Goal: Task Accomplishment & Management: Use online tool/utility

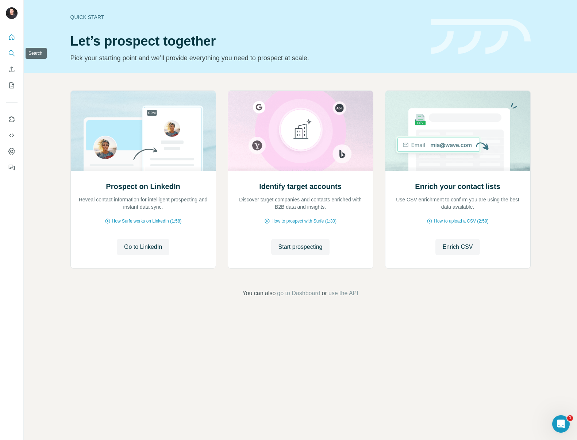
click at [16, 55] on button "Search" at bounding box center [12, 53] width 12 height 13
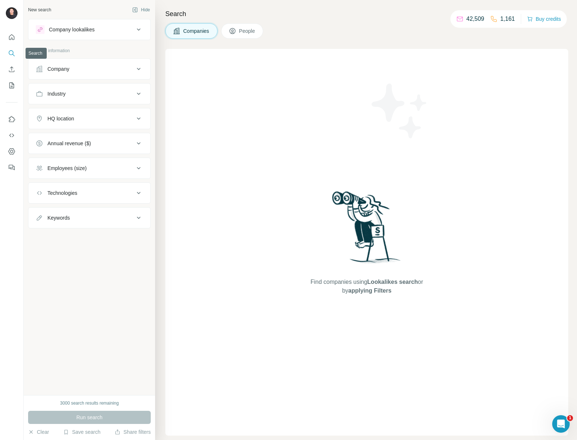
click at [81, 72] on div "Company" at bounding box center [85, 68] width 99 height 7
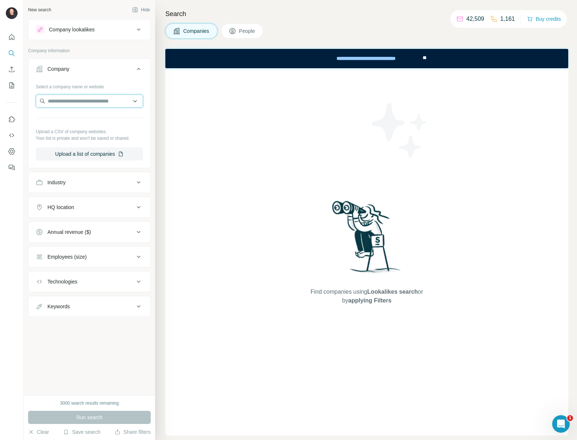
click at [90, 102] on input "text" at bounding box center [89, 101] width 107 height 13
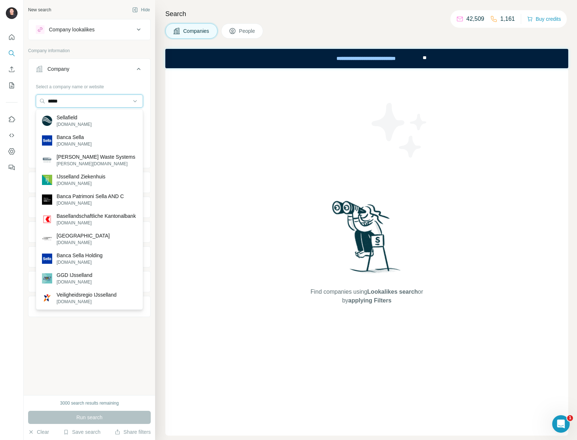
type input "*****"
drag, startPoint x: 77, startPoint y: 104, endPoint x: 15, endPoint y: 97, distance: 62.1
click at [15, 97] on div "New search Hide Company lookalikes Company information Company Select a company…" at bounding box center [288, 220] width 577 height 440
click at [84, 119] on p "Sellafield" at bounding box center [74, 117] width 35 height 7
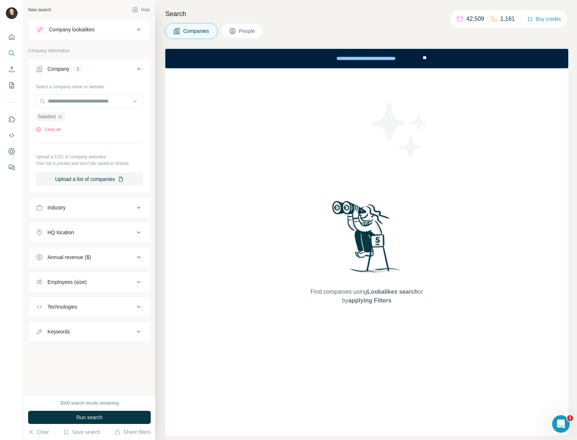
click at [250, 31] on span "People" at bounding box center [247, 30] width 17 height 7
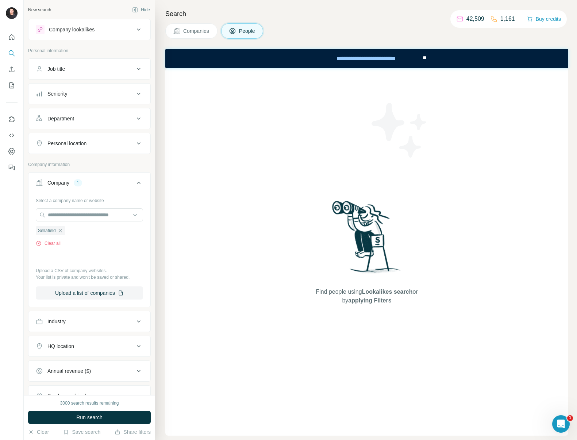
click at [89, 71] on div "Job title" at bounding box center [85, 68] width 99 height 7
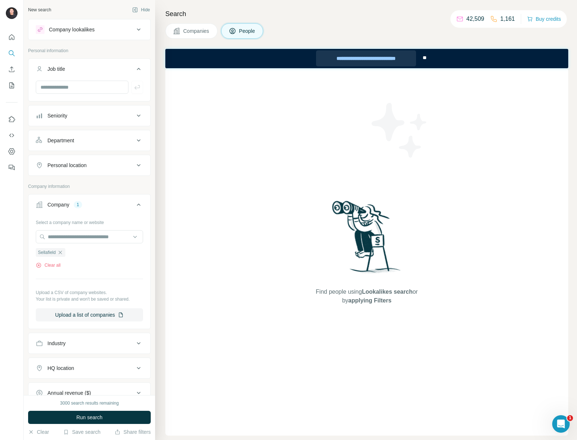
click at [372, 59] on div "**********" at bounding box center [366, 58] width 100 height 16
click at [62, 236] on input "text" at bounding box center [89, 236] width 107 height 13
click at [78, 83] on input "text" at bounding box center [82, 87] width 93 height 13
type input "***"
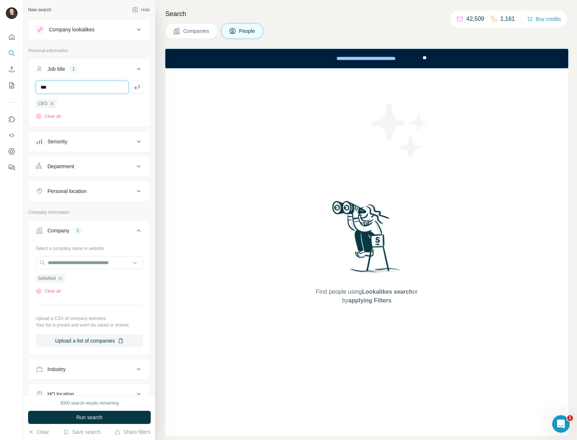
type input "***"
type input "**********"
type input "**"
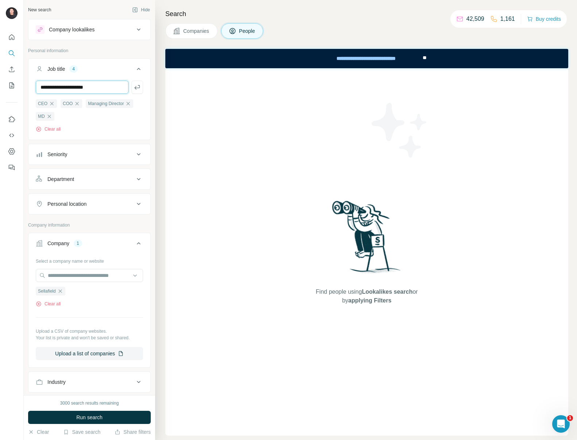
type input "**********"
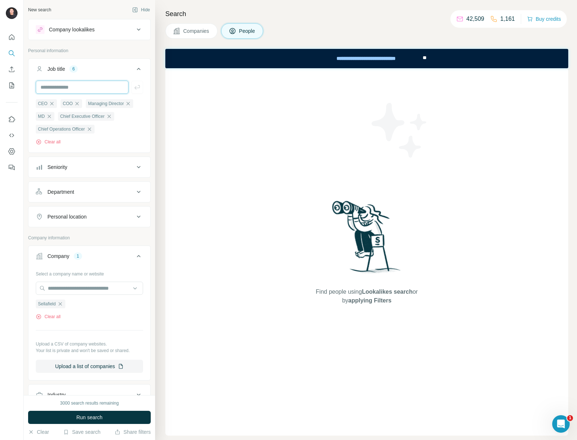
click at [101, 86] on input "text" at bounding box center [82, 87] width 93 height 13
click at [87, 85] on input "text" at bounding box center [82, 87] width 93 height 13
type input "**********"
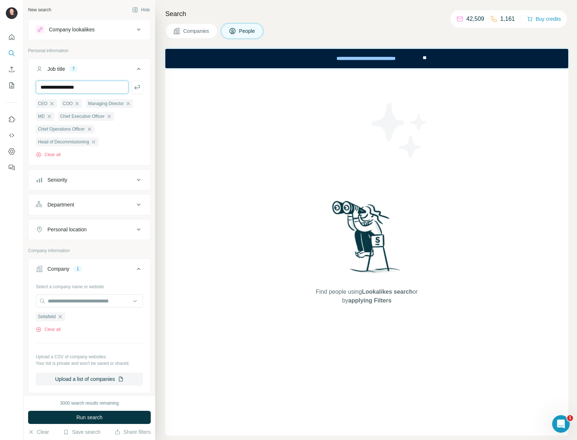
type input "**********"
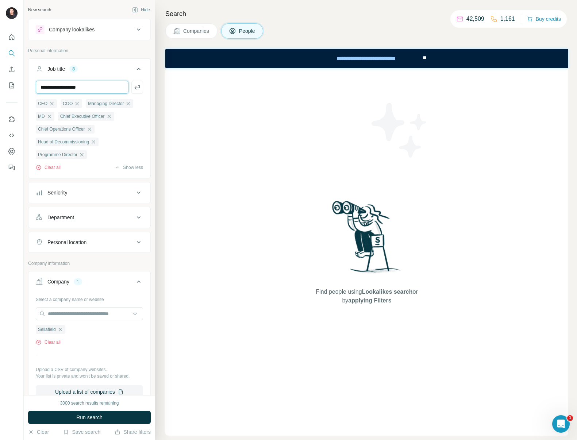
type input "**********"
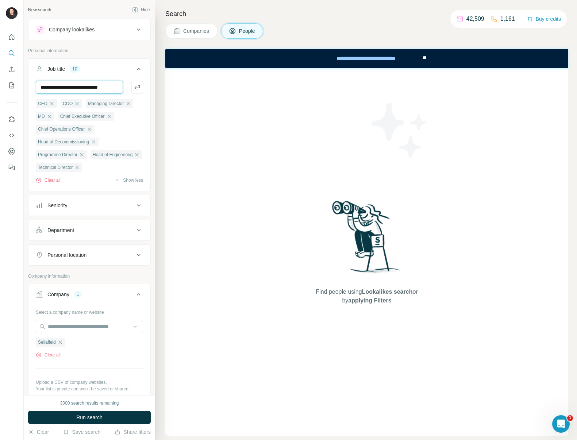
scroll to position [0, 6]
type input "**********"
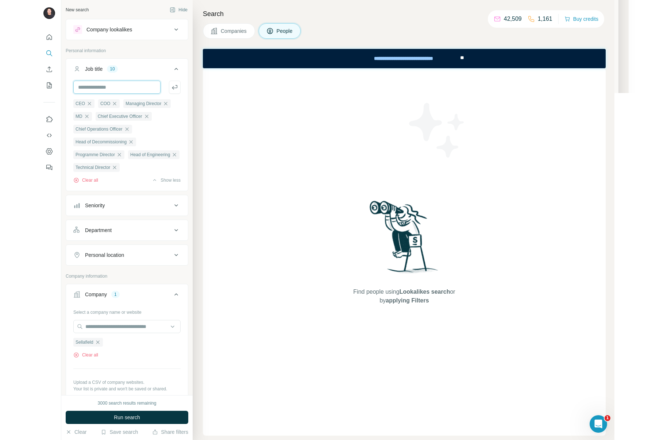
scroll to position [0, 0]
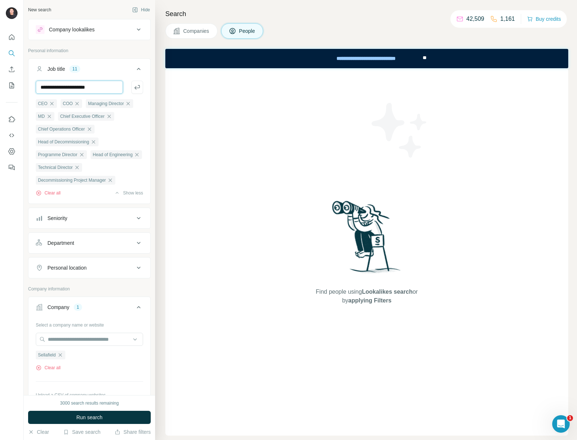
type input "**********"
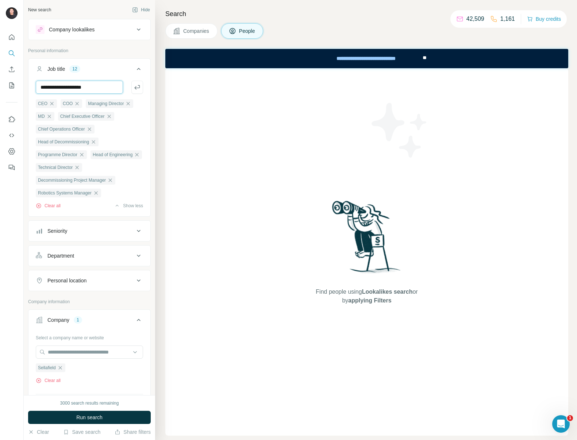
type input "**********"
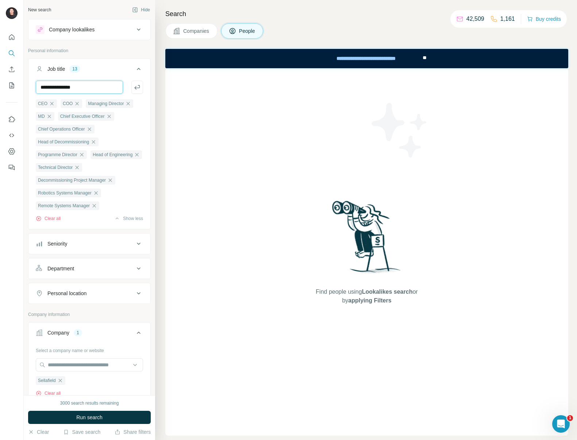
type input "**********"
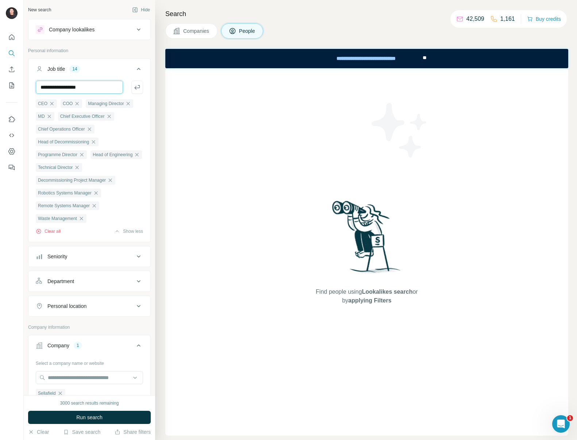
type input "**********"
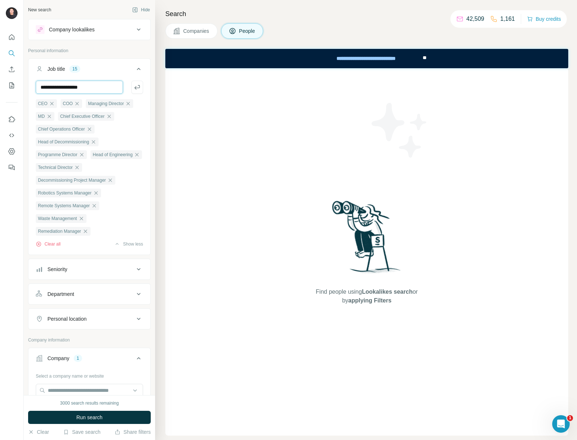
type input "**********"
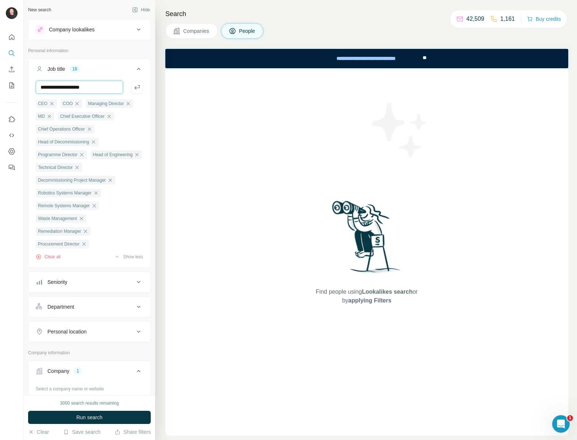
type input "**********"
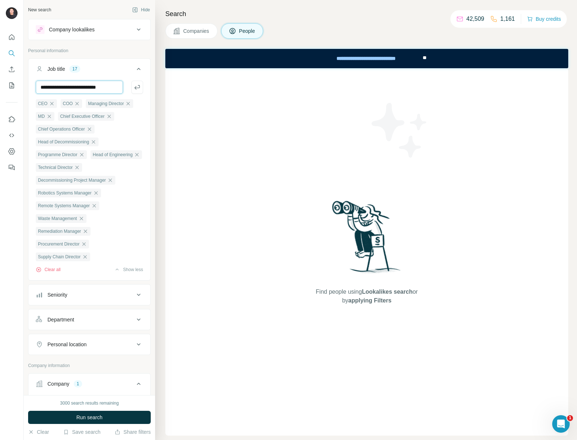
type input "**********"
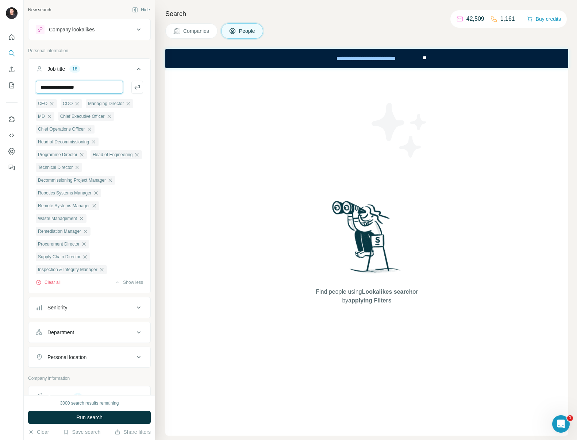
type input "**********"
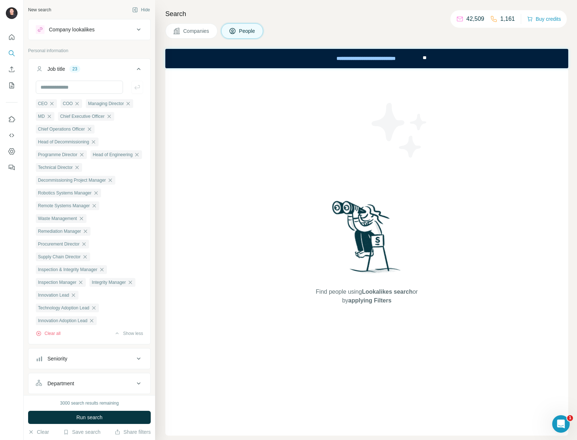
click at [136, 71] on icon at bounding box center [138, 69] width 9 height 9
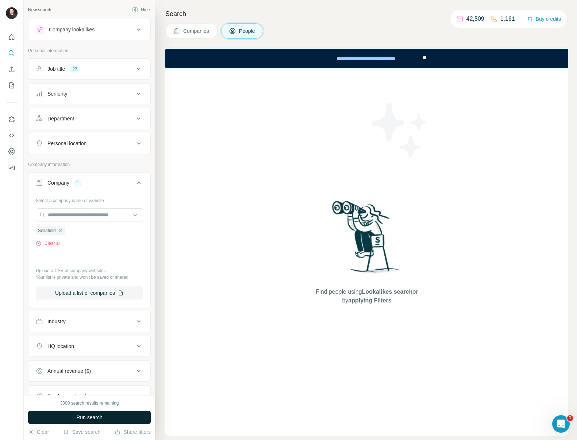
click at [109, 419] on button "Run search" at bounding box center [89, 417] width 123 height 13
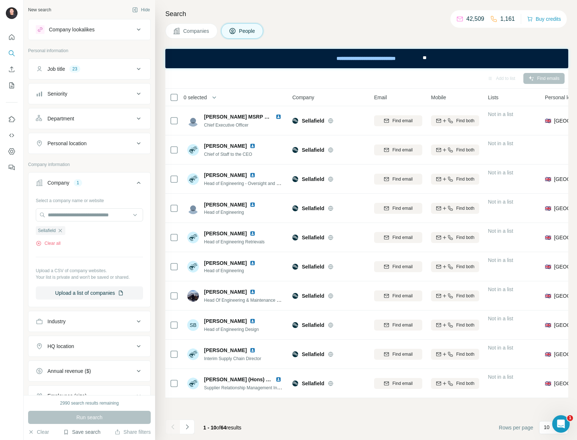
click at [89, 431] on button "Save search" at bounding box center [81, 432] width 37 height 7
click at [96, 406] on div "Save search" at bounding box center [102, 405] width 77 height 15
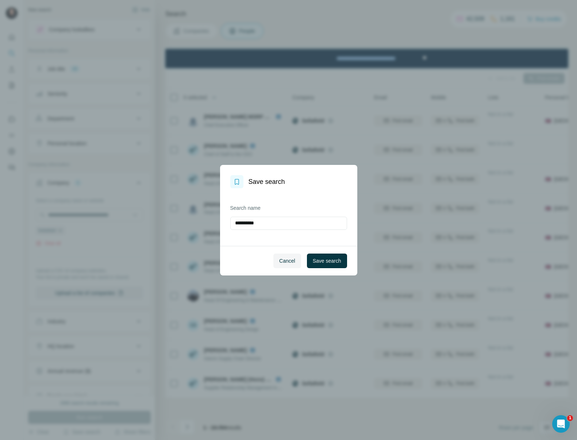
drag, startPoint x: 267, startPoint y: 222, endPoint x: 215, endPoint y: 213, distance: 52.6
click at [215, 213] on div "**********" at bounding box center [288, 220] width 577 height 440
type input "**********"
click at [323, 259] on span "Save search" at bounding box center [327, 260] width 28 height 7
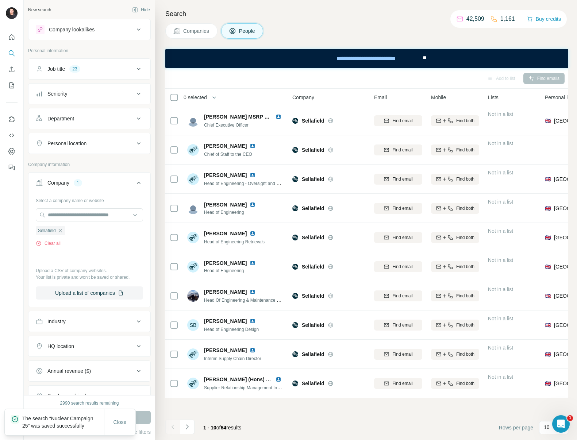
click at [196, 96] on span "0 selected" at bounding box center [195, 97] width 23 height 7
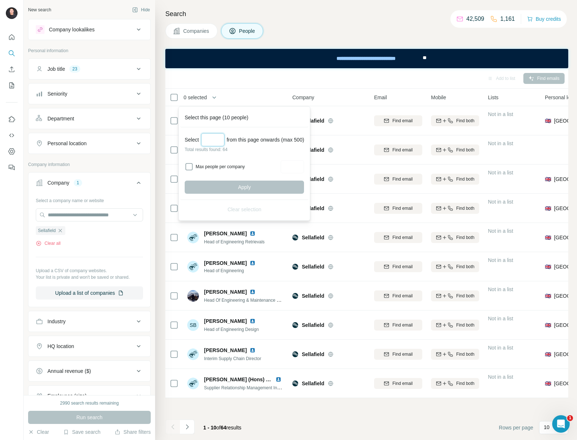
click at [216, 134] on input "Select a number (up to 500)" at bounding box center [212, 139] width 23 height 13
type input "**"
click at [222, 182] on button "Apply" at bounding box center [244, 187] width 119 height 13
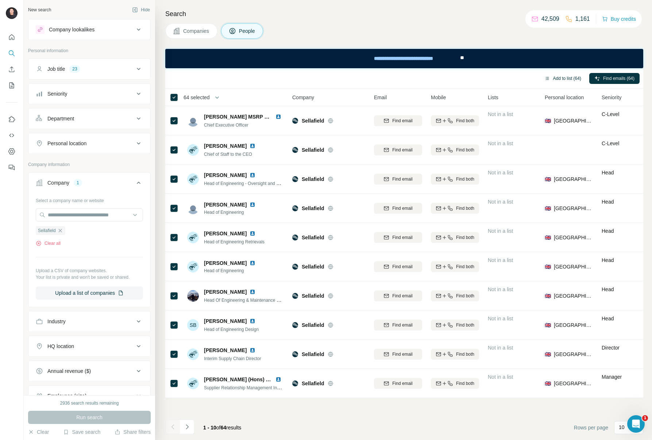
click at [553, 79] on button "Add to list (64)" at bounding box center [563, 78] width 47 height 11
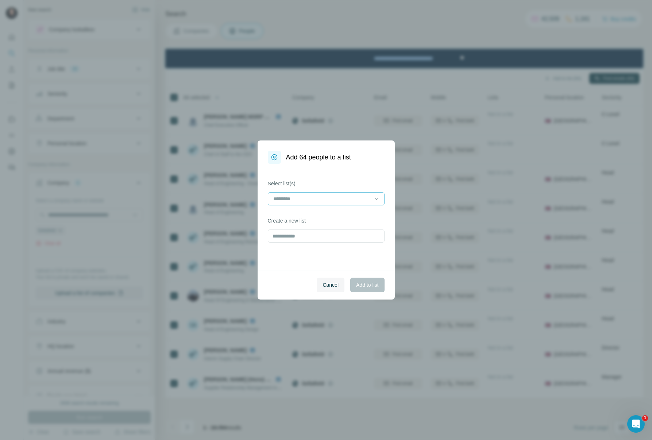
click at [330, 197] on input at bounding box center [322, 199] width 99 height 8
type input "*"
click at [350, 173] on div "Select list(s) Create a new list" at bounding box center [326, 217] width 137 height 106
click at [339, 237] on input "text" at bounding box center [326, 236] width 117 height 13
click at [333, 287] on span "Cancel" at bounding box center [331, 284] width 16 height 7
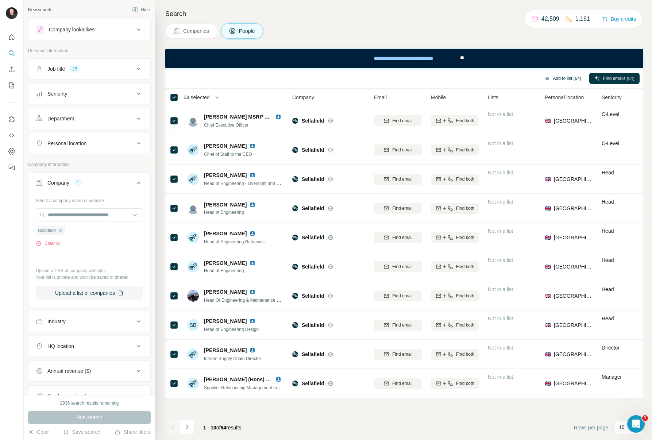
click at [563, 80] on button "Add to list (64)" at bounding box center [563, 78] width 47 height 11
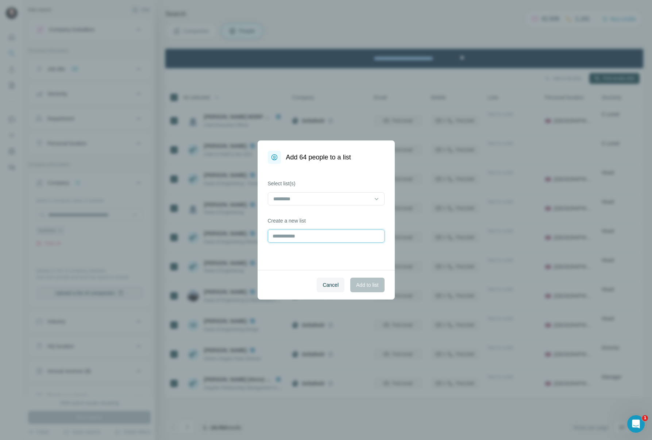
click at [335, 241] on input "text" at bounding box center [326, 236] width 117 height 13
type input "**********"
click at [371, 287] on span "Add to list" at bounding box center [367, 284] width 22 height 7
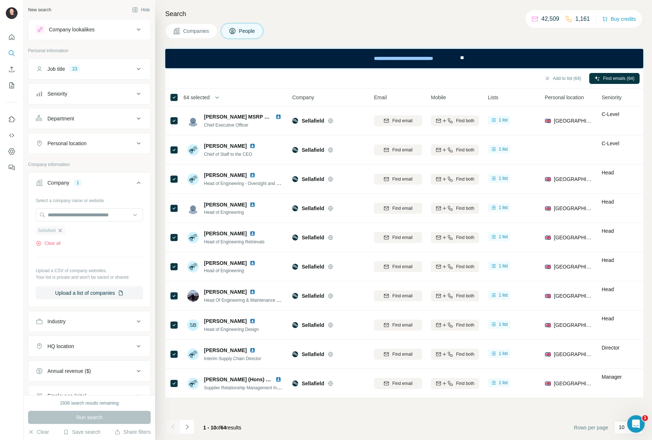
click at [60, 230] on icon "button" at bounding box center [59, 230] width 3 height 3
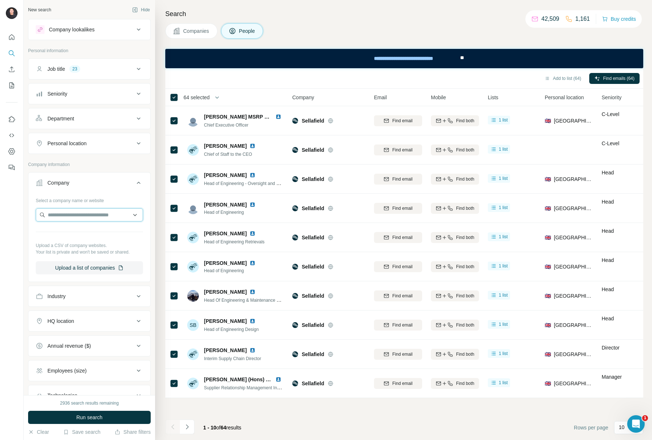
click at [65, 218] on input "text" at bounding box center [89, 214] width 107 height 13
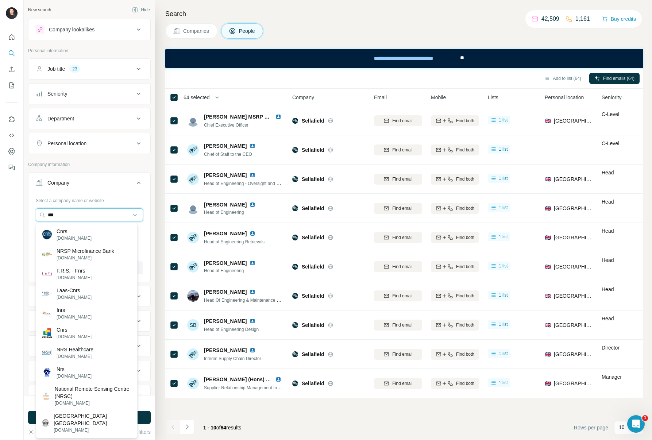
drag, startPoint x: 39, startPoint y: 211, endPoint x: 19, endPoint y: 209, distance: 19.4
click at [19, 209] on div "New search Hide Company lookalikes Personal information Job title 23 Seniority …" at bounding box center [326, 220] width 652 height 440
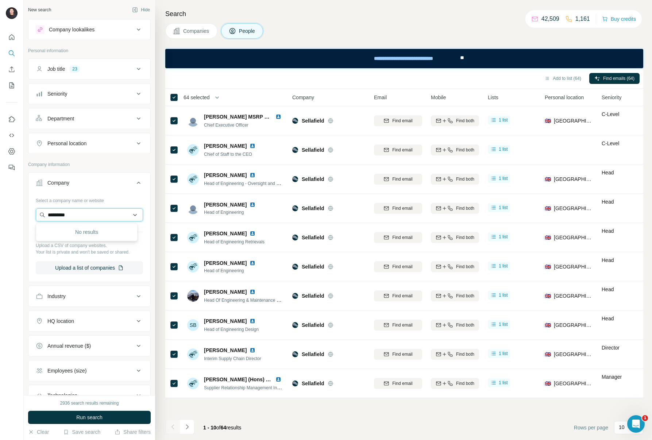
click at [66, 216] on input "*********" at bounding box center [89, 214] width 107 height 13
click at [93, 218] on input "**********" at bounding box center [89, 214] width 107 height 13
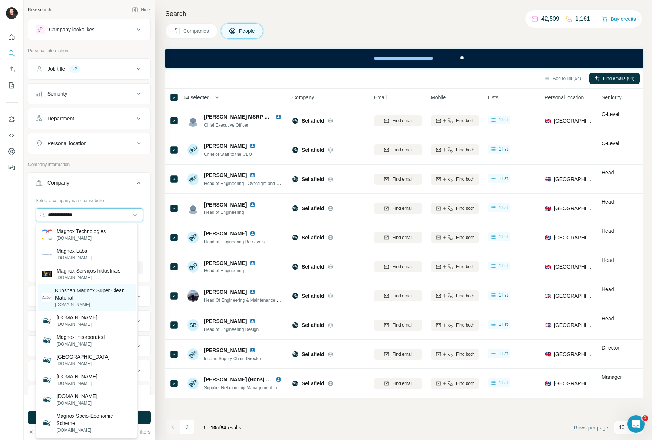
type input "**********"
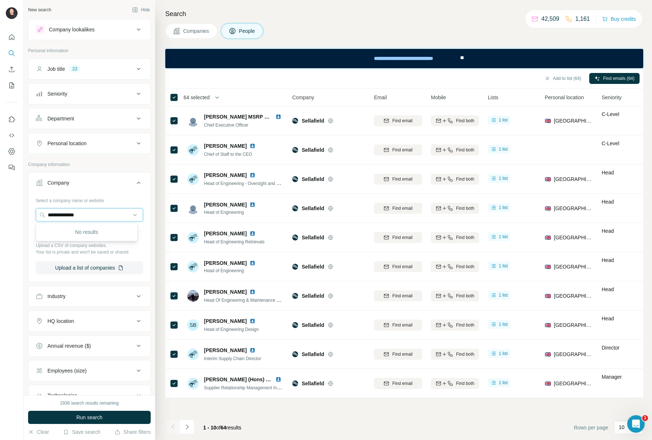
drag, startPoint x: 92, startPoint y: 213, endPoint x: 33, endPoint y: 207, distance: 59.4
click at [33, 207] on div "**********" at bounding box center [89, 238] width 122 height 86
type input "*"
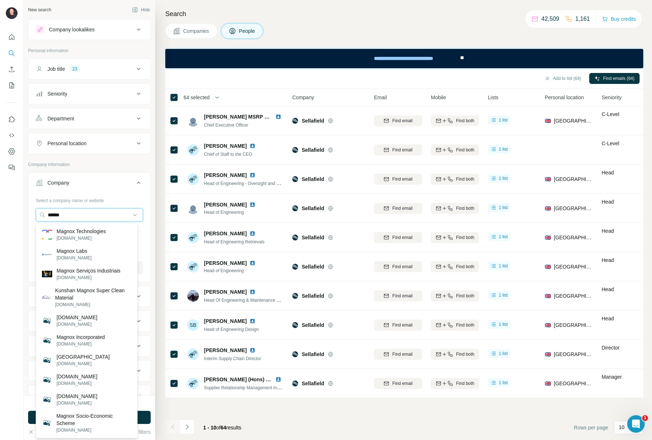
type input "******"
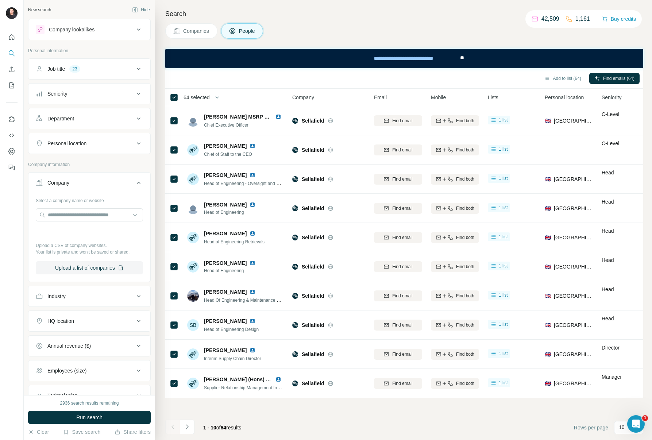
click at [106, 204] on div "Select a company name or website Upload a CSV of company websites. Your list is…" at bounding box center [89, 235] width 107 height 80
click at [111, 218] on input "text" at bounding box center [89, 214] width 107 height 13
drag, startPoint x: 100, startPoint y: 210, endPoint x: 8, endPoint y: 198, distance: 93.1
click at [8, 198] on div "**********" at bounding box center [326, 220] width 652 height 440
drag, startPoint x: 81, startPoint y: 213, endPoint x: 20, endPoint y: 203, distance: 62.5
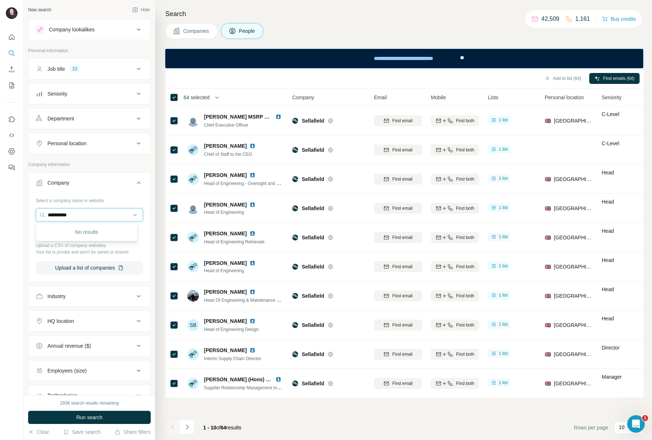
click at [20, 203] on div "**********" at bounding box center [326, 220] width 652 height 440
paste input "**********"
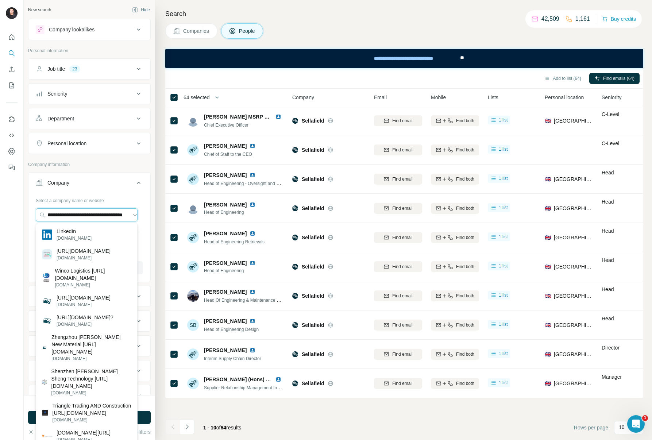
drag, startPoint x: 103, startPoint y: 215, endPoint x: 142, endPoint y: 215, distance: 39.4
click at [142, 215] on div "**********" at bounding box center [89, 238] width 122 height 86
type input "**********"
click at [95, 215] on input "**********" at bounding box center [87, 214] width 102 height 13
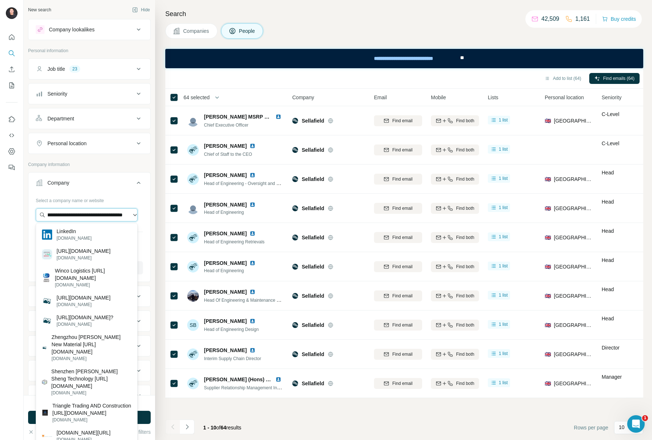
click at [95, 215] on input "**********" at bounding box center [87, 214] width 102 height 13
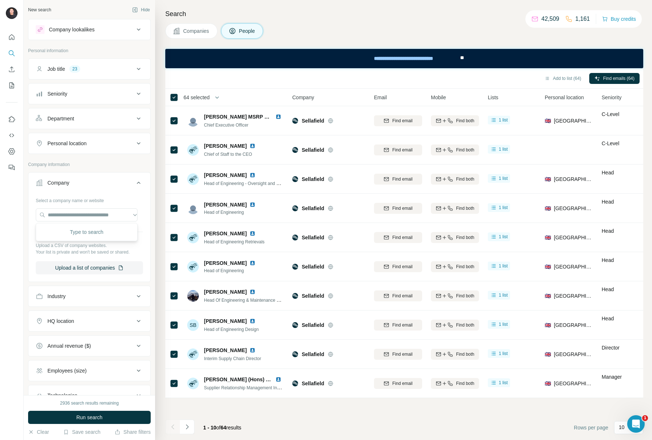
click at [132, 165] on p "Company information" at bounding box center [89, 164] width 123 height 7
click at [200, 33] on span "Companies" at bounding box center [196, 30] width 27 height 7
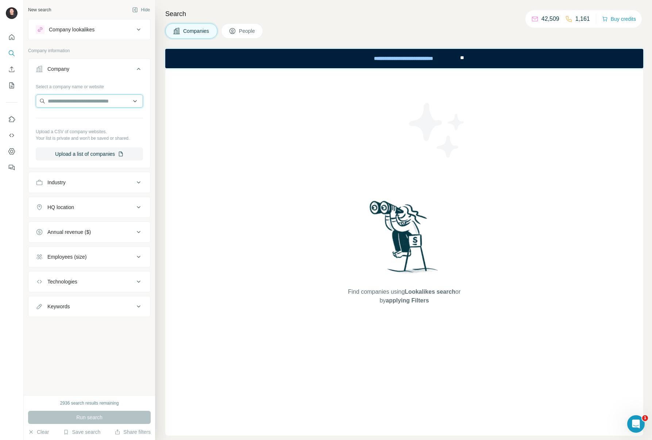
click at [91, 98] on input "text" at bounding box center [89, 101] width 107 height 13
drag, startPoint x: 78, startPoint y: 101, endPoint x: 5, endPoint y: 88, distance: 74.5
click at [5, 88] on div "**********" at bounding box center [326, 220] width 652 height 440
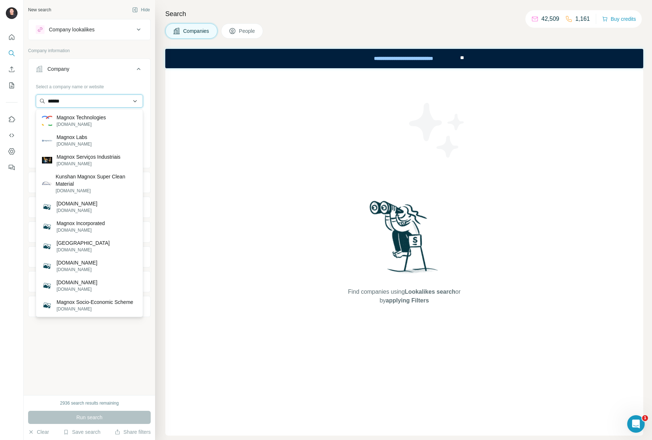
type input "******"
click at [122, 82] on div "Select a company name or website" at bounding box center [89, 85] width 107 height 9
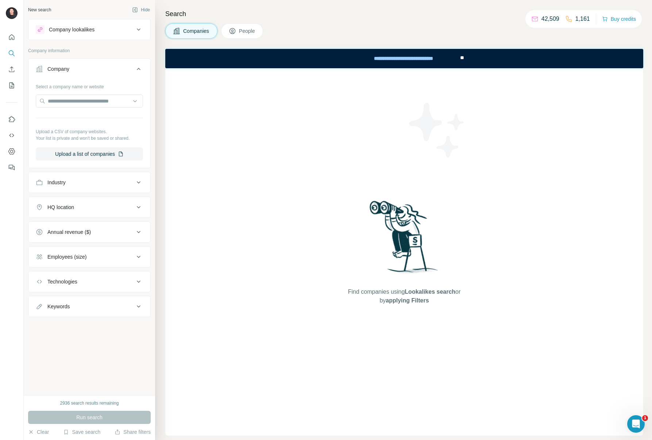
click at [241, 25] on button "People" at bounding box center [242, 30] width 42 height 15
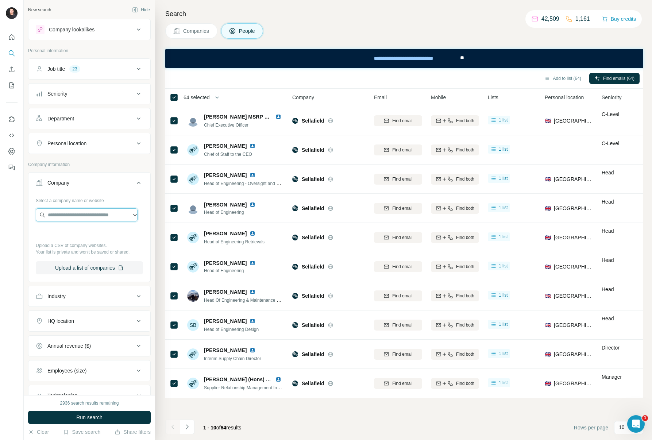
click at [78, 216] on input "text" at bounding box center [87, 214] width 102 height 13
paste input "**********"
type input "**********"
click at [190, 30] on span "Companies" at bounding box center [196, 30] width 27 height 7
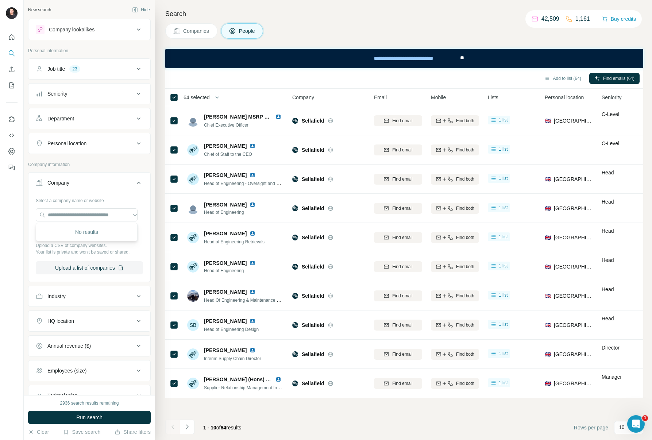
scroll to position [0, 0]
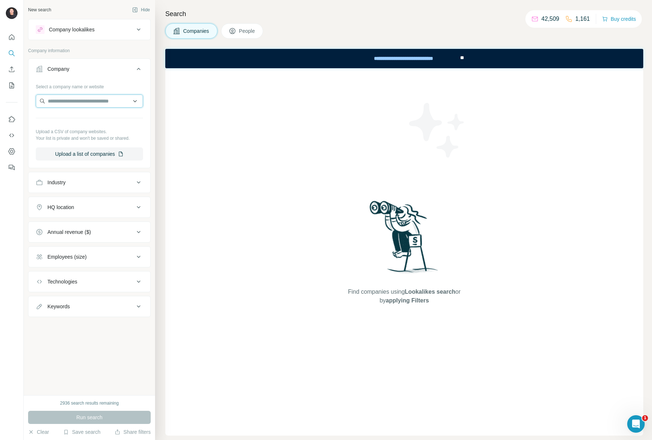
click at [86, 96] on input "text" at bounding box center [89, 101] width 107 height 13
paste input "**********"
click at [75, 101] on input "**********" at bounding box center [89, 101] width 107 height 13
drag, startPoint x: 53, startPoint y: 101, endPoint x: 183, endPoint y: 105, distance: 129.7
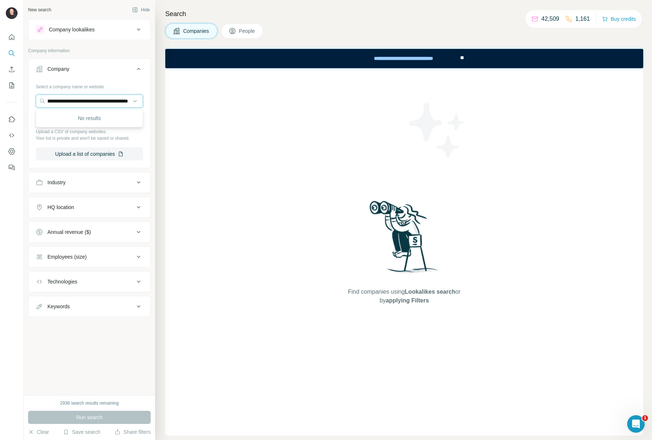
click at [183, 105] on div "**********" at bounding box center [338, 220] width 629 height 440
type input "**********"
click at [237, 36] on button "People" at bounding box center [242, 30] width 42 height 15
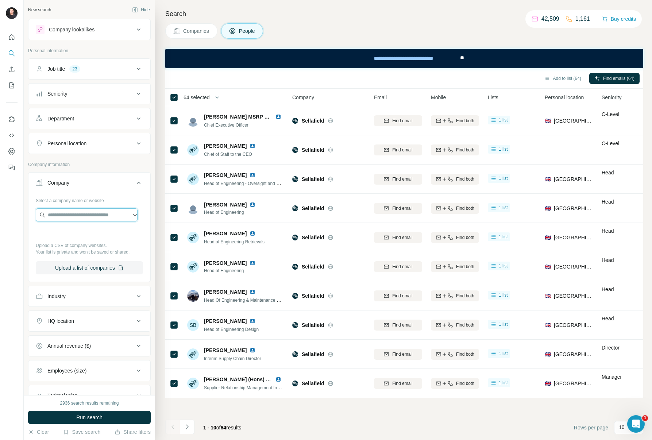
click at [80, 213] on input "text" at bounding box center [87, 214] width 102 height 13
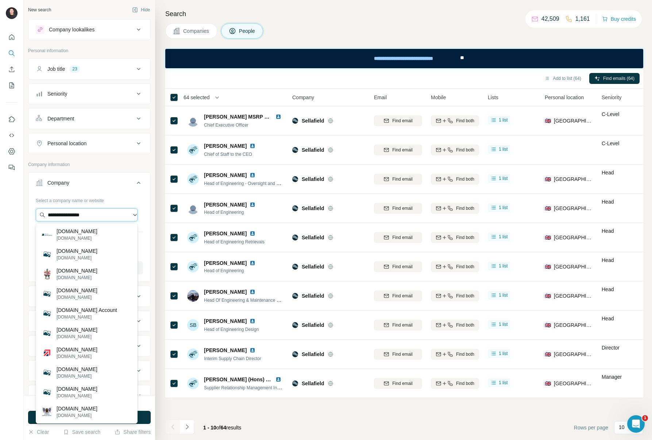
drag, startPoint x: 101, startPoint y: 217, endPoint x: 64, endPoint y: 214, distance: 37.3
click at [64, 214] on input "**********" at bounding box center [87, 214] width 102 height 13
drag, startPoint x: 72, startPoint y: 213, endPoint x: 14, endPoint y: 208, distance: 58.2
click at [14, 208] on div "New search Hide Company lookalikes Personal information Job title 23 Seniority …" at bounding box center [326, 220] width 652 height 440
paste input "**********"
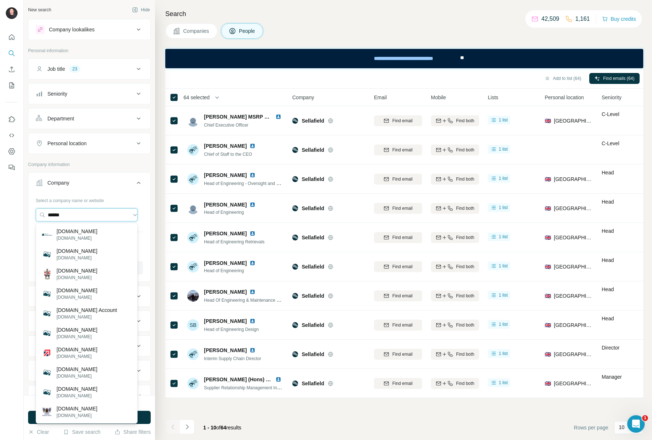
paste input "**********"
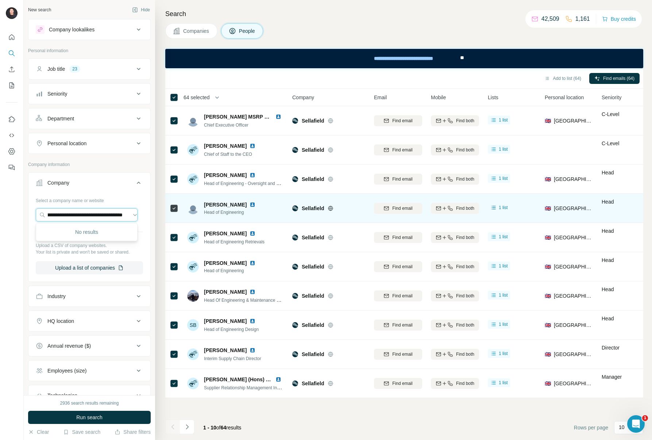
drag, startPoint x: 54, startPoint y: 215, endPoint x: 208, endPoint y: 213, distance: 153.3
click at [208, 213] on div "**********" at bounding box center [338, 220] width 629 height 440
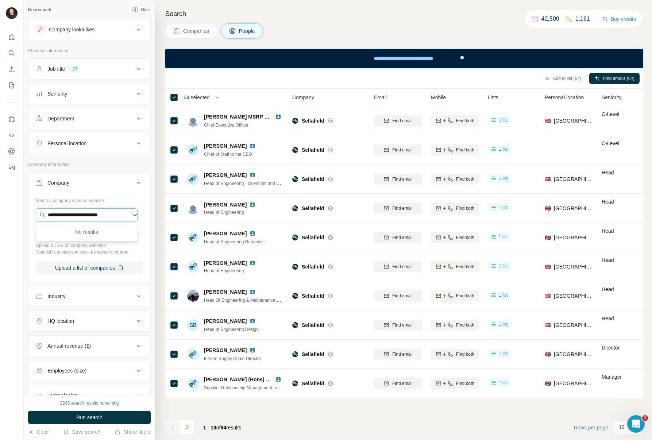
scroll to position [0, 0]
drag, startPoint x: 79, startPoint y: 214, endPoint x: -17, endPoint y: 204, distance: 96.6
click at [0, 204] on html "**********" at bounding box center [326, 224] width 652 height 448
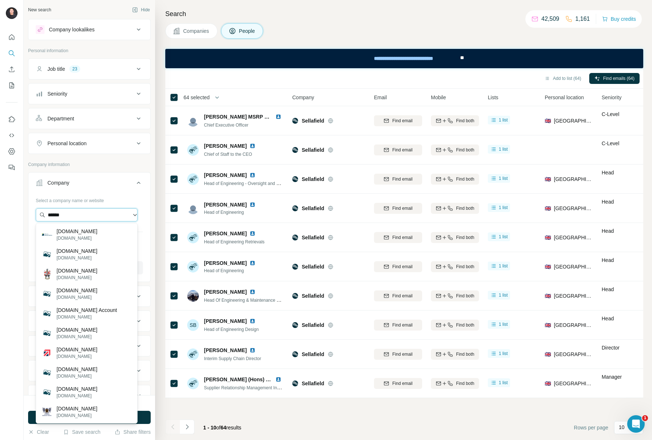
click at [86, 211] on input "******" at bounding box center [87, 214] width 102 height 13
click at [84, 212] on input "******" at bounding box center [87, 214] width 102 height 13
type input "**********"
click at [131, 217] on input "**********" at bounding box center [87, 214] width 102 height 13
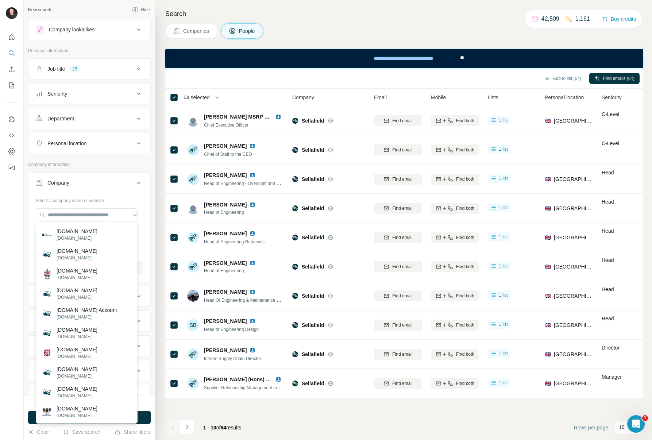
click at [134, 183] on icon at bounding box center [138, 182] width 9 height 9
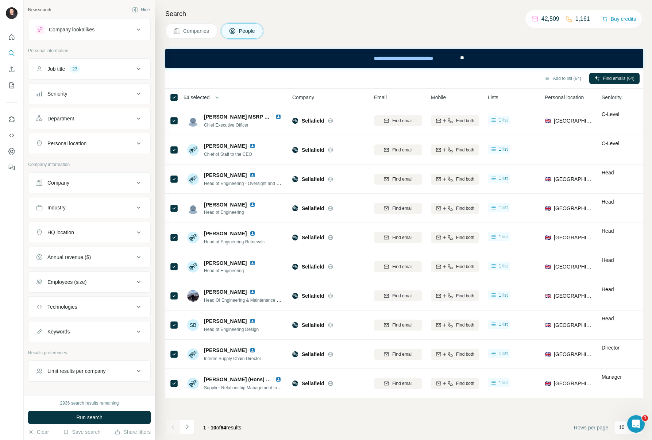
click at [134, 183] on icon at bounding box center [138, 182] width 9 height 9
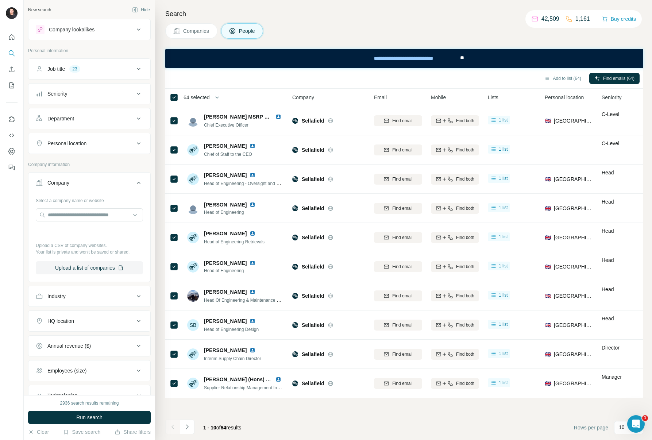
click at [245, 33] on span "People" at bounding box center [247, 30] width 17 height 7
click at [80, 213] on input "text" at bounding box center [89, 214] width 107 height 13
click at [98, 213] on input "text" at bounding box center [89, 214] width 107 height 13
paste input "**********"
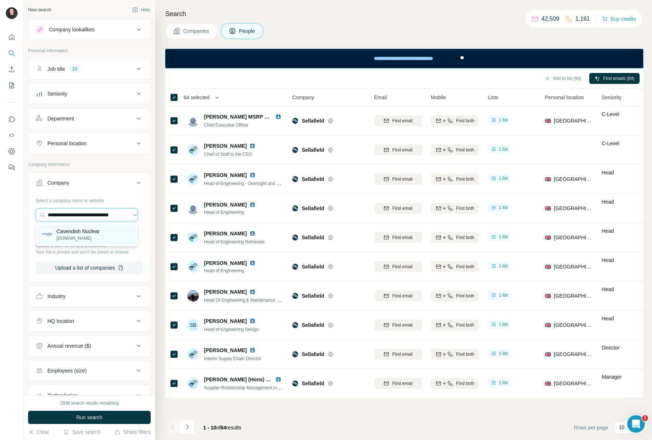
type input "**********"
click at [110, 233] on div "Cavendish Nuclear cavendishnuclear.com" at bounding box center [87, 235] width 98 height 20
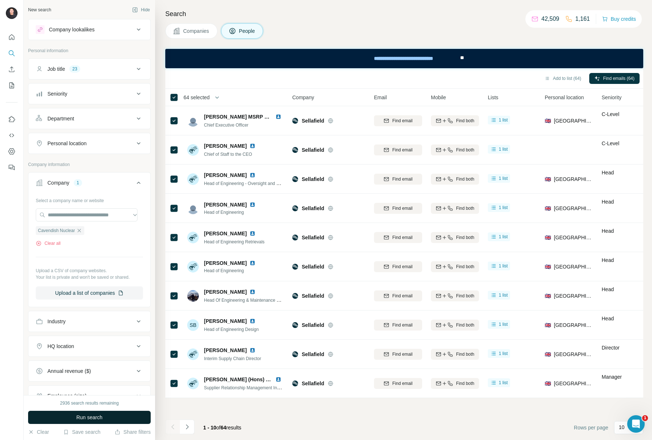
click at [98, 418] on span "Run search" at bounding box center [89, 417] width 26 height 7
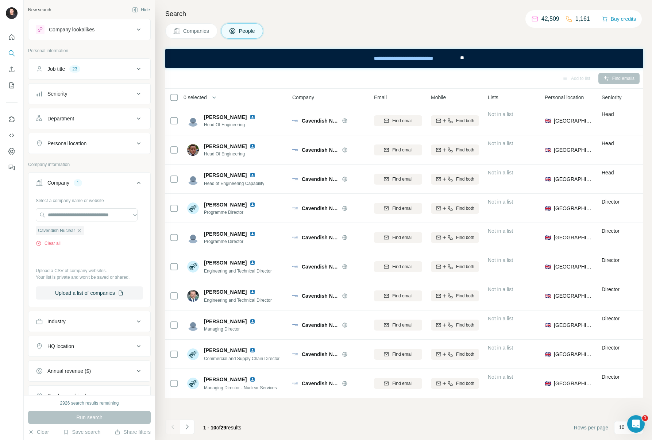
click at [200, 97] on span "0 selected" at bounding box center [195, 97] width 23 height 7
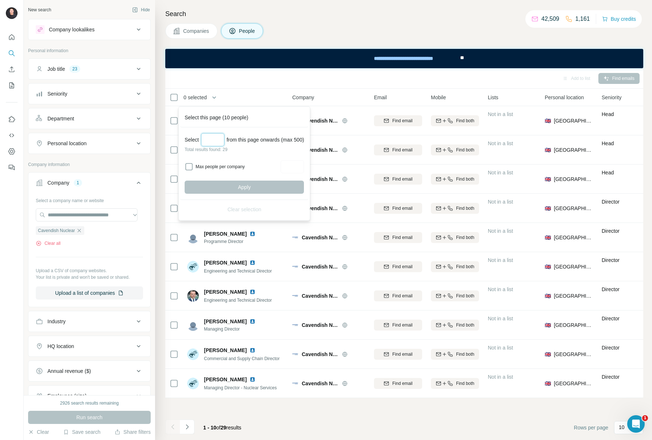
click at [216, 137] on input "Select a number (up to 500)" at bounding box center [212, 139] width 23 height 13
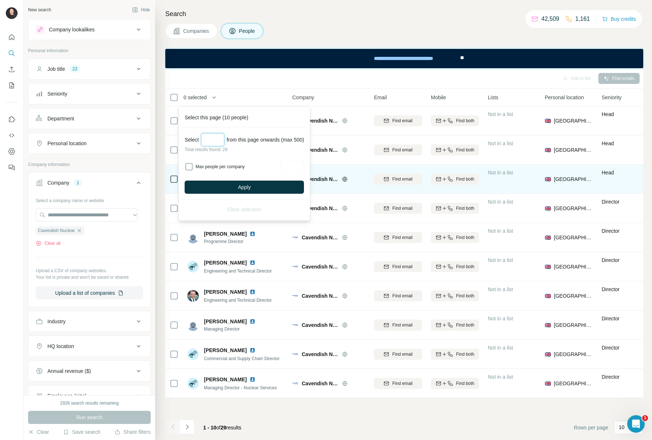
type input "**"
click at [235, 190] on button "Apply" at bounding box center [244, 187] width 119 height 13
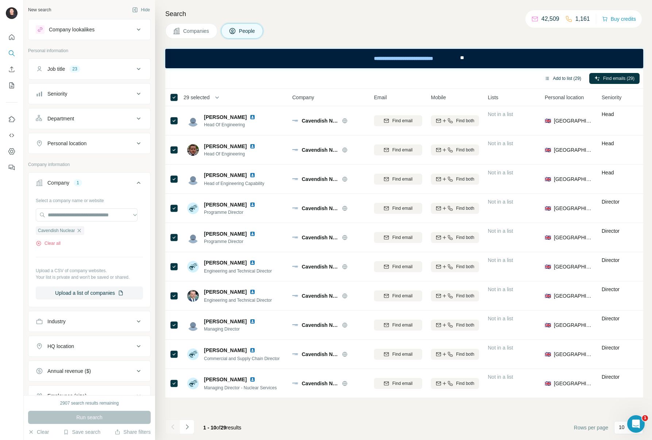
click at [571, 77] on button "Add to list (29)" at bounding box center [563, 78] width 47 height 11
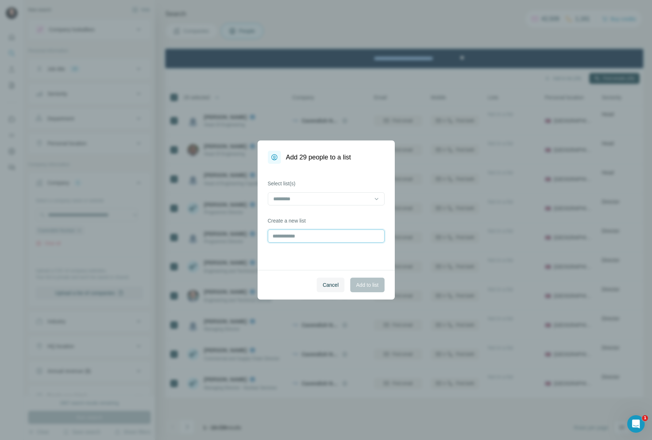
click at [316, 235] on input "text" at bounding box center [326, 236] width 117 height 13
click at [317, 201] on input at bounding box center [322, 199] width 99 height 8
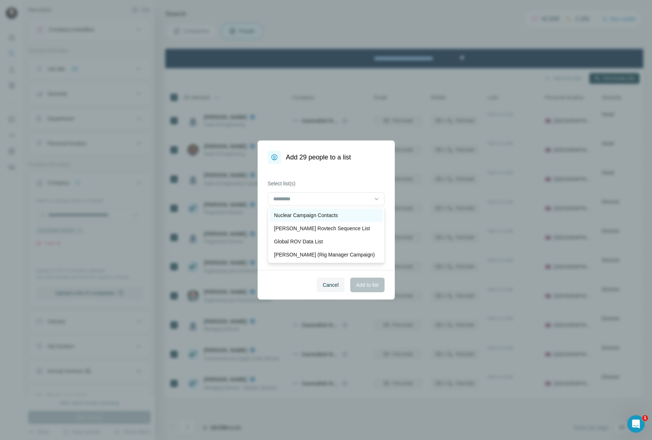
click at [326, 214] on p "Nuclear Campaign Contacts" at bounding box center [306, 215] width 64 height 7
click at [380, 285] on button "Add to list" at bounding box center [367, 285] width 34 height 15
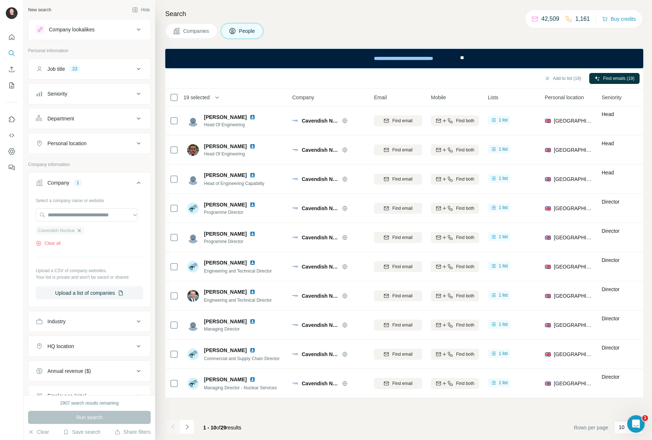
click at [82, 229] on icon "button" at bounding box center [79, 231] width 6 height 6
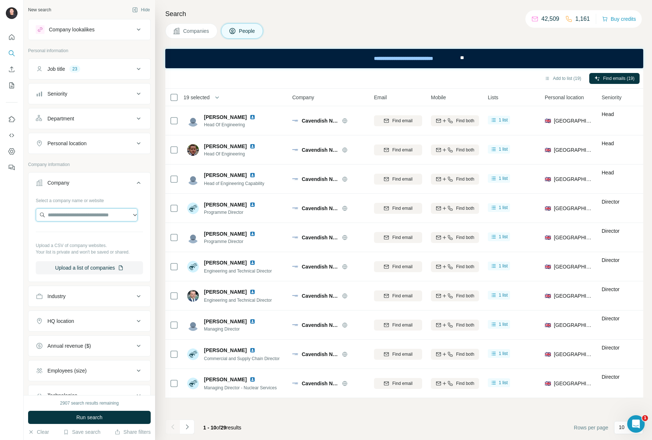
click at [79, 215] on input "text" at bounding box center [87, 214] width 102 height 13
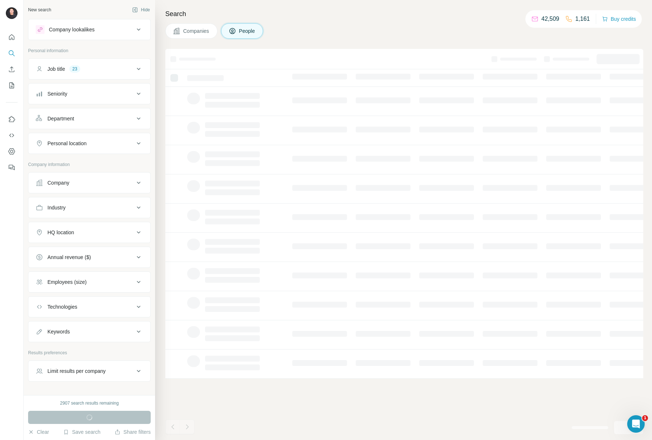
click at [96, 187] on button "Company" at bounding box center [89, 183] width 122 height 18
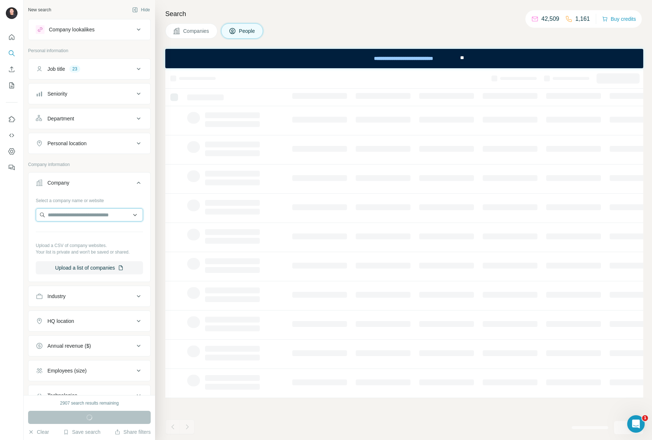
click at [83, 214] on input "text" at bounding box center [89, 214] width 107 height 13
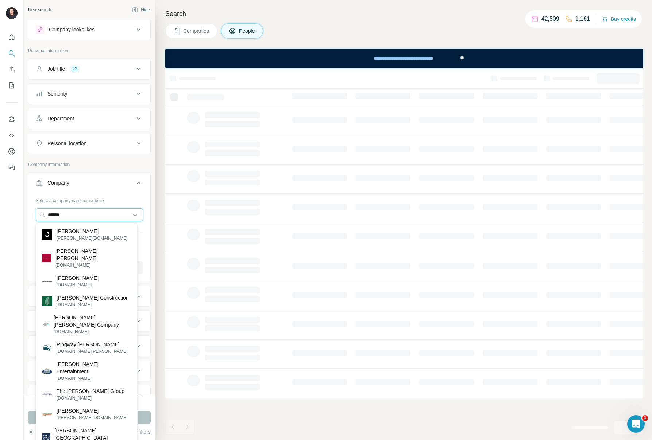
type input "******"
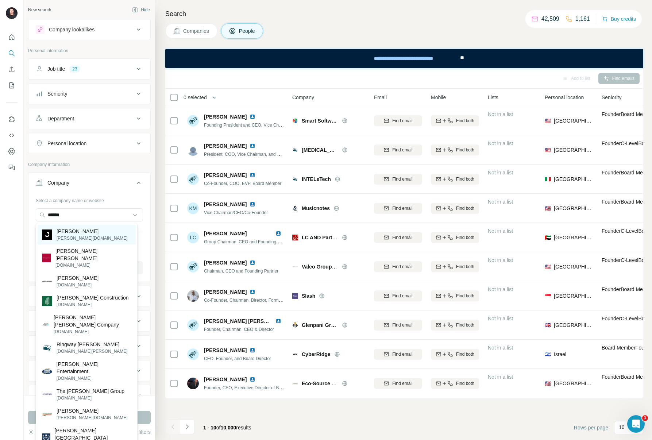
click at [76, 231] on p "[PERSON_NAME]" at bounding box center [92, 231] width 71 height 7
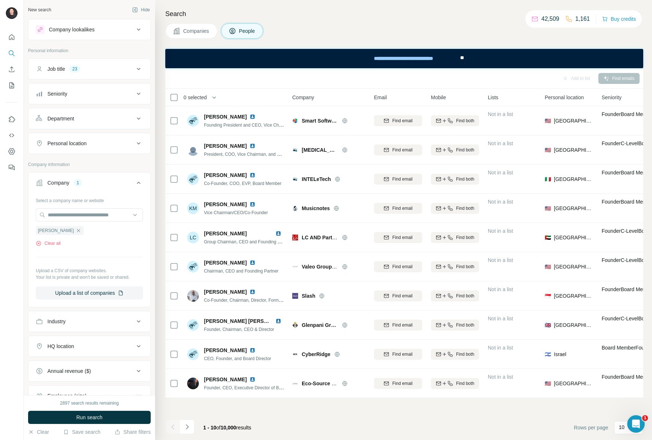
click at [310, 27] on div "Companies People" at bounding box center [404, 30] width 478 height 15
click at [115, 420] on button "Run search" at bounding box center [89, 417] width 123 height 13
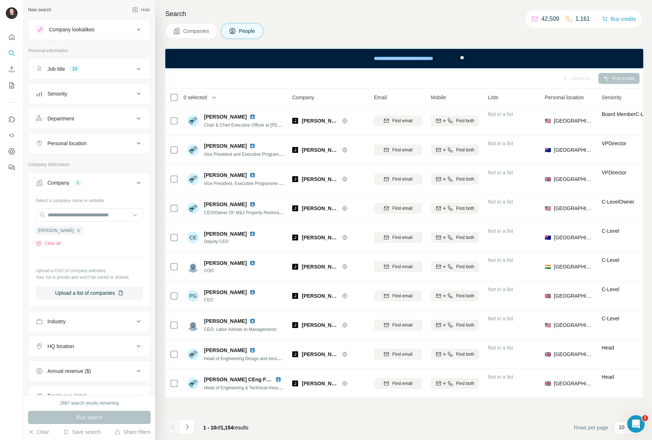
click at [579, 78] on div "Add to list" at bounding box center [576, 78] width 38 height 11
click at [196, 96] on span "0 selected" at bounding box center [195, 97] width 23 height 7
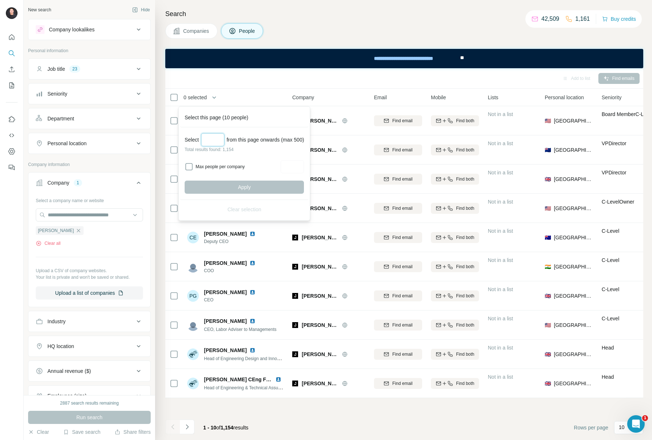
click at [215, 139] on input "Select a number (up to 500)" at bounding box center [212, 139] width 23 height 13
type input "***"
click at [245, 184] on span "Apply" at bounding box center [244, 187] width 13 height 7
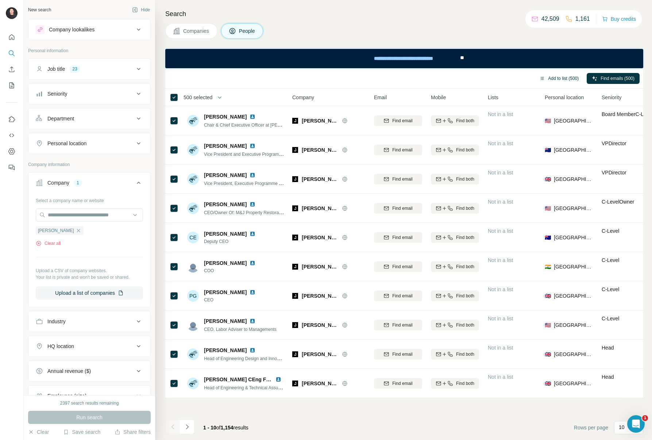
click at [542, 79] on button "Add to list (500)" at bounding box center [559, 78] width 50 height 11
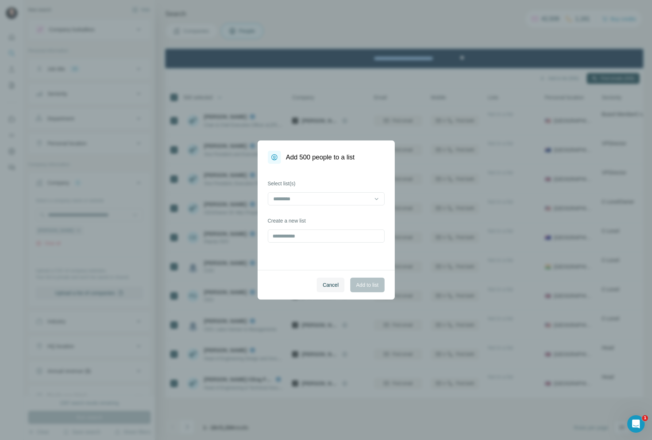
click at [294, 249] on div "Select list(s) Create a new list" at bounding box center [326, 217] width 137 height 106
click at [297, 238] on input "text" at bounding box center [326, 236] width 117 height 13
click at [303, 208] on div "Select list(s) Create a new list" at bounding box center [326, 217] width 137 height 106
click at [304, 201] on input at bounding box center [322, 199] width 99 height 8
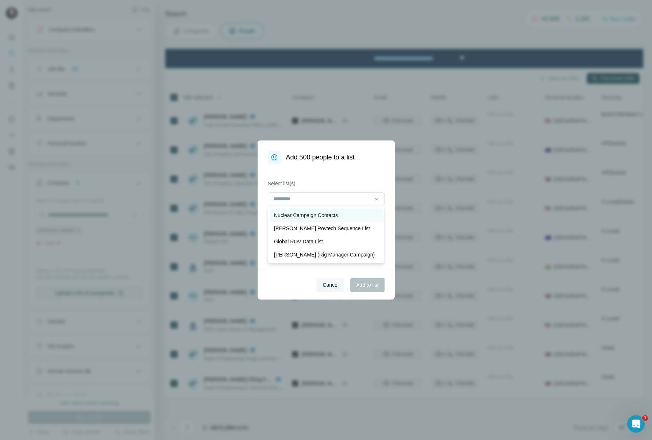
click at [304, 212] on p "Nuclear Campaign Contacts" at bounding box center [306, 215] width 64 height 7
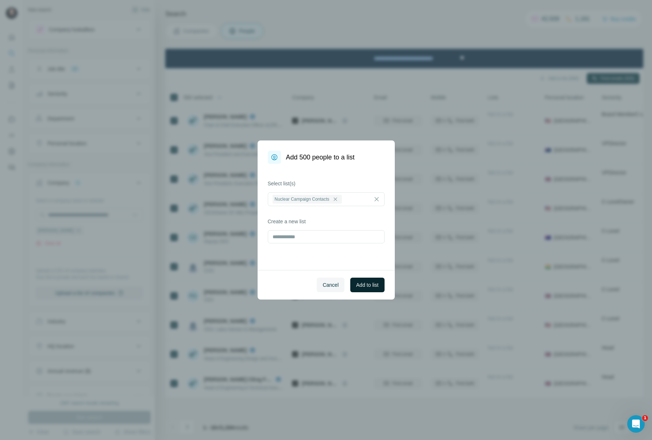
click at [366, 283] on span "Add to list" at bounding box center [367, 284] width 22 height 7
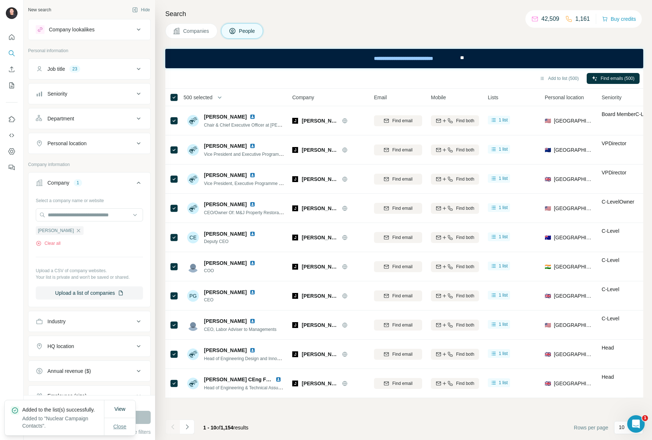
click at [121, 420] on button "Close" at bounding box center [119, 426] width 23 height 13
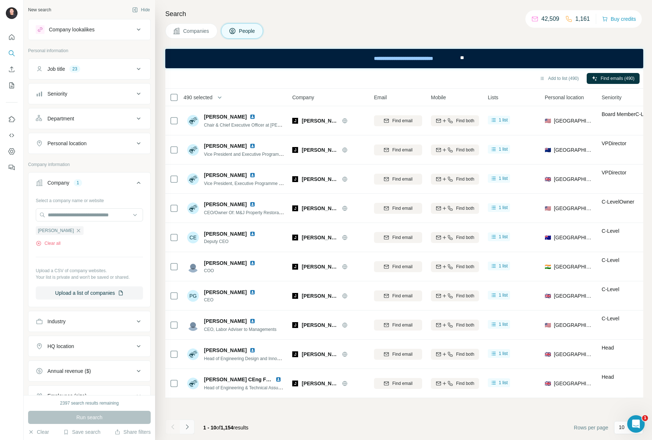
click at [189, 429] on icon "Navigate to next page" at bounding box center [187, 426] width 7 height 7
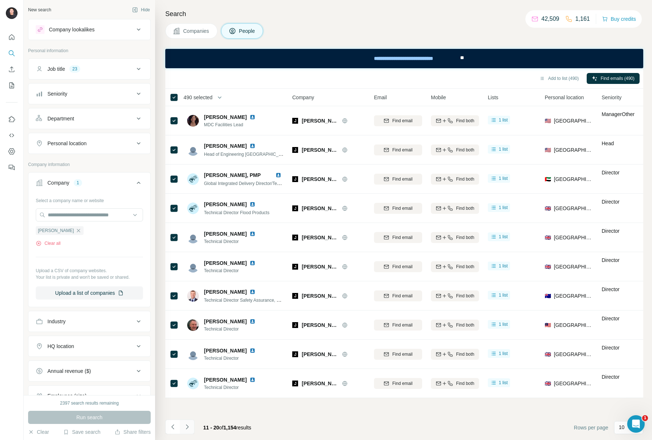
click at [189, 429] on icon "Navigate to next page" at bounding box center [187, 426] width 7 height 7
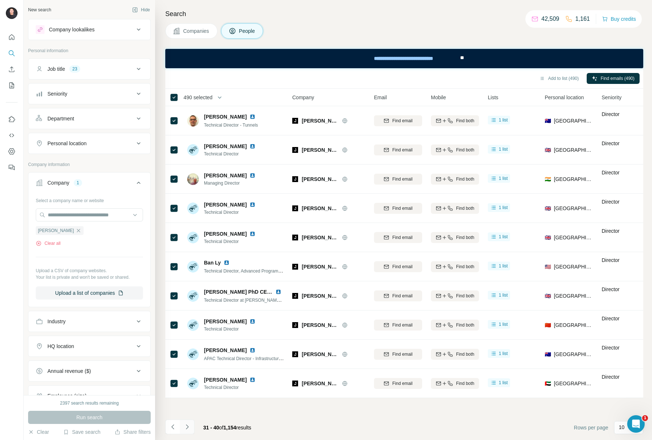
click at [189, 429] on icon "Navigate to next page" at bounding box center [187, 426] width 7 height 7
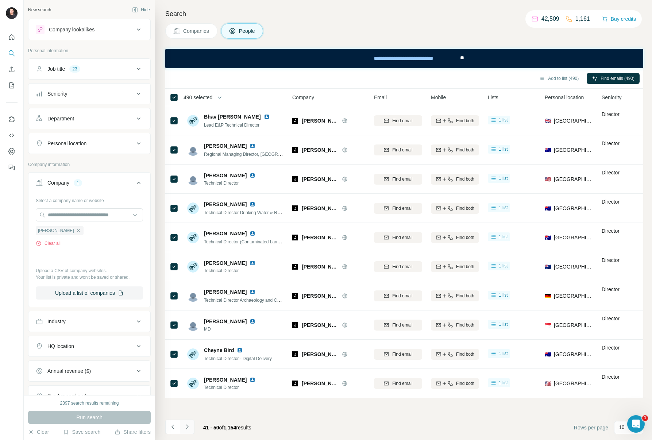
click at [188, 426] on icon "Navigate to next page" at bounding box center [187, 426] width 7 height 7
click at [188, 426] on div at bounding box center [187, 427] width 15 height 15
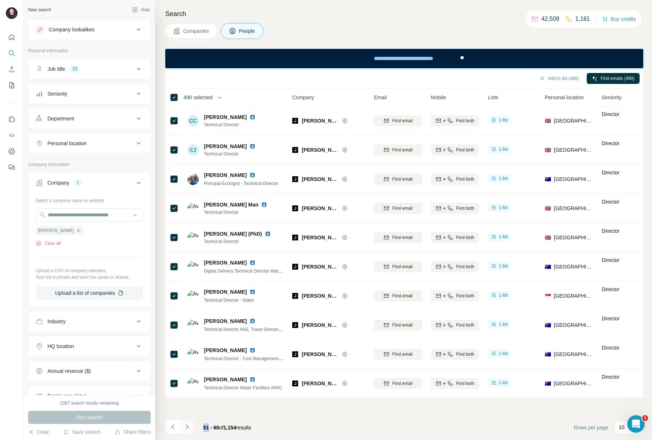
click at [188, 426] on icon "Navigate to next page" at bounding box center [187, 426] width 7 height 7
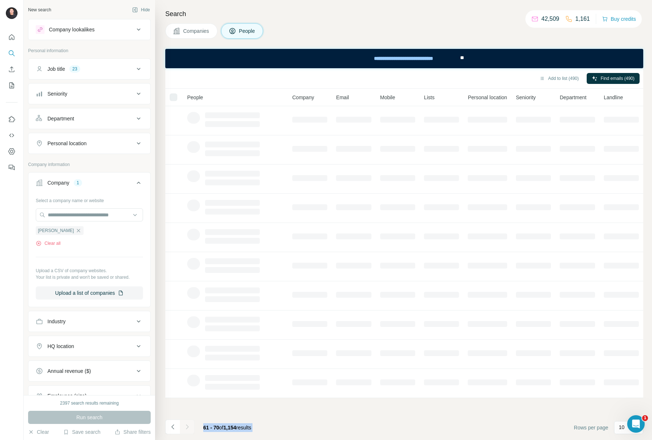
click at [188, 426] on div at bounding box center [187, 427] width 15 height 15
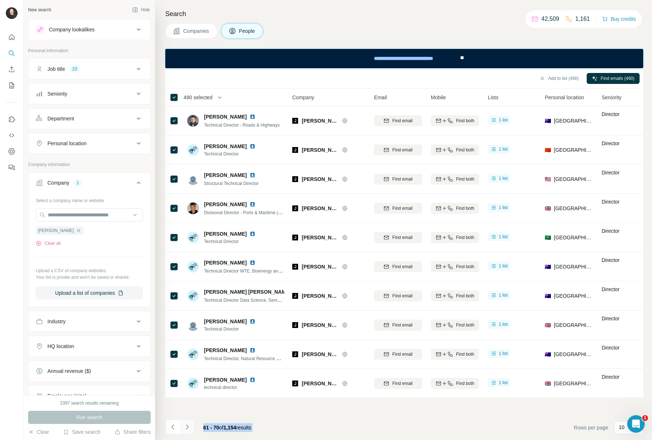
click at [188, 426] on icon "Navigate to next page" at bounding box center [187, 426] width 7 height 7
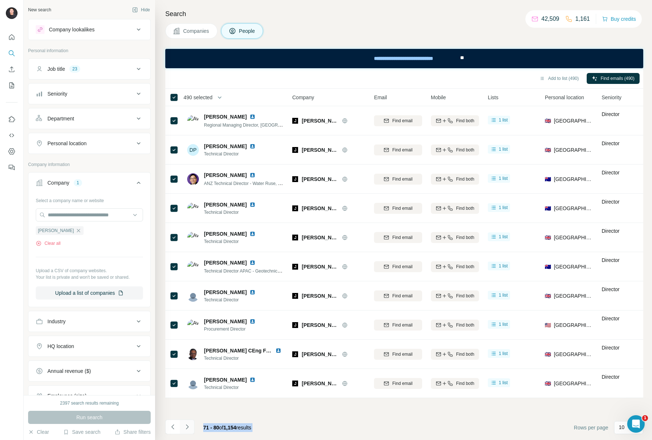
click at [188, 426] on div at bounding box center [187, 427] width 15 height 15
click at [188, 426] on icon "Navigate to next page" at bounding box center [187, 426] width 7 height 7
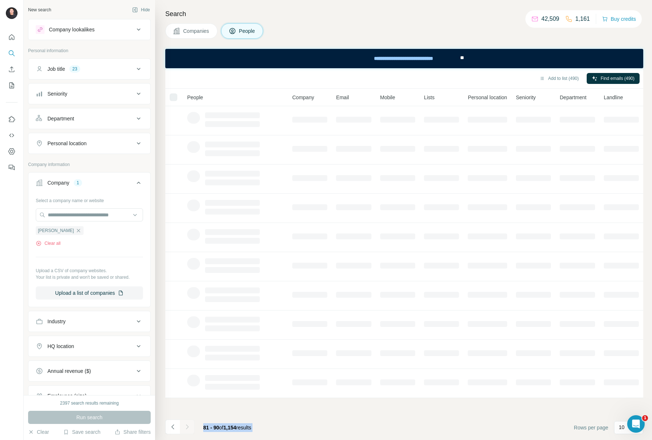
click at [188, 426] on div at bounding box center [187, 427] width 15 height 15
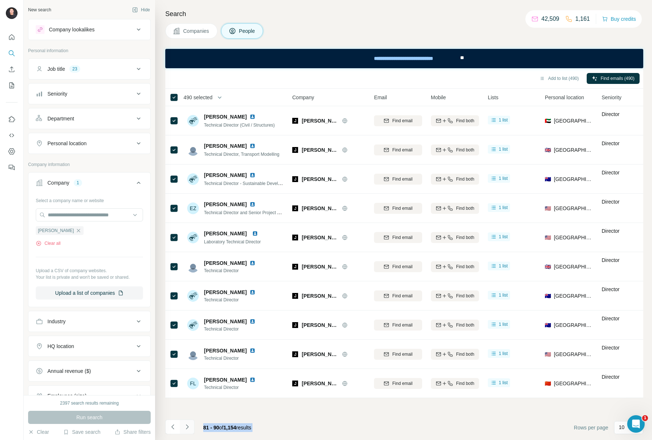
click at [188, 426] on icon "Navigate to next page" at bounding box center [187, 426] width 7 height 7
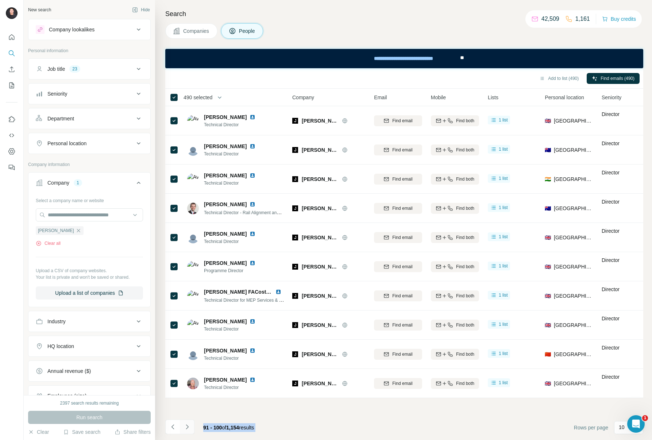
click at [188, 426] on div at bounding box center [187, 427] width 15 height 15
click at [188, 426] on icon "Navigate to next page" at bounding box center [187, 426] width 7 height 7
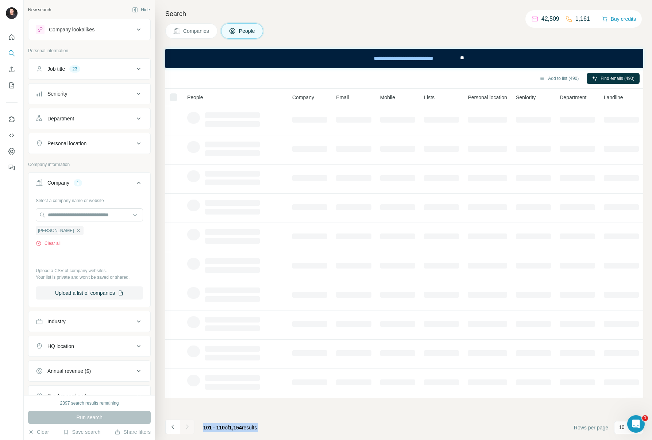
click at [188, 426] on div at bounding box center [187, 427] width 15 height 15
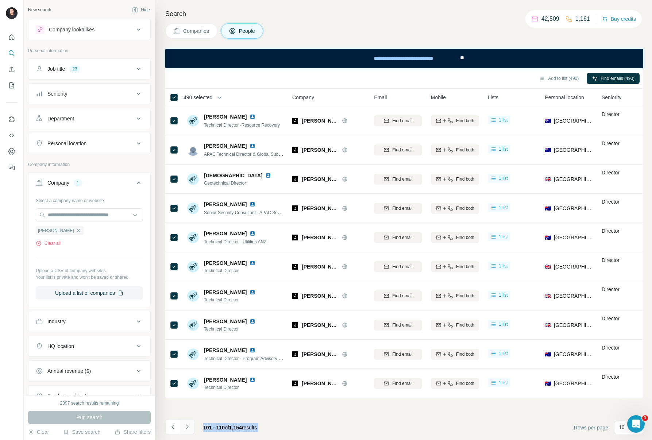
click at [188, 426] on icon "Navigate to next page" at bounding box center [187, 426] width 7 height 7
click at [188, 426] on div at bounding box center [187, 427] width 15 height 15
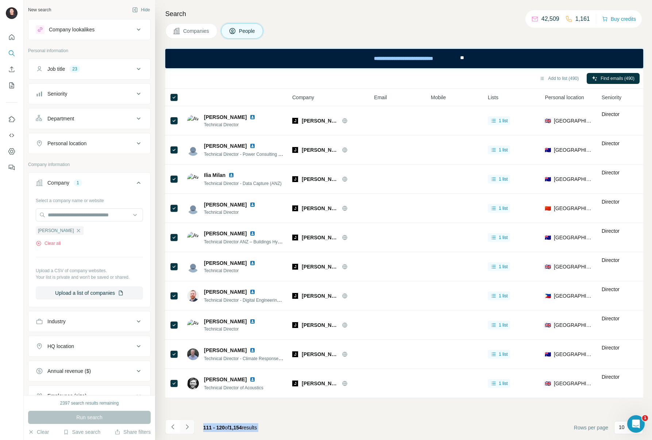
click at [188, 426] on icon "Navigate to next page" at bounding box center [187, 426] width 7 height 7
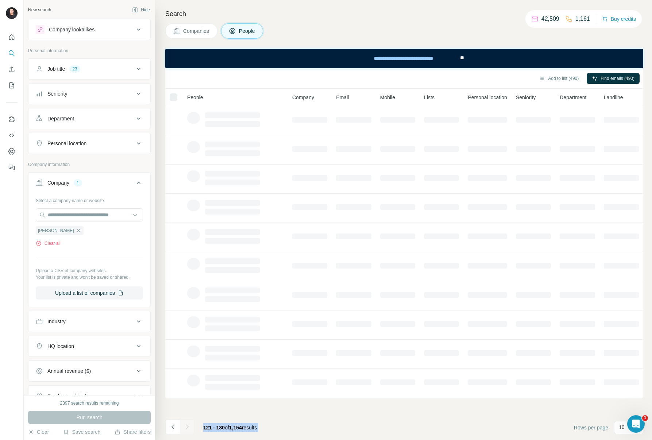
click at [188, 426] on div at bounding box center [187, 427] width 15 height 15
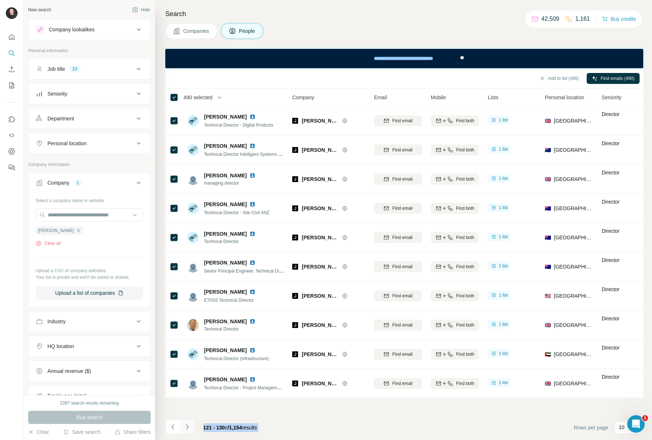
click at [188, 426] on icon "Navigate to next page" at bounding box center [187, 426] width 7 height 7
click at [188, 426] on div at bounding box center [187, 427] width 15 height 15
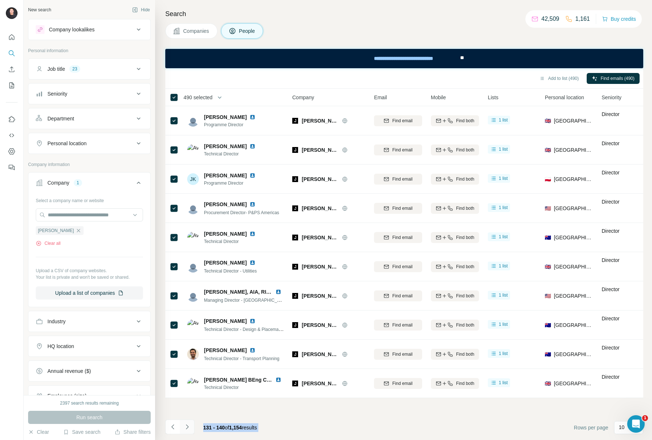
click at [188, 426] on icon "Navigate to next page" at bounding box center [187, 426] width 7 height 7
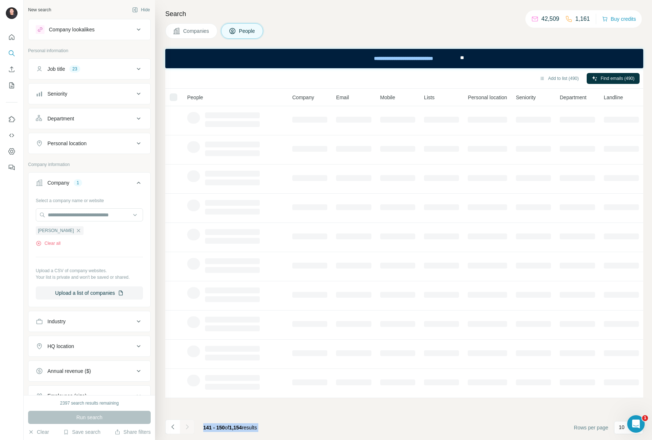
click at [188, 426] on div at bounding box center [187, 427] width 15 height 15
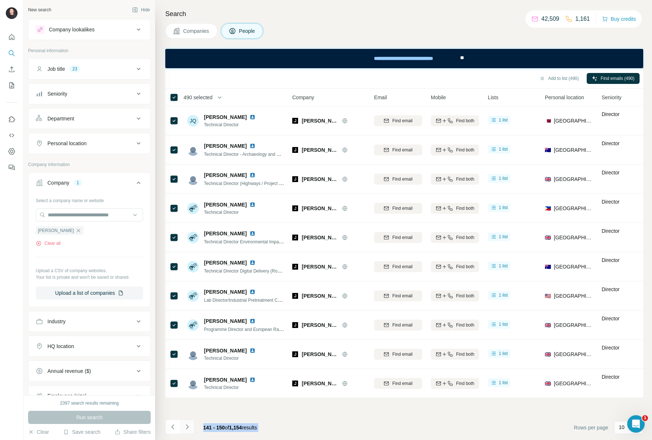
click at [188, 426] on icon "Navigate to next page" at bounding box center [187, 426] width 7 height 7
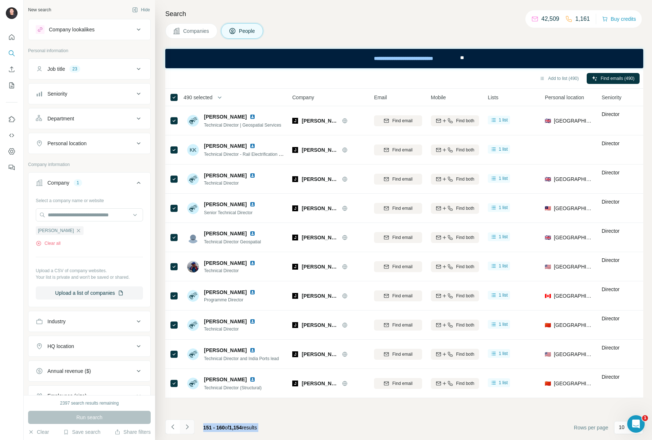
click at [188, 426] on div at bounding box center [187, 427] width 15 height 15
click at [188, 426] on icon "Navigate to next page" at bounding box center [187, 426] width 7 height 7
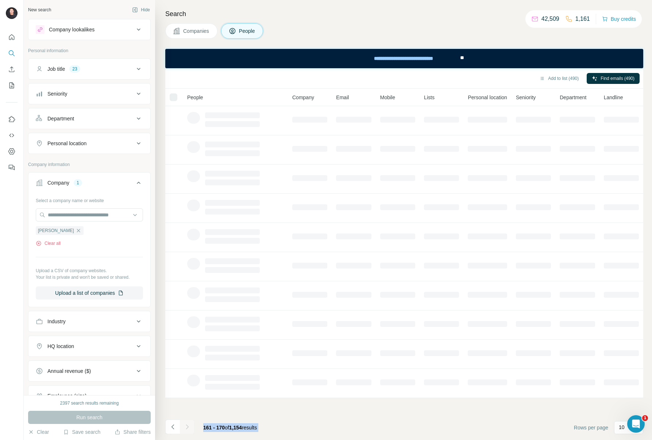
click at [188, 426] on div at bounding box center [187, 427] width 15 height 15
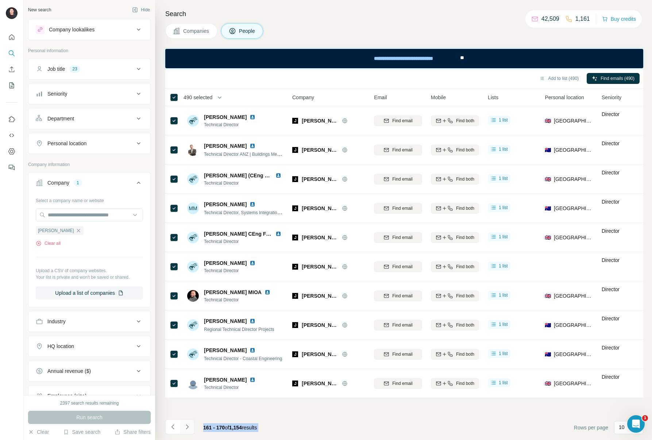
click at [188, 426] on icon "Navigate to next page" at bounding box center [187, 426] width 7 height 7
click at [188, 426] on div at bounding box center [187, 427] width 15 height 15
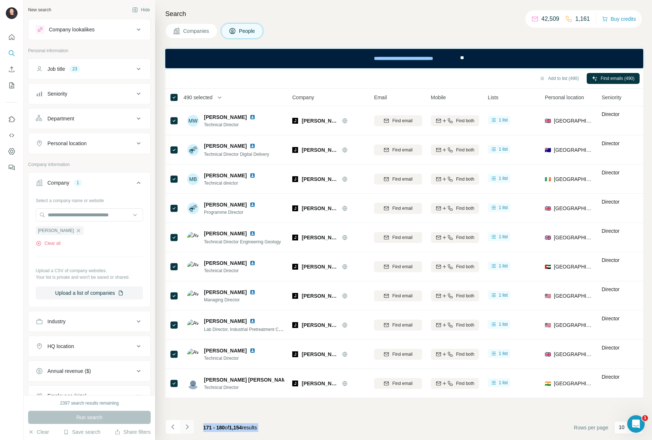
click at [188, 426] on icon "Navigate to next page" at bounding box center [187, 426] width 7 height 7
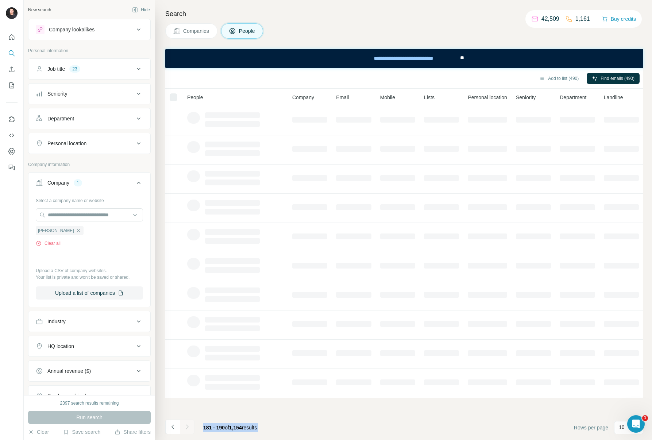
click at [188, 426] on div at bounding box center [187, 427] width 15 height 15
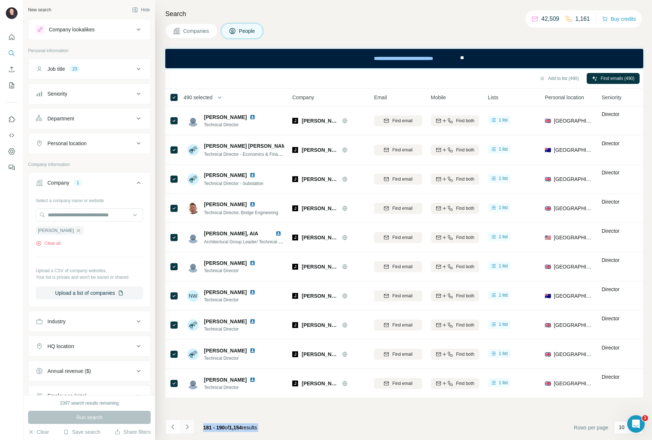
click at [188, 426] on icon "Navigate to next page" at bounding box center [187, 426] width 7 height 7
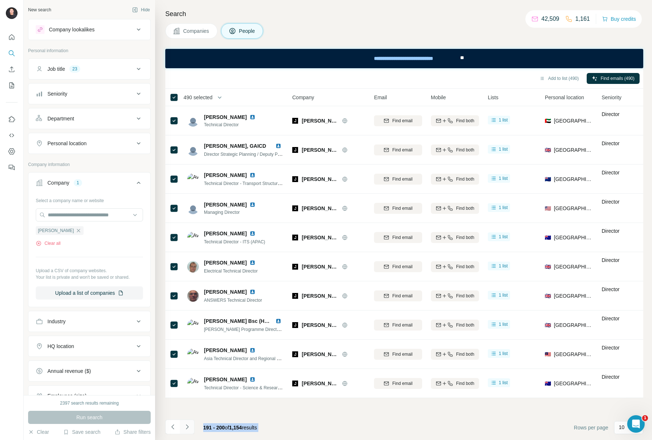
click at [188, 426] on div at bounding box center [187, 427] width 15 height 15
click at [188, 426] on icon "Navigate to next page" at bounding box center [187, 426] width 7 height 7
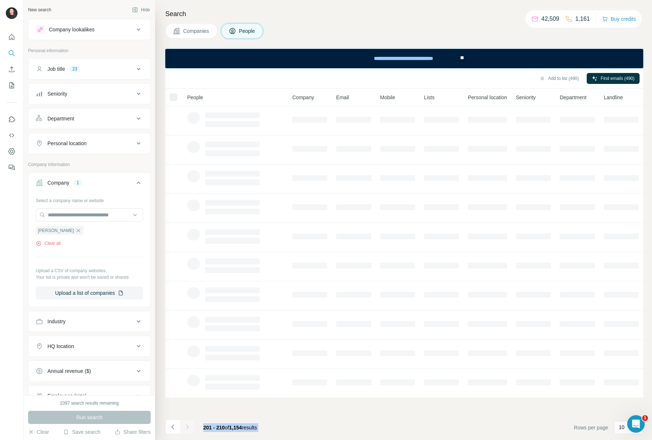
click at [188, 426] on div at bounding box center [187, 427] width 15 height 15
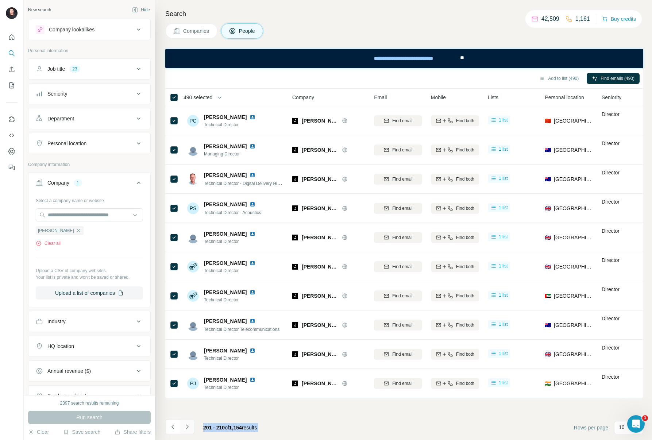
click at [188, 426] on icon "Navigate to next page" at bounding box center [187, 426] width 7 height 7
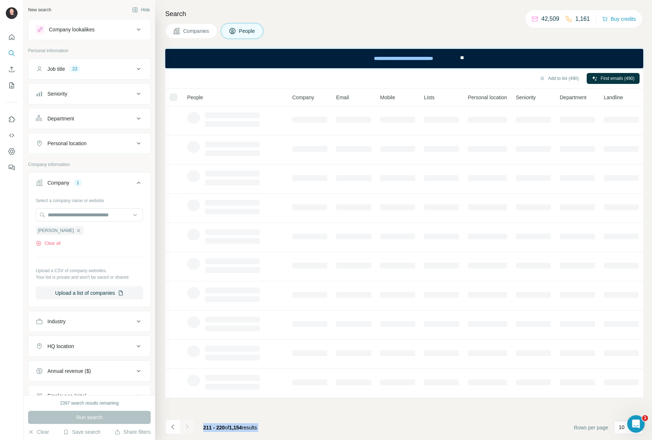
click at [188, 426] on div at bounding box center [187, 427] width 15 height 15
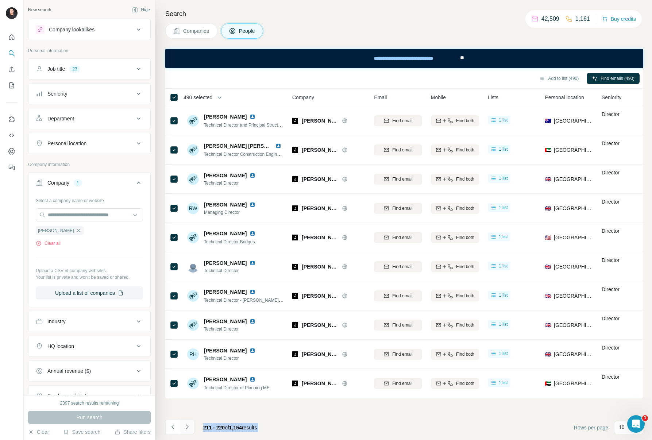
click at [188, 426] on icon "Navigate to next page" at bounding box center [187, 426] width 7 height 7
click at [188, 426] on div at bounding box center [187, 427] width 15 height 15
click at [188, 426] on icon "Navigate to next page" at bounding box center [187, 426] width 7 height 7
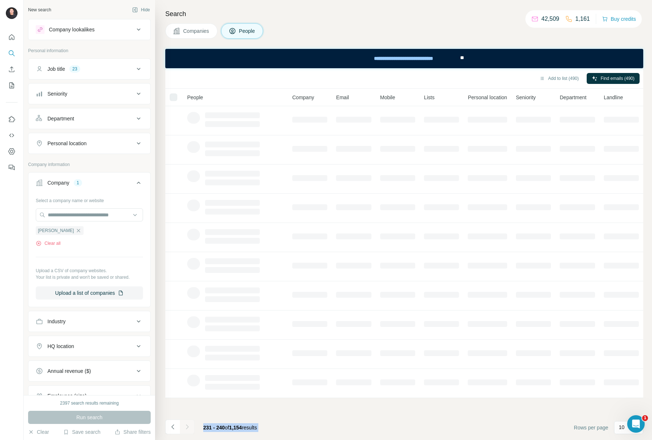
click at [188, 426] on div at bounding box center [187, 427] width 15 height 15
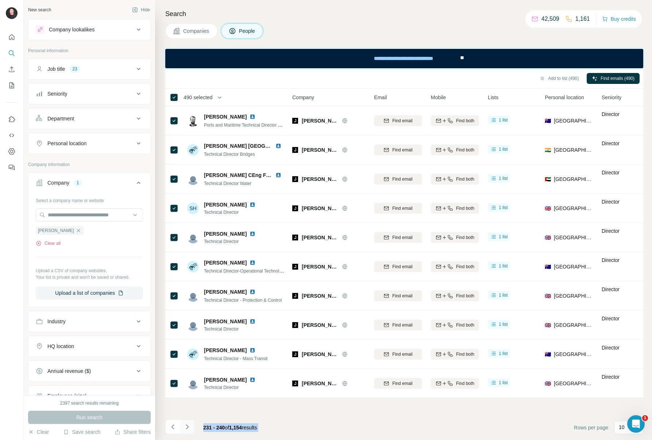
click at [188, 426] on icon "Navigate to next page" at bounding box center [187, 426] width 7 height 7
click at [188, 426] on div at bounding box center [187, 427] width 15 height 15
click at [188, 426] on icon "Navigate to next page" at bounding box center [187, 426] width 7 height 7
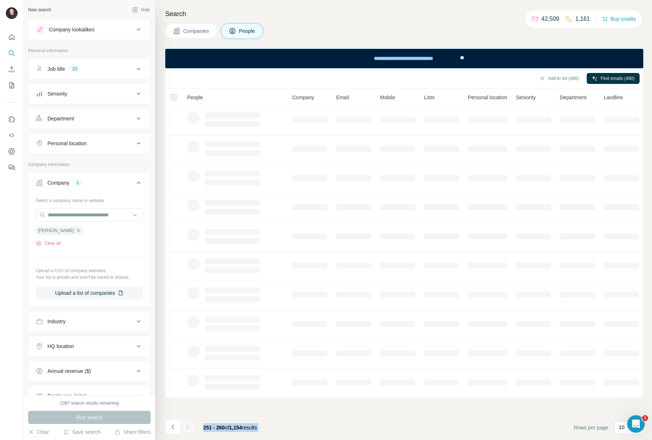
click at [188, 426] on div at bounding box center [187, 427] width 15 height 15
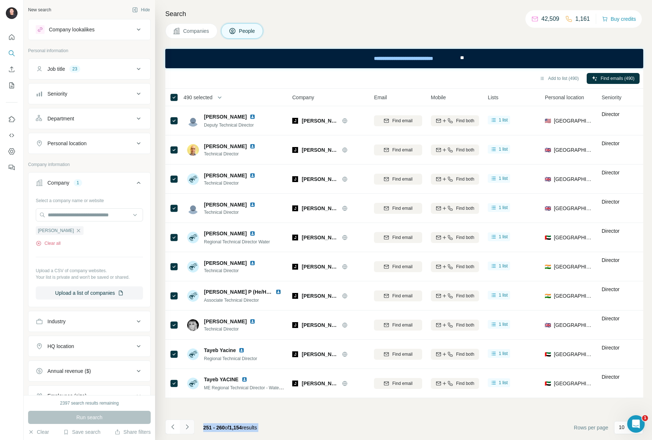
click at [188, 426] on icon "Navigate to next page" at bounding box center [187, 426] width 7 height 7
click at [188, 426] on div at bounding box center [187, 427] width 15 height 15
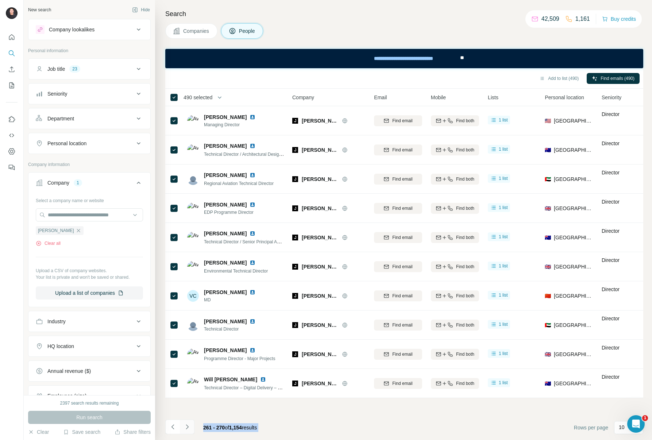
click at [188, 426] on icon "Navigate to next page" at bounding box center [187, 426] width 7 height 7
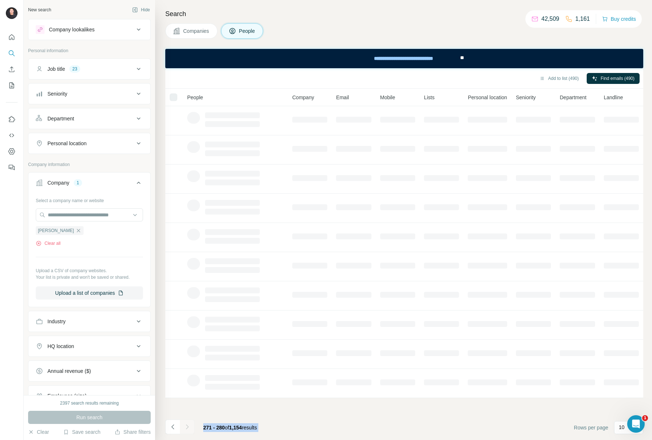
click at [188, 426] on div at bounding box center [187, 427] width 15 height 15
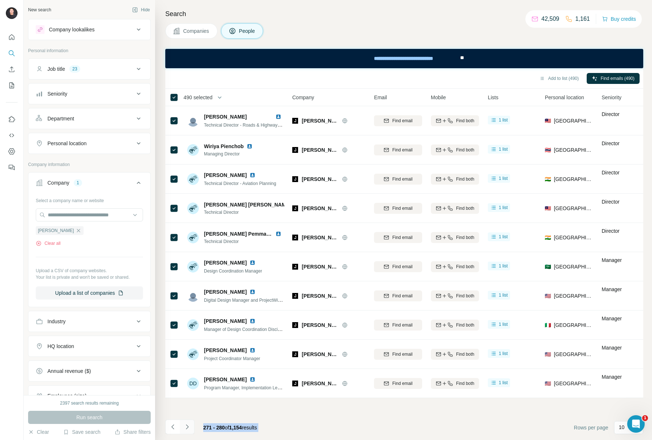
click at [188, 426] on icon "Navigate to next page" at bounding box center [187, 426] width 7 height 7
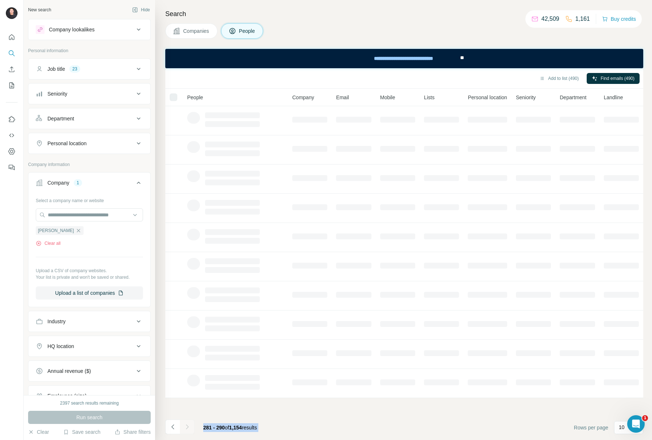
click at [188, 426] on div at bounding box center [187, 427] width 15 height 15
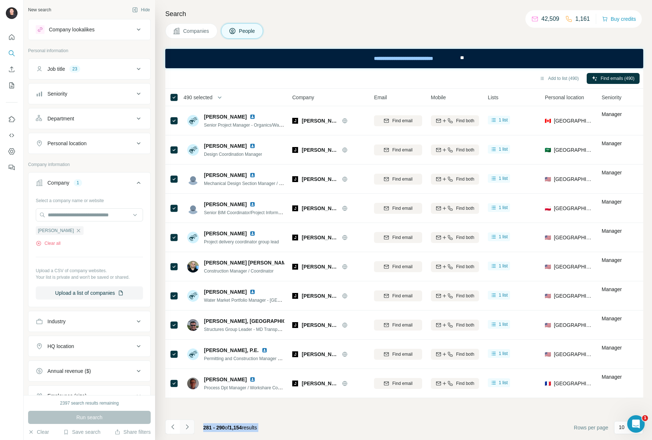
click at [188, 426] on icon "Navigate to next page" at bounding box center [187, 426] width 7 height 7
click at [188, 426] on div at bounding box center [187, 427] width 15 height 15
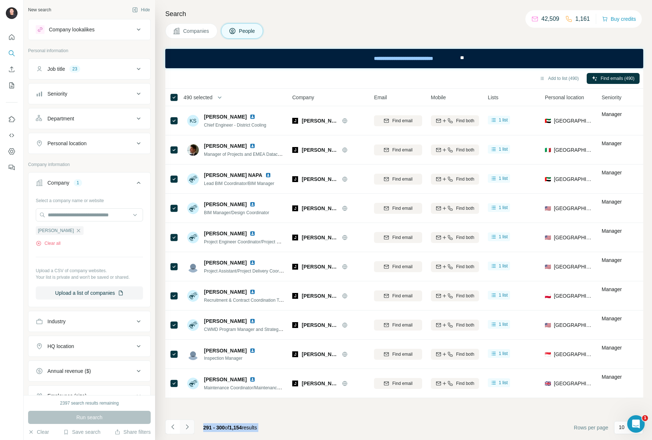
click at [188, 426] on icon "Navigate to next page" at bounding box center [187, 426] width 7 height 7
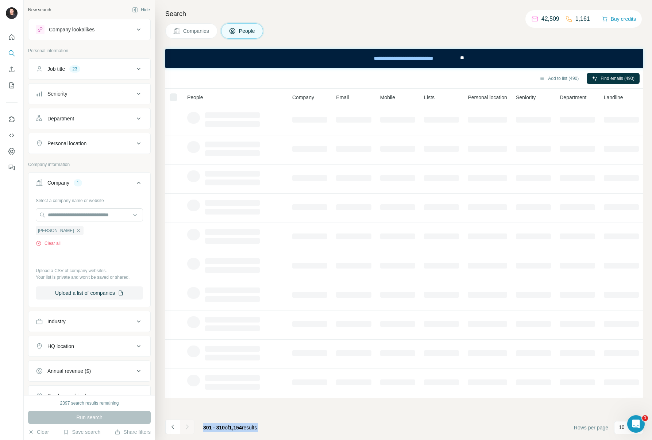
click at [188, 426] on div at bounding box center [187, 427] width 15 height 15
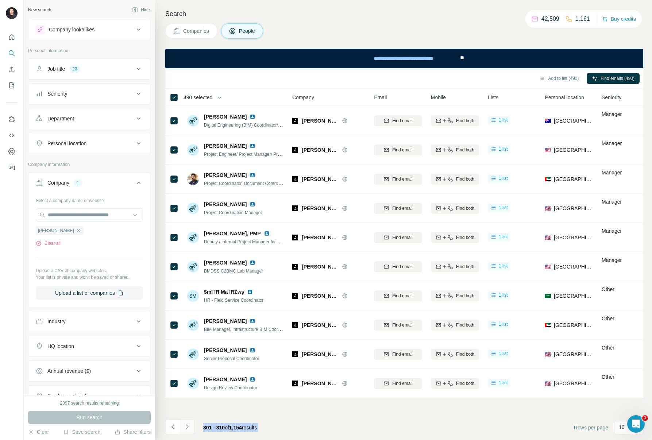
click at [188, 426] on icon "Navigate to next page" at bounding box center [187, 426] width 7 height 7
click at [188, 426] on div at bounding box center [187, 427] width 15 height 15
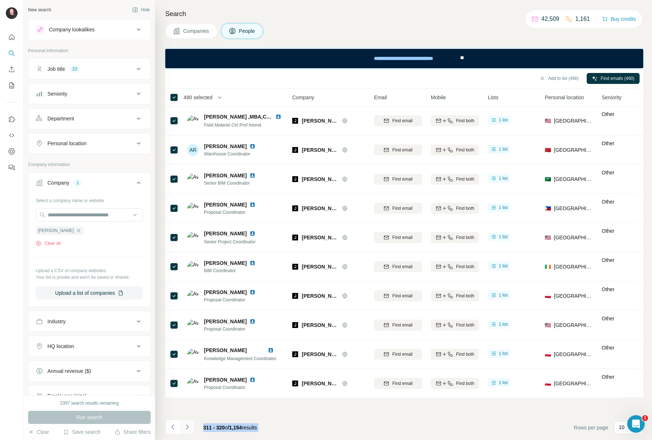
click at [188, 426] on icon "Navigate to next page" at bounding box center [187, 426] width 7 height 7
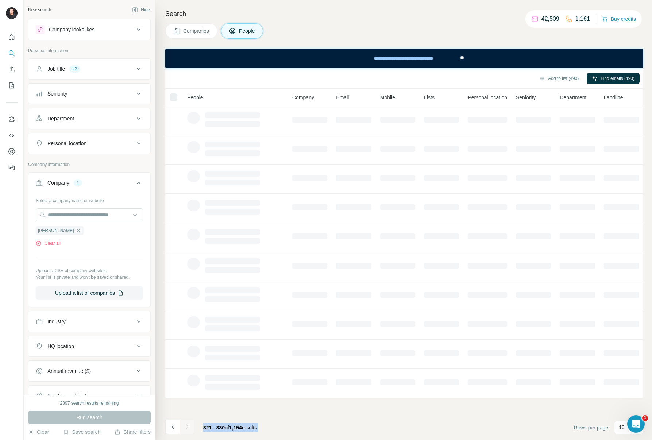
click at [188, 426] on div at bounding box center [187, 427] width 15 height 15
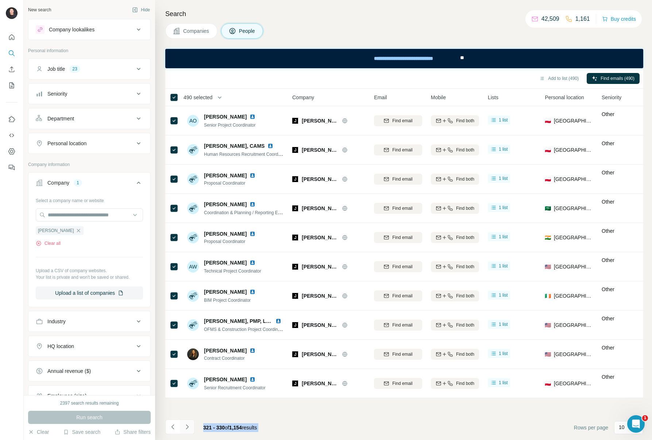
click at [188, 426] on icon "Navigate to next page" at bounding box center [187, 426] width 7 height 7
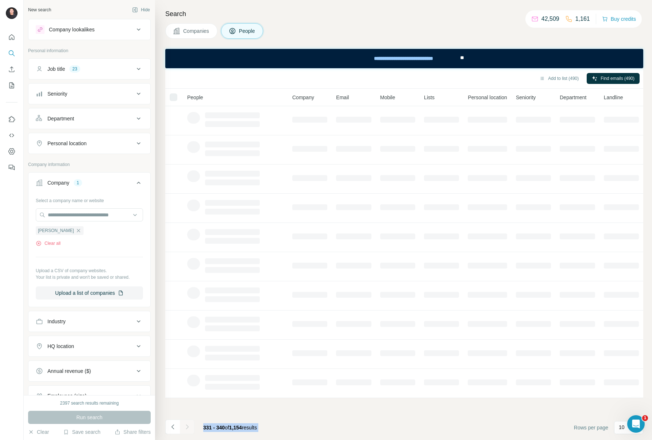
click at [188, 426] on div at bounding box center [187, 427] width 15 height 15
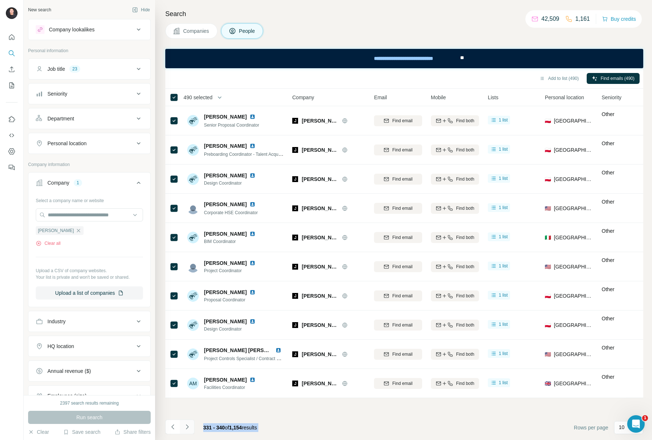
click at [188, 426] on icon "Navigate to next page" at bounding box center [187, 426] width 7 height 7
click at [188, 426] on div at bounding box center [187, 427] width 15 height 15
click at [188, 426] on icon "Navigate to next page" at bounding box center [187, 426] width 7 height 7
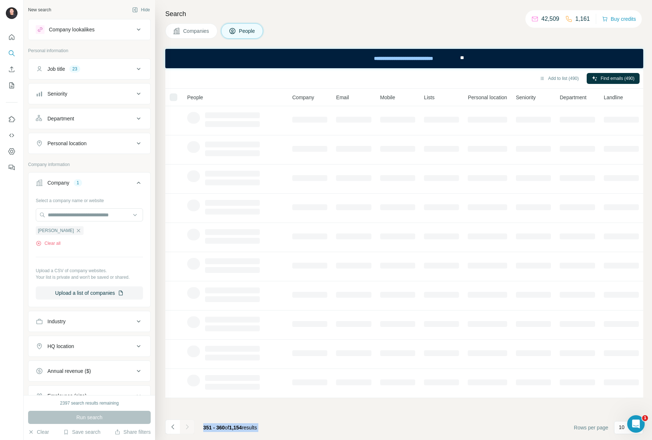
click at [188, 426] on div at bounding box center [187, 427] width 15 height 15
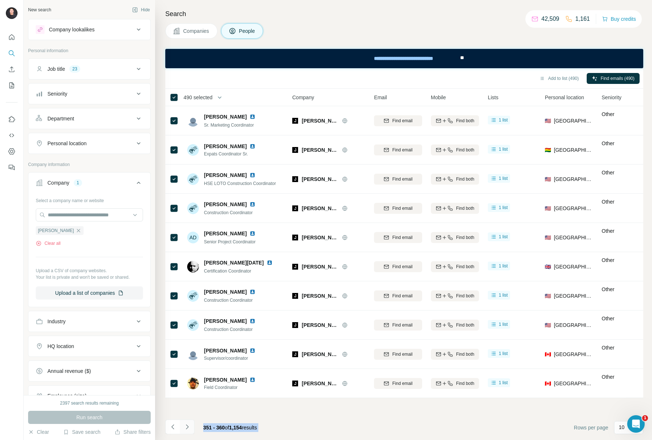
click at [188, 426] on icon "Navigate to next page" at bounding box center [187, 426] width 7 height 7
click at [188, 426] on div at bounding box center [187, 427] width 15 height 15
click at [188, 426] on icon "Navigate to next page" at bounding box center [187, 426] width 7 height 7
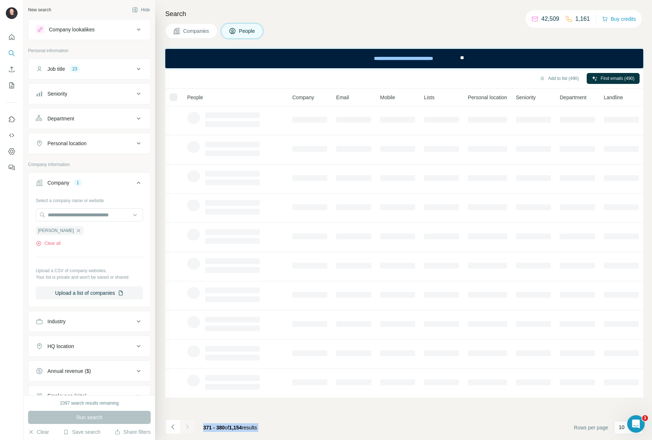
click at [188, 426] on div at bounding box center [187, 427] width 15 height 15
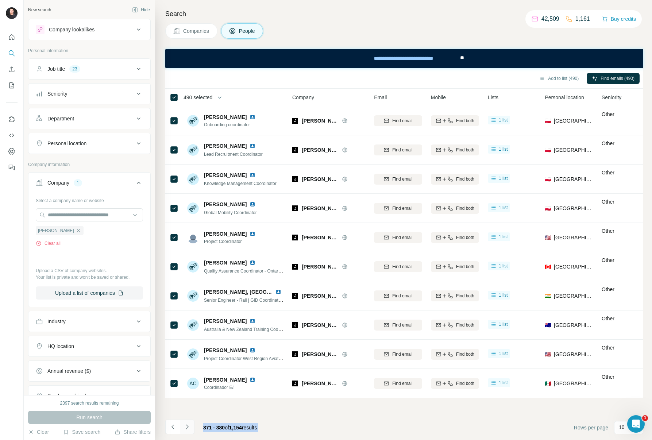
click at [188, 426] on icon "Navigate to next page" at bounding box center [187, 426] width 7 height 7
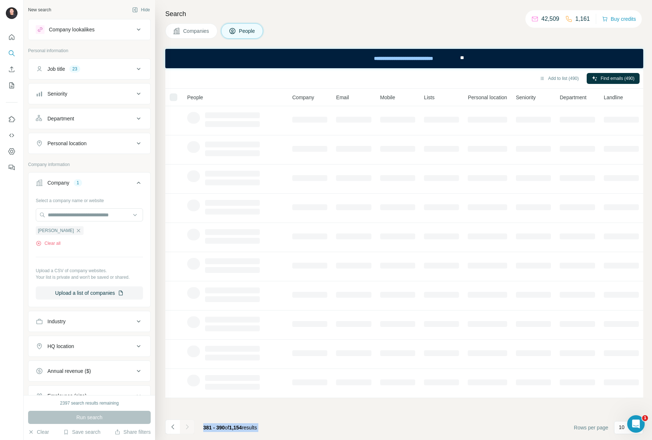
click at [188, 426] on div at bounding box center [187, 427] width 15 height 15
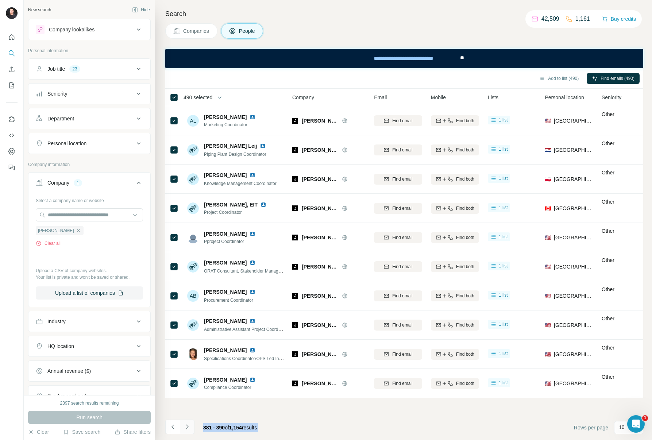
click at [188, 426] on icon "Navigate to next page" at bounding box center [187, 426] width 7 height 7
click at [188, 426] on div at bounding box center [187, 427] width 15 height 15
click at [188, 426] on icon "Navigate to next page" at bounding box center [187, 426] width 7 height 7
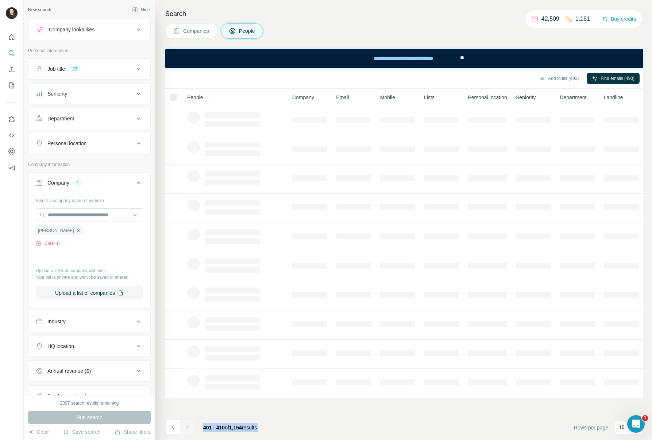
click at [188, 426] on div at bounding box center [187, 427] width 15 height 15
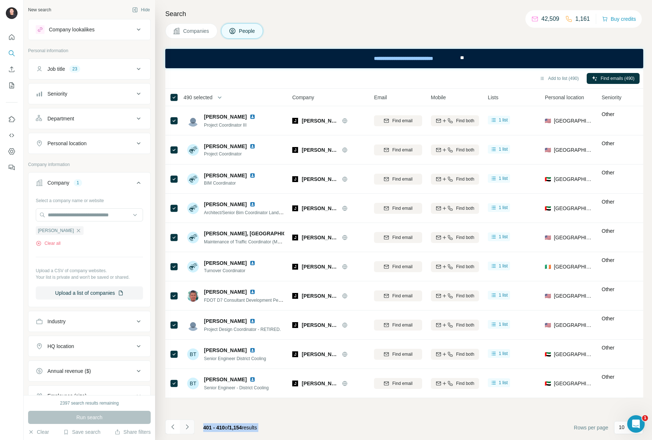
click at [188, 426] on icon "Navigate to next page" at bounding box center [187, 426] width 7 height 7
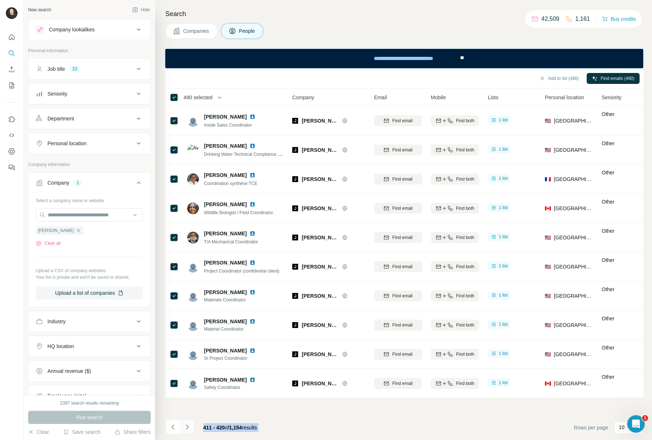
click at [188, 426] on div at bounding box center [187, 427] width 15 height 15
click at [188, 426] on icon "Navigate to next page" at bounding box center [187, 426] width 7 height 7
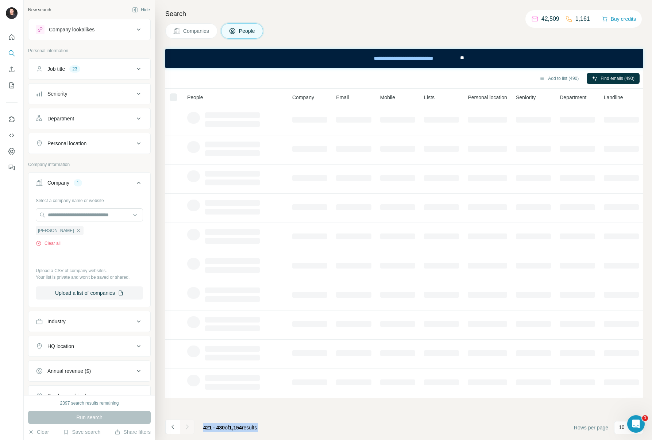
click at [188, 426] on div at bounding box center [187, 427] width 15 height 15
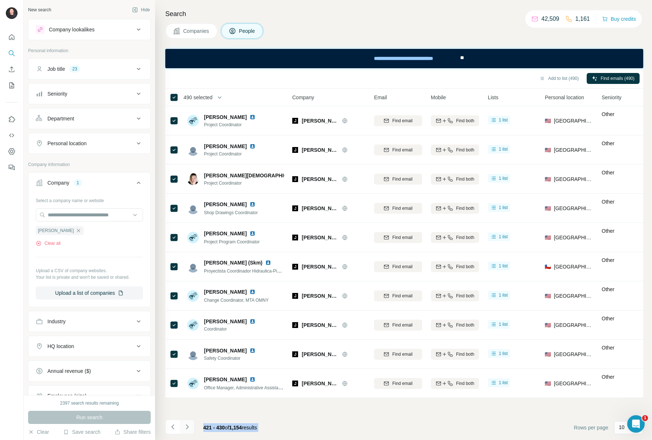
click at [188, 426] on icon "Navigate to next page" at bounding box center [187, 426] width 7 height 7
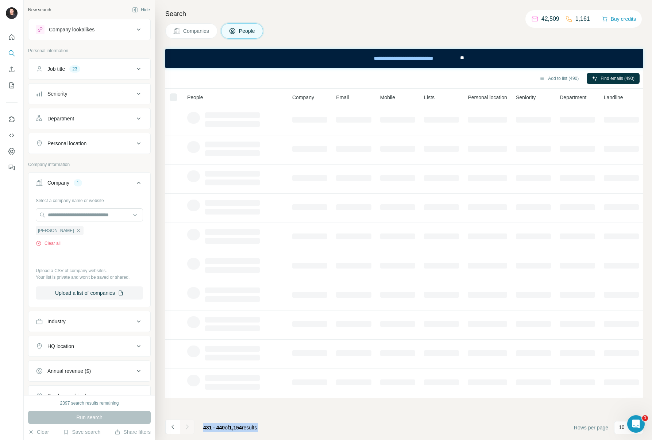
click at [188, 426] on div at bounding box center [187, 427] width 15 height 15
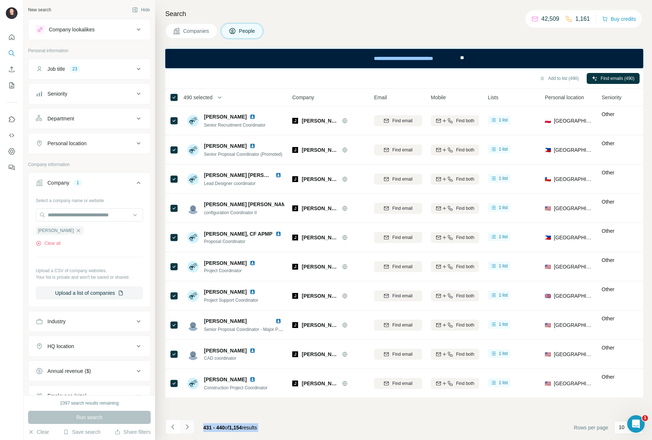
click at [188, 426] on icon "Navigate to next page" at bounding box center [187, 426] width 7 height 7
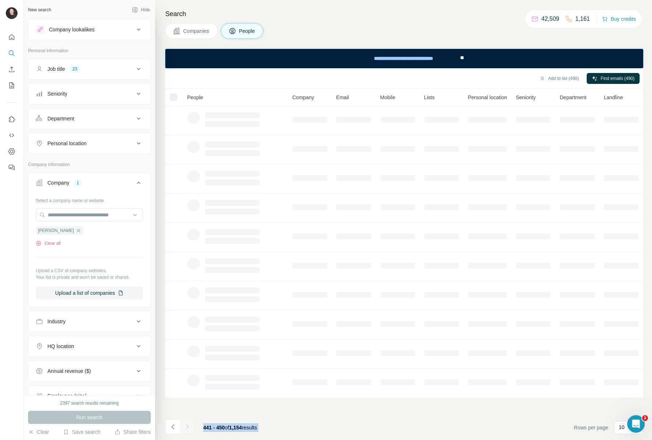
click at [188, 426] on div at bounding box center [187, 427] width 15 height 15
click at [188, 426] on icon "Navigate to next page" at bounding box center [187, 426] width 7 height 7
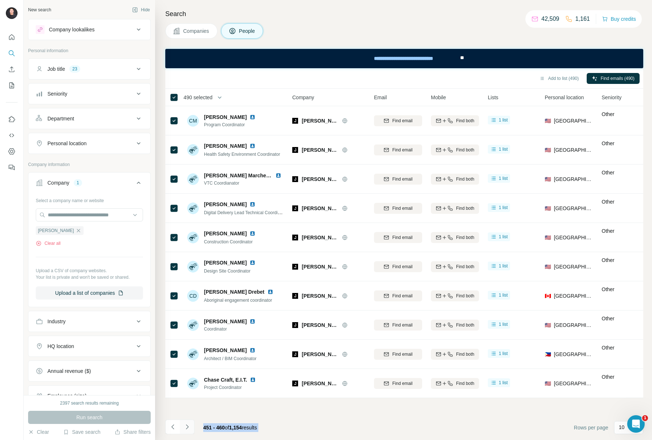
click at [188, 426] on icon "Navigate to next page" at bounding box center [187, 426] width 7 height 7
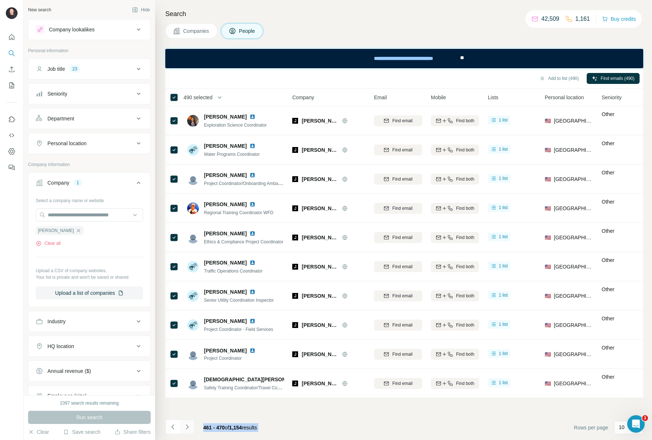
click at [188, 426] on icon "Navigate to next page" at bounding box center [187, 426] width 7 height 7
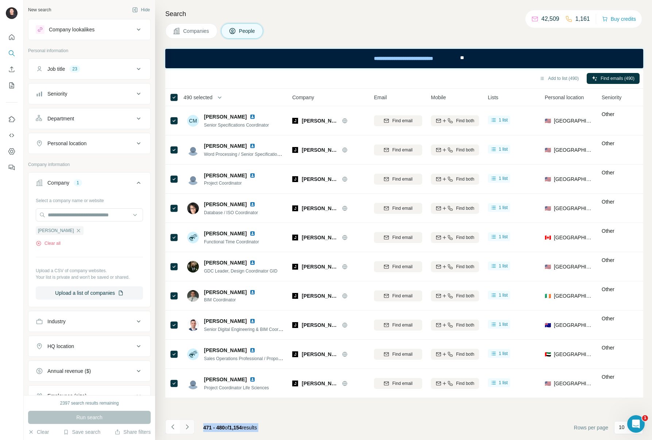
click at [188, 426] on icon "Navigate to next page" at bounding box center [187, 426] width 7 height 7
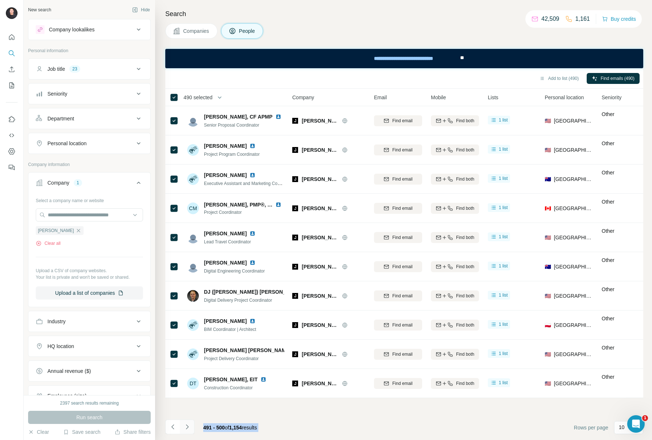
click at [188, 426] on icon "Navigate to next page" at bounding box center [187, 426] width 7 height 7
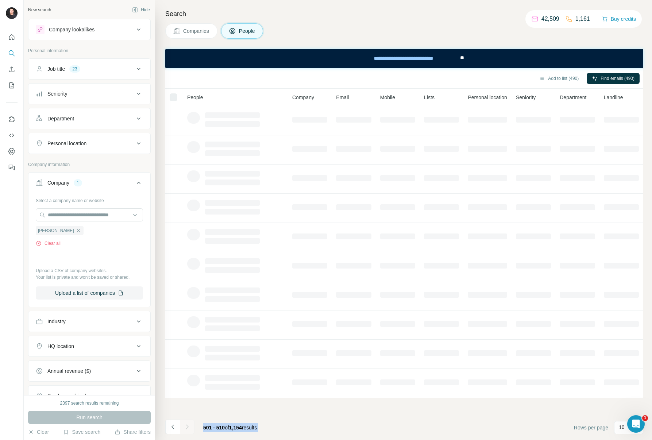
click at [311, 426] on footer "501 - 510 of 1,154 results Rows per page 10" at bounding box center [404, 427] width 478 height 25
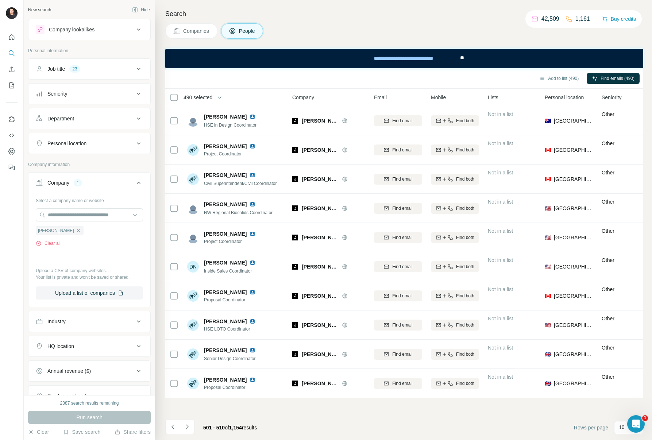
click at [209, 99] on span "490 selected" at bounding box center [198, 97] width 29 height 7
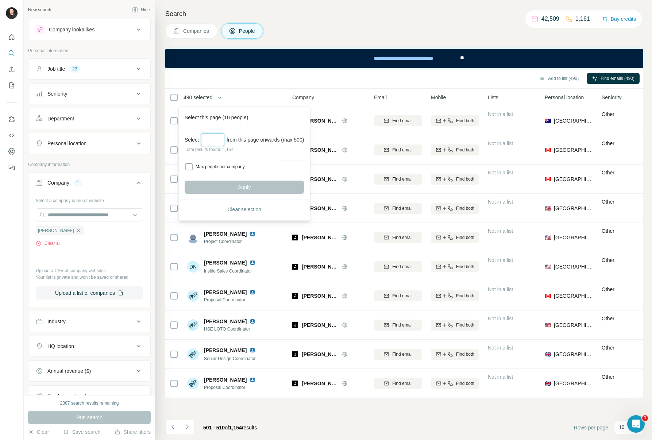
click at [211, 137] on input "Select a number (up to 500)" at bounding box center [212, 139] width 23 height 13
type input "***"
click at [230, 188] on button "Apply" at bounding box center [244, 187] width 119 height 13
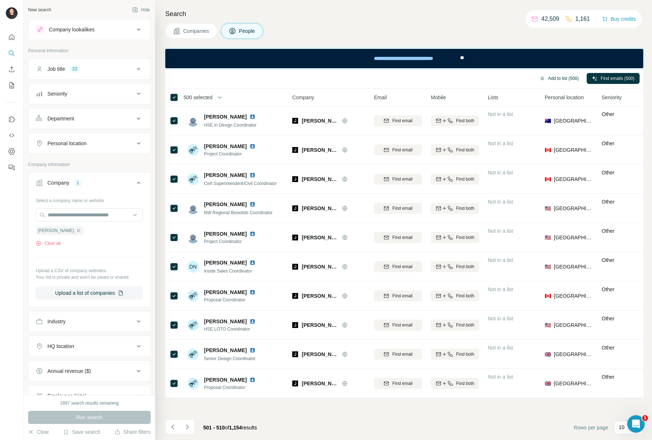
click at [560, 74] on button "Add to list (500)" at bounding box center [559, 78] width 50 height 11
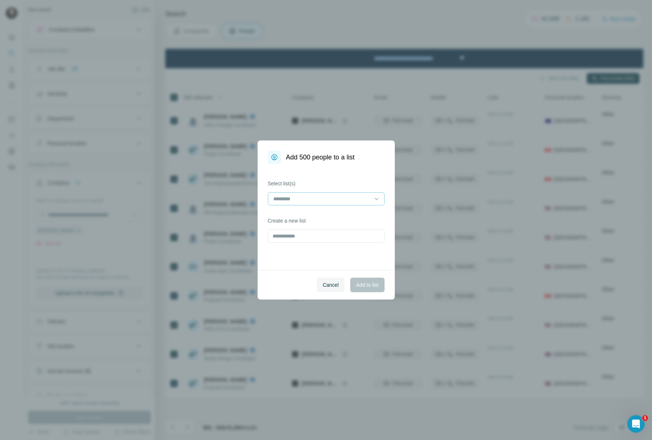
click at [310, 204] on div at bounding box center [322, 199] width 99 height 12
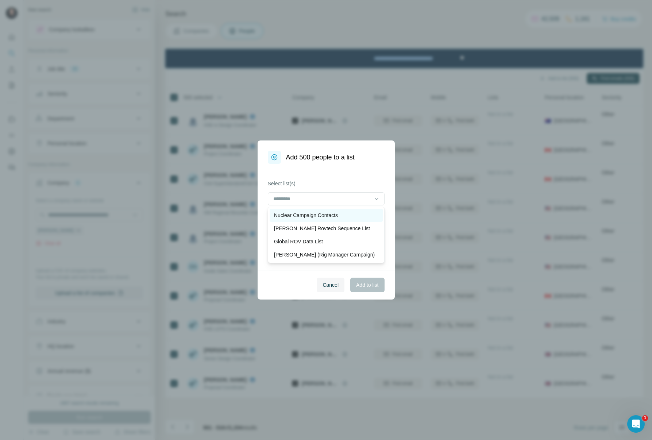
click at [311, 215] on p "Nuclear Campaign Contacts" at bounding box center [306, 215] width 64 height 7
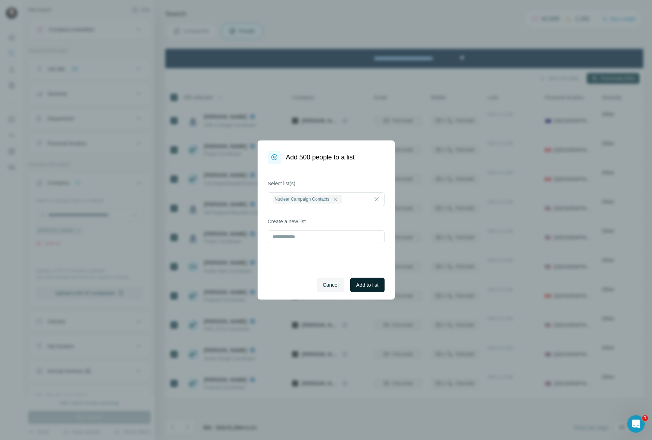
click at [374, 284] on span "Add to list" at bounding box center [367, 284] width 22 height 7
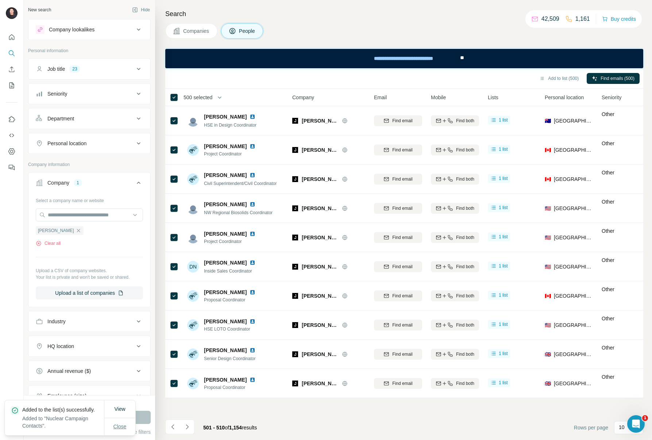
click at [116, 421] on button "Close" at bounding box center [119, 426] width 23 height 13
click at [624, 429] on p "10" at bounding box center [622, 427] width 6 height 7
click at [629, 373] on div "60" at bounding box center [629, 371] width 17 height 7
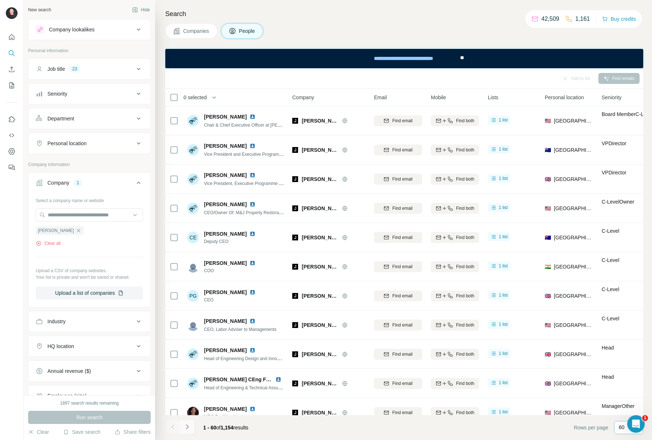
click at [188, 427] on icon "Navigate to next page" at bounding box center [187, 426] width 7 height 7
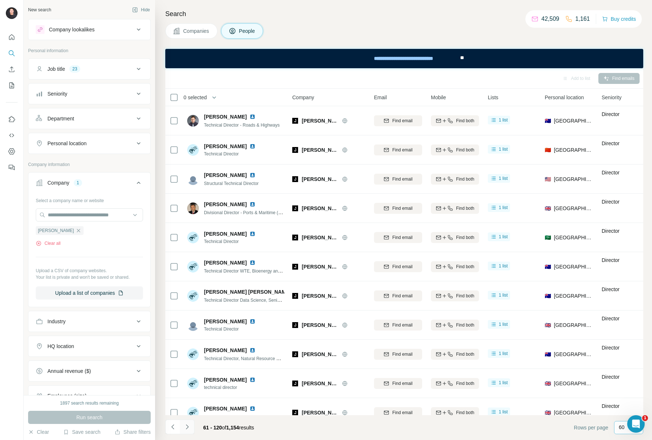
click at [188, 427] on icon "Navigate to next page" at bounding box center [187, 426] width 7 height 7
click at [191, 427] on button "Navigate to next page" at bounding box center [187, 427] width 15 height 15
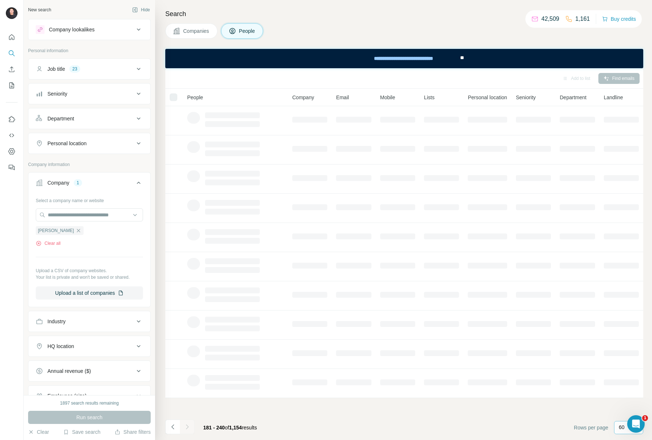
click at [191, 427] on button "Navigate to next page" at bounding box center [187, 427] width 15 height 15
click at [191, 427] on div at bounding box center [187, 427] width 15 height 15
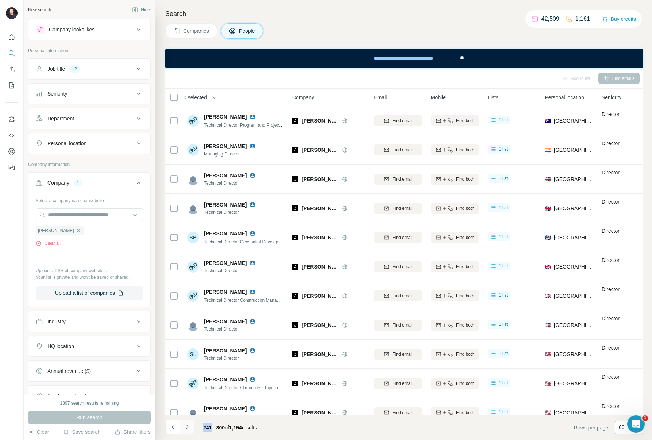
click at [191, 427] on button "Navigate to next page" at bounding box center [187, 427] width 15 height 15
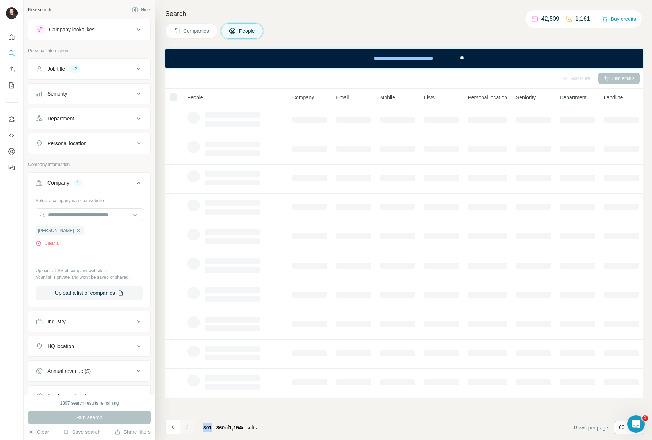
click at [191, 427] on div at bounding box center [187, 427] width 15 height 15
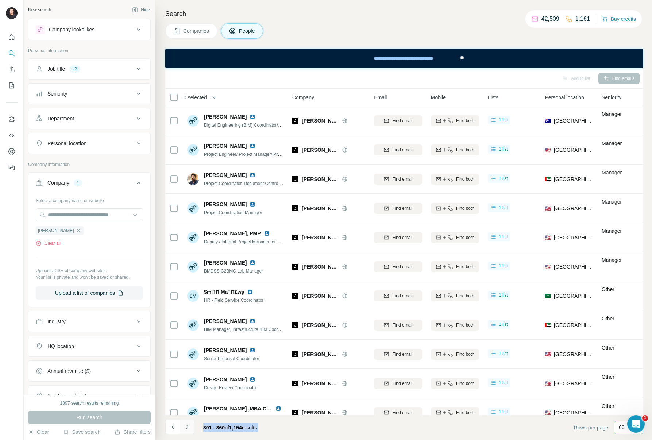
click at [191, 427] on button "Navigate to next page" at bounding box center [187, 427] width 15 height 15
click at [191, 427] on div at bounding box center [187, 427] width 15 height 15
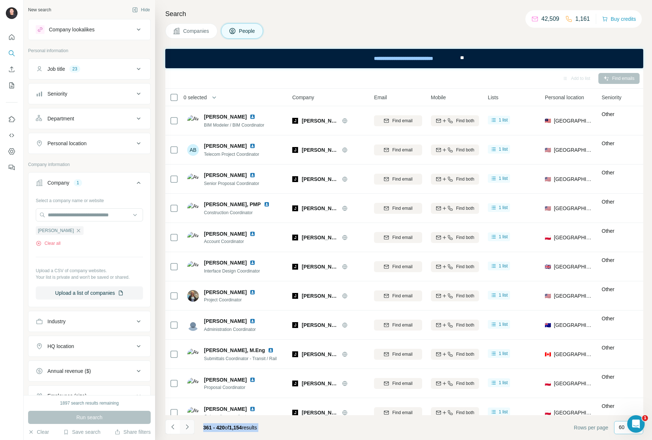
click at [191, 427] on button "Navigate to next page" at bounding box center [187, 427] width 15 height 15
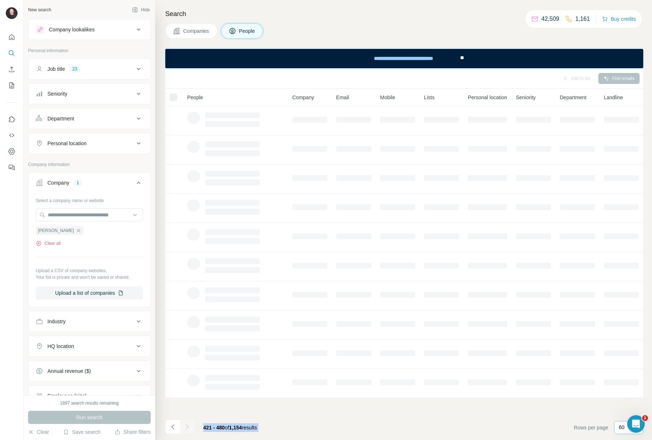
click at [191, 427] on div at bounding box center [187, 427] width 15 height 15
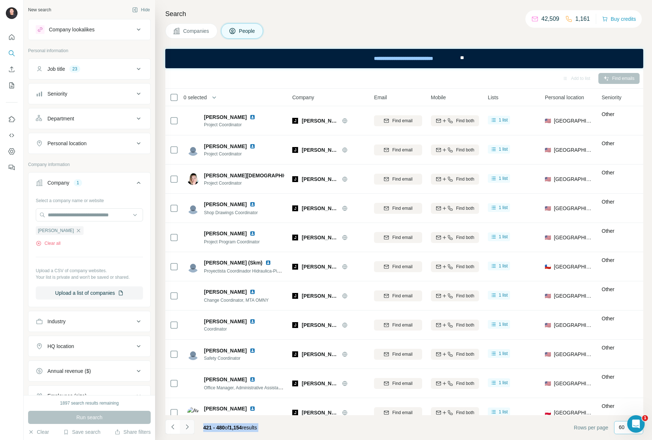
click at [191, 427] on button "Navigate to next page" at bounding box center [187, 427] width 15 height 15
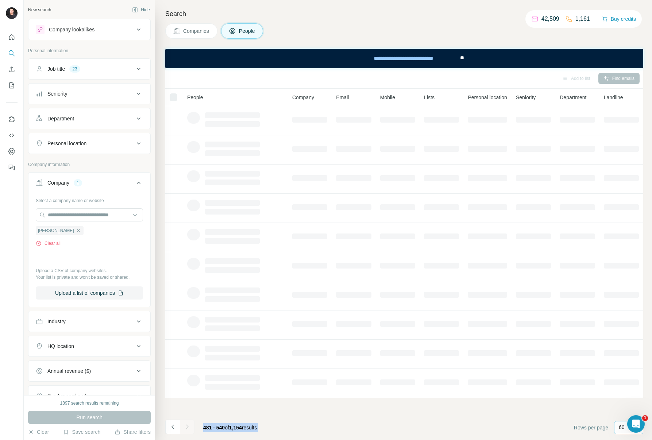
click at [191, 427] on div at bounding box center [187, 427] width 15 height 15
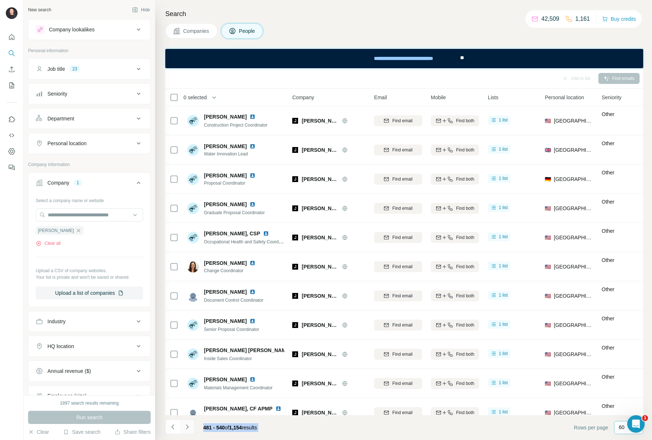
click at [191, 427] on button "Navigate to next page" at bounding box center [187, 427] width 15 height 15
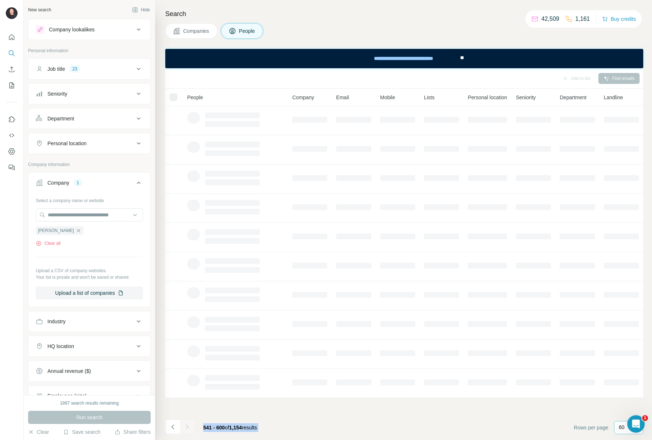
click at [191, 427] on div at bounding box center [187, 427] width 15 height 15
click at [191, 427] on button "Navigate to next page" at bounding box center [187, 427] width 15 height 15
click at [191, 427] on div at bounding box center [187, 427] width 15 height 15
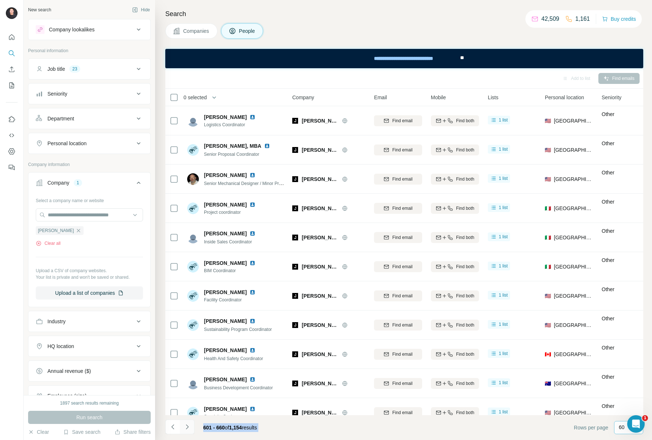
click at [191, 427] on button "Navigate to next page" at bounding box center [187, 427] width 15 height 15
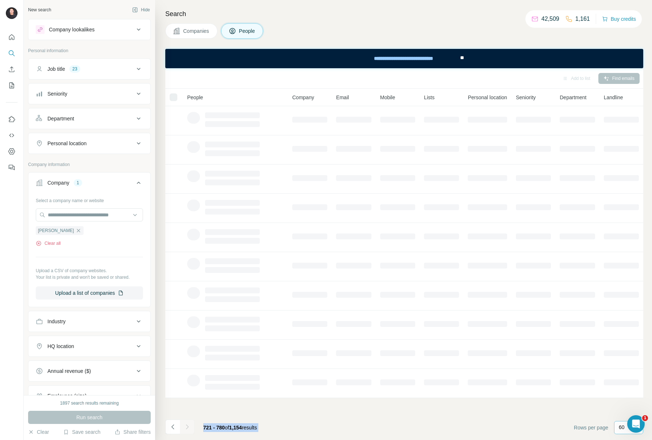
click at [191, 427] on div at bounding box center [187, 427] width 15 height 15
click at [191, 427] on button "Navigate to next page" at bounding box center [187, 427] width 15 height 15
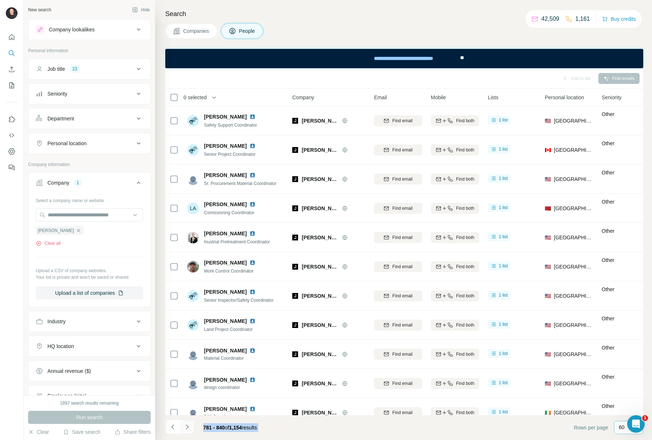
click at [191, 427] on button "Navigate to next page" at bounding box center [187, 427] width 15 height 15
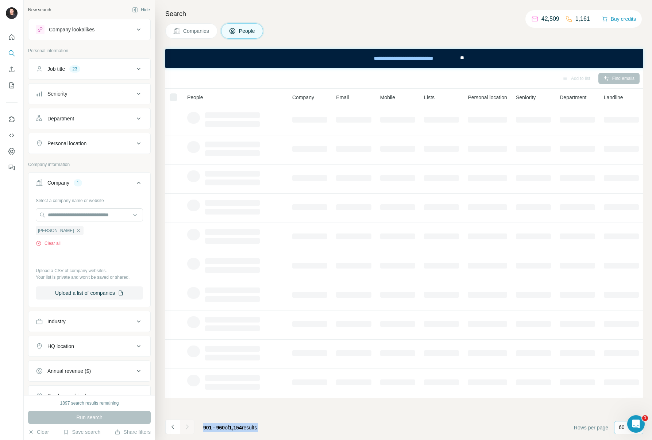
click at [191, 427] on button "Navigate to next page" at bounding box center [187, 427] width 15 height 15
click at [191, 427] on div at bounding box center [187, 427] width 15 height 15
click at [373, 428] on footer "961 - 1,020 of 1,154 results Rows per page 60" at bounding box center [404, 427] width 478 height 25
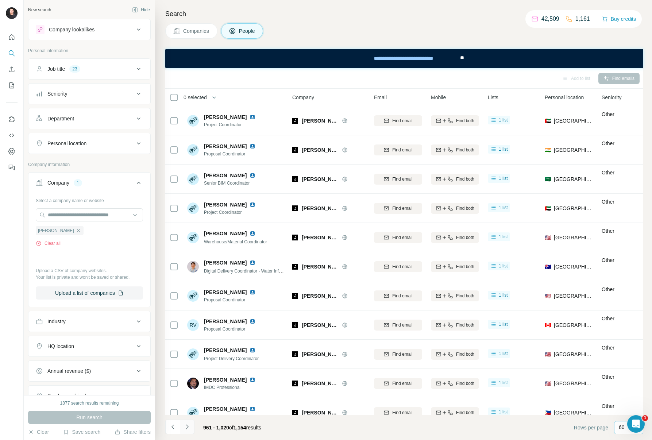
click at [189, 425] on icon "Navigate to next page" at bounding box center [187, 426] width 7 height 7
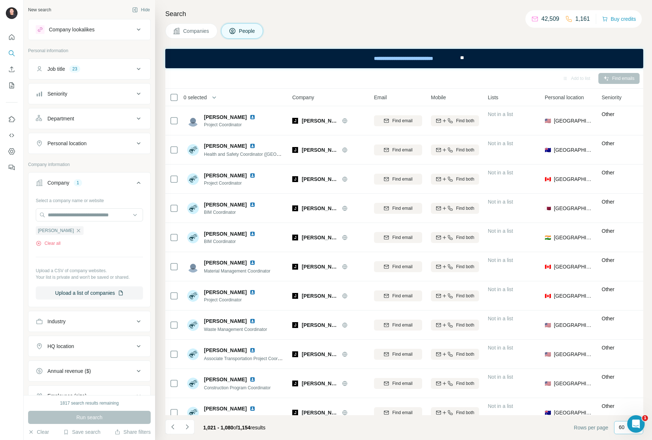
click at [205, 99] on span "0 selected" at bounding box center [195, 97] width 23 height 7
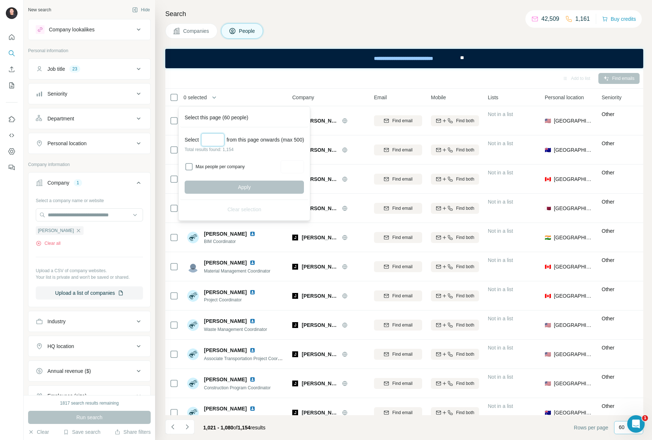
click at [214, 136] on input "Select a number (up to 500)" at bounding box center [212, 139] width 23 height 13
type input "***"
click at [243, 188] on span "Apply" at bounding box center [244, 187] width 13 height 7
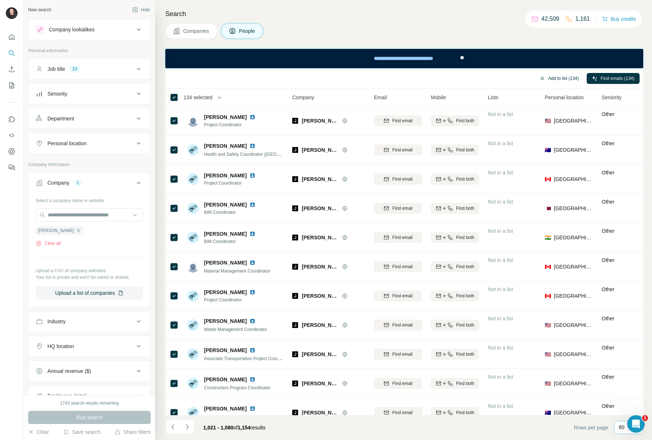
click at [550, 79] on button "Add to list (134)" at bounding box center [559, 78] width 50 height 11
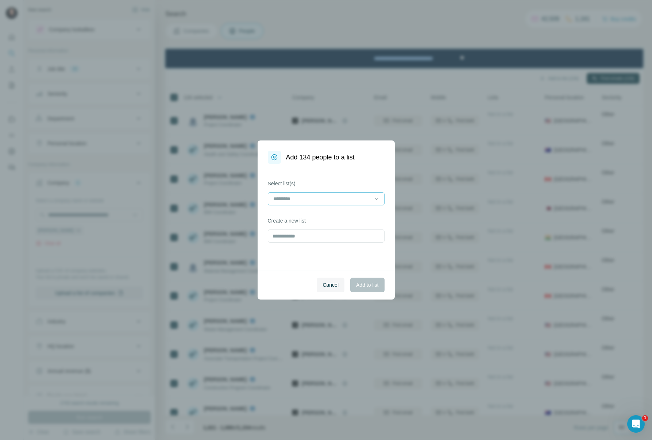
click at [365, 204] on div at bounding box center [322, 199] width 99 height 12
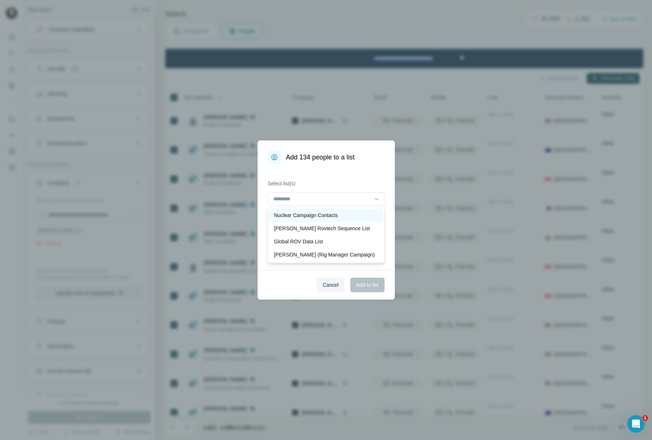
click at [350, 212] on div "Nuclear Campaign Contacts" at bounding box center [326, 215] width 104 height 7
click at [361, 285] on span "Add to list" at bounding box center [367, 284] width 22 height 7
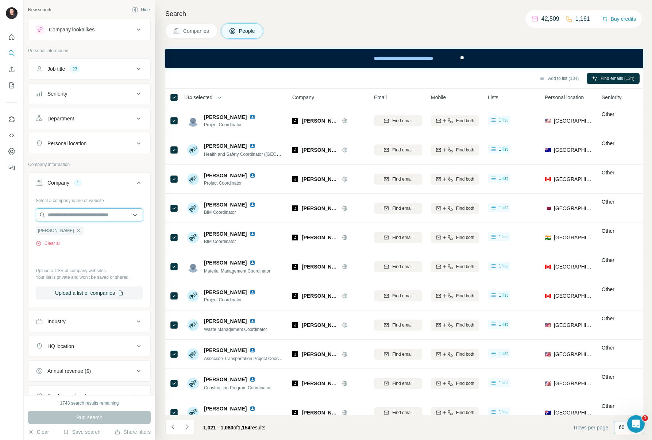
click at [88, 218] on input "text" at bounding box center [89, 214] width 107 height 13
click at [103, 198] on div "Select a company name or website" at bounding box center [89, 199] width 107 height 9
click at [76, 228] on icon "button" at bounding box center [79, 231] width 6 height 6
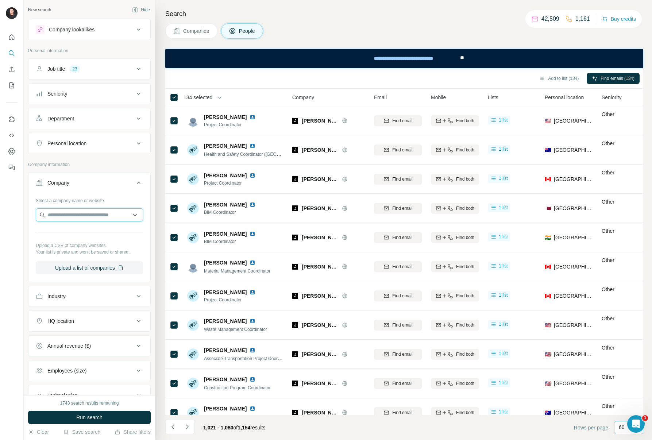
click at [65, 216] on input "text" at bounding box center [89, 214] width 107 height 13
paste input "**********"
type input "**********"
click at [70, 235] on p "[DOMAIN_NAME]" at bounding box center [74, 238] width 35 height 7
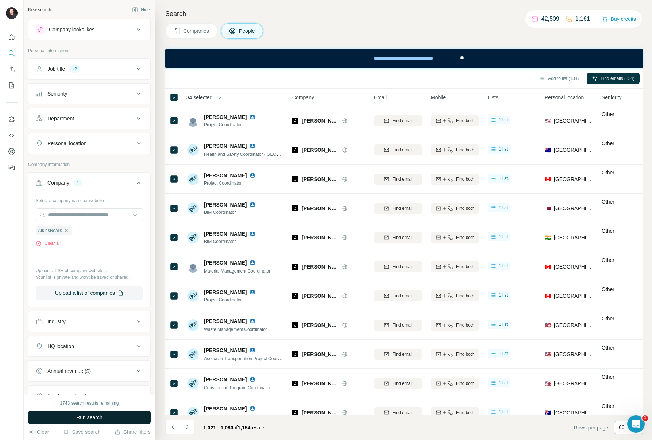
click at [131, 414] on button "Run search" at bounding box center [89, 417] width 123 height 13
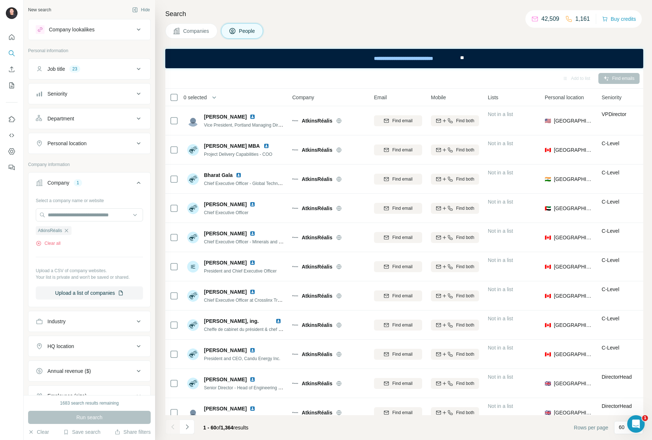
click at [193, 97] on span "0 selected" at bounding box center [195, 97] width 23 height 7
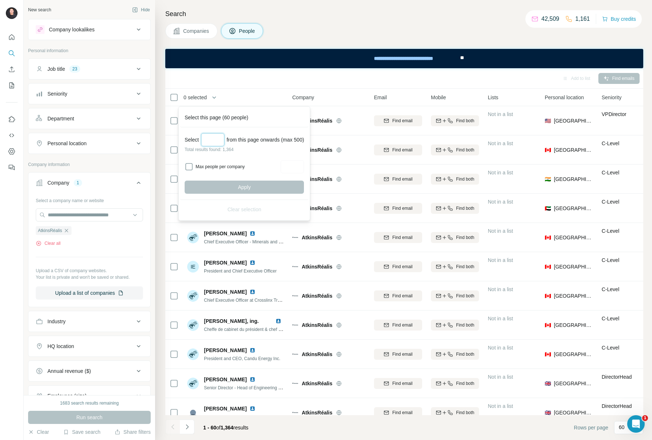
click at [209, 137] on input "Select a number (up to 500)" at bounding box center [212, 139] width 23 height 13
type input "***"
click at [226, 185] on button "Apply" at bounding box center [244, 187] width 119 height 13
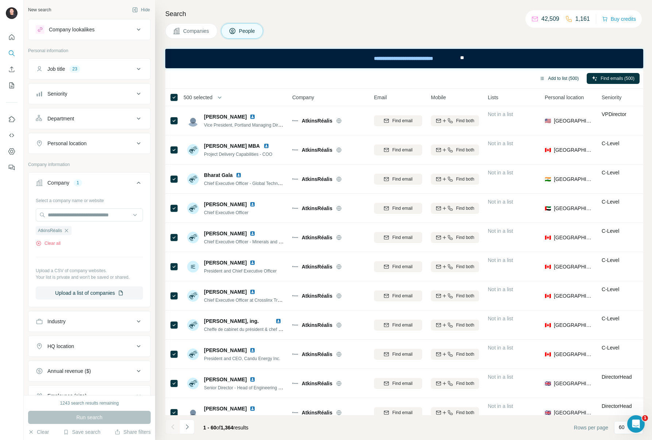
click at [551, 80] on button "Add to list (500)" at bounding box center [559, 78] width 50 height 11
click at [549, 80] on button "Add to list (500)" at bounding box center [559, 78] width 50 height 11
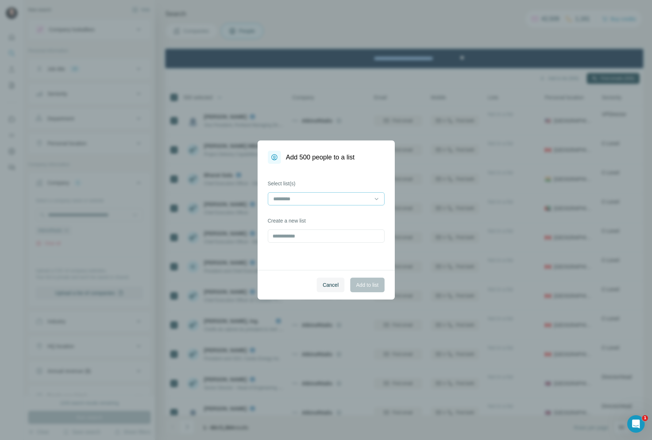
click at [341, 201] on input at bounding box center [322, 199] width 99 height 8
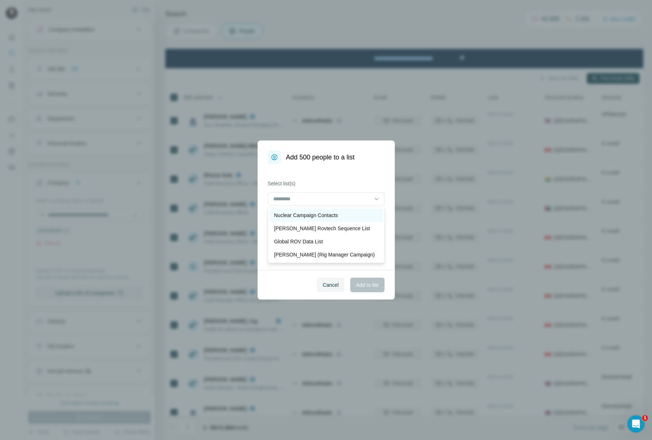
click at [329, 212] on p "Nuclear Campaign Contacts" at bounding box center [306, 215] width 64 height 7
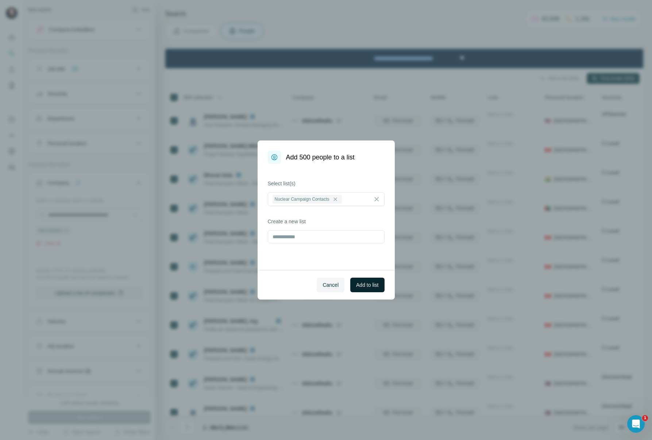
click at [377, 285] on span "Add to list" at bounding box center [367, 284] width 22 height 7
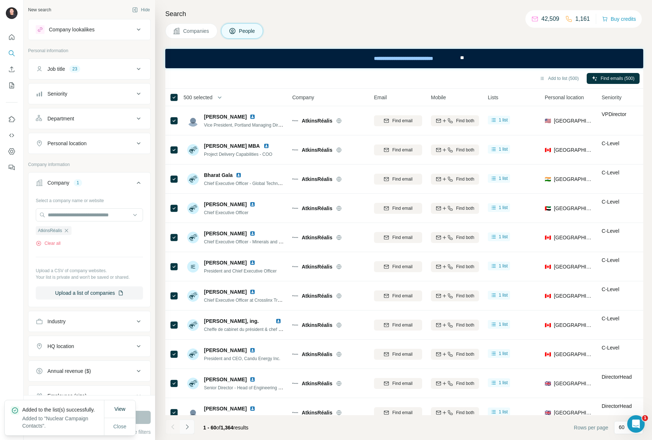
click at [190, 429] on icon "Navigate to next page" at bounding box center [187, 426] width 7 height 7
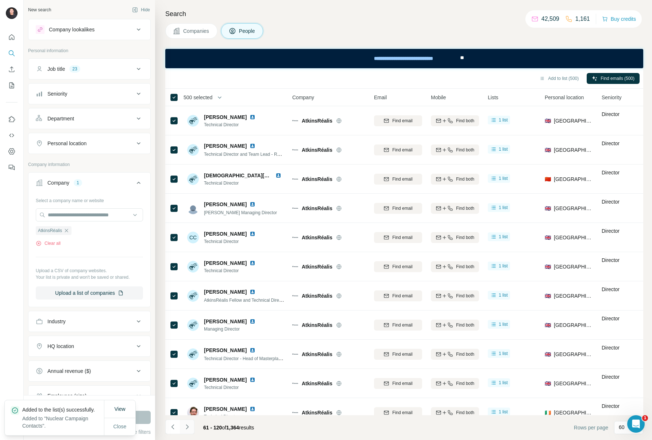
click at [190, 429] on icon "Navigate to next page" at bounding box center [187, 426] width 7 height 7
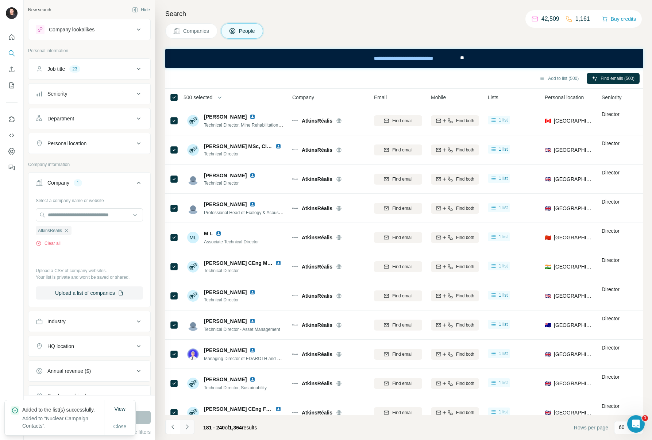
click at [190, 429] on icon "Navigate to next page" at bounding box center [187, 426] width 7 height 7
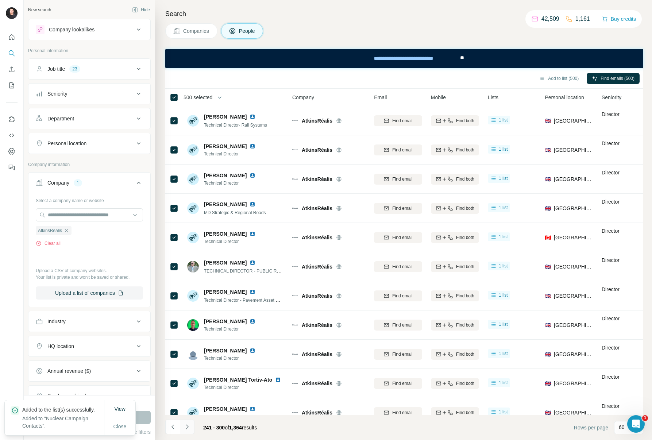
click at [190, 429] on icon "Navigate to next page" at bounding box center [187, 426] width 7 height 7
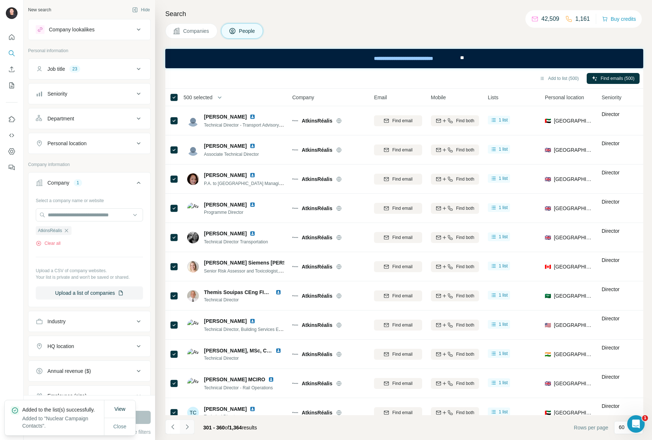
click at [190, 429] on icon "Navigate to next page" at bounding box center [187, 426] width 7 height 7
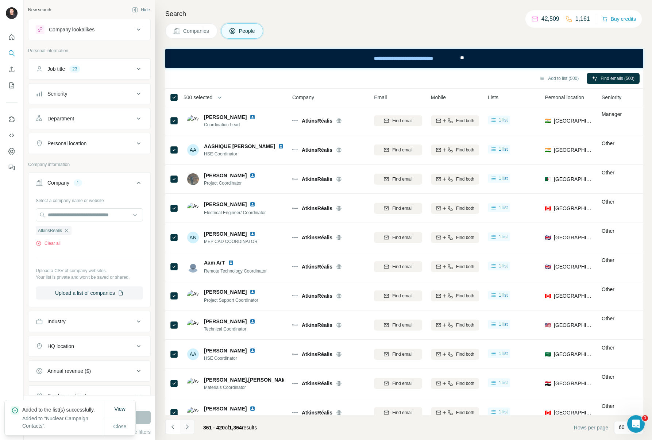
click at [190, 429] on icon "Navigate to next page" at bounding box center [187, 426] width 7 height 7
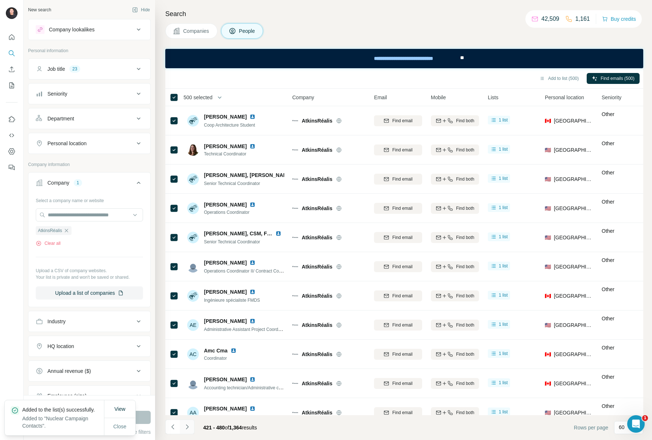
click at [190, 429] on icon "Navigate to next page" at bounding box center [187, 426] width 7 height 7
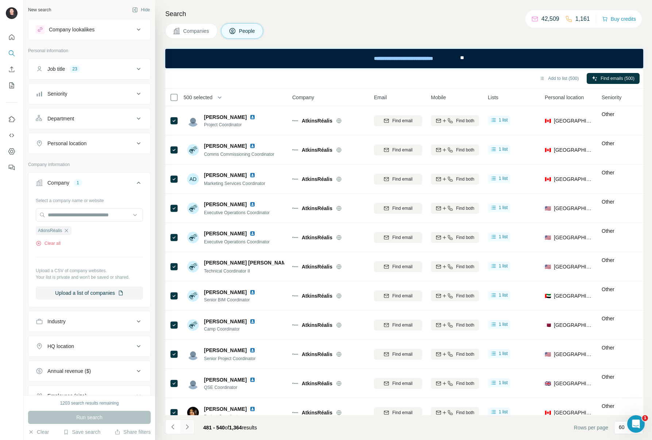
click at [191, 428] on icon "Navigate to next page" at bounding box center [187, 426] width 7 height 7
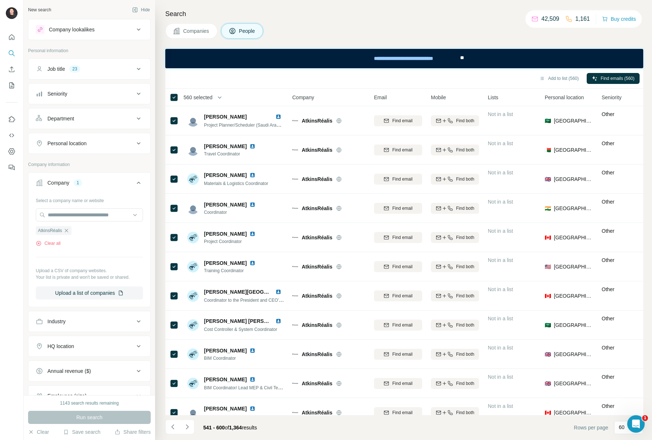
click at [191, 97] on span "560 selected" at bounding box center [198, 97] width 29 height 7
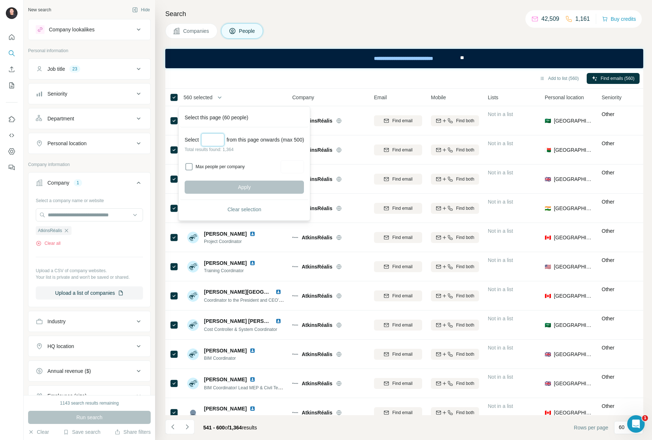
click at [220, 136] on input "Select a number (up to 500)" at bounding box center [212, 139] width 23 height 13
type input "***"
click at [243, 184] on span "Apply" at bounding box center [244, 187] width 13 height 7
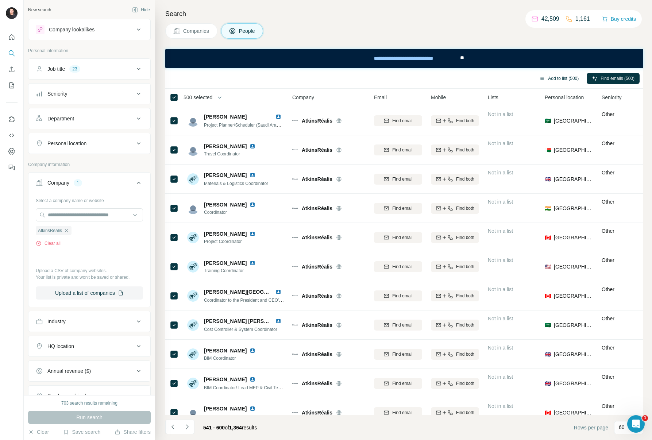
click at [551, 79] on button "Add to list (500)" at bounding box center [559, 78] width 50 height 11
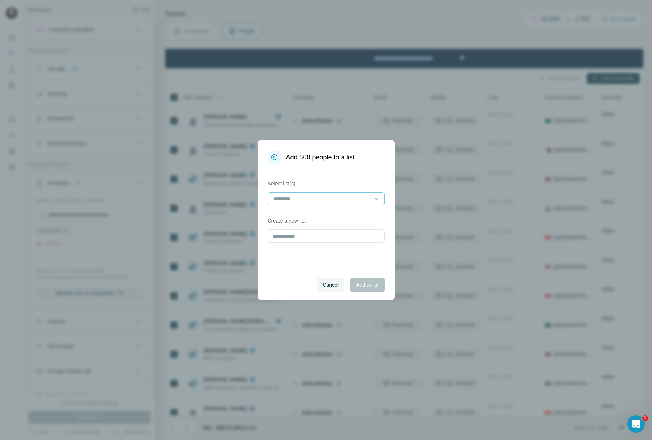
click at [347, 197] on input at bounding box center [322, 199] width 99 height 8
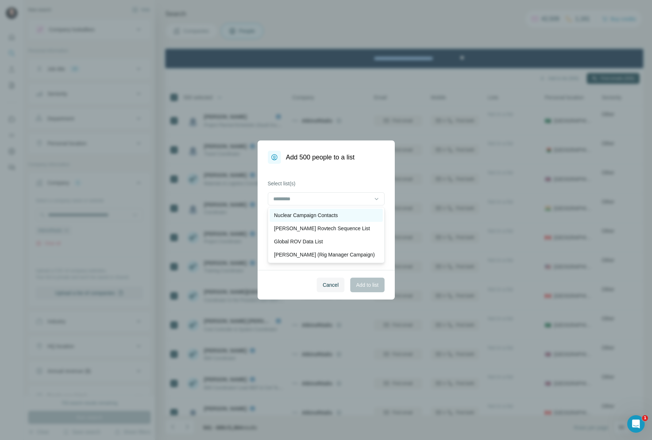
click at [337, 211] on div "Nuclear Campaign Contacts" at bounding box center [326, 215] width 113 height 13
click at [389, 249] on div "Select list(s) Nuclear Campaign Contacts Create a new list" at bounding box center [326, 217] width 137 height 106
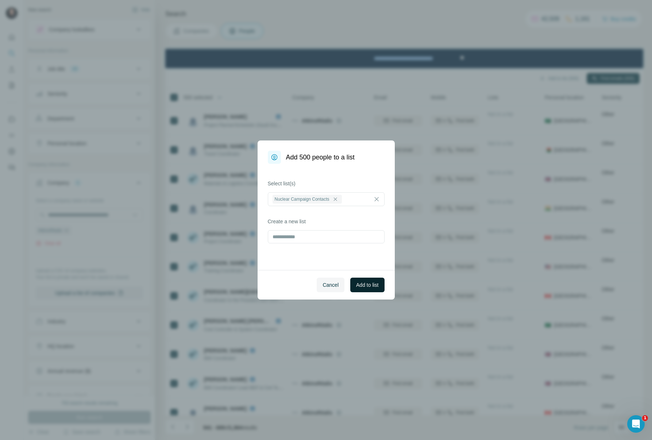
click at [376, 284] on span "Add to list" at bounding box center [367, 284] width 22 height 7
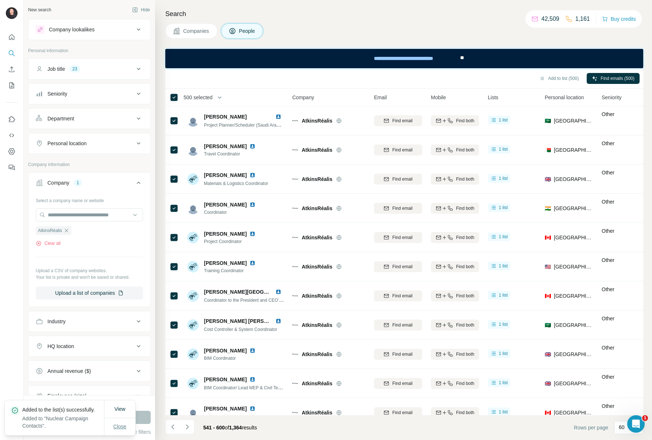
click at [120, 426] on span "Close" at bounding box center [120, 426] width 13 height 7
click at [346, 41] on div "Search Companies People Add to list (500) Find emails (500) 500 selected People…" at bounding box center [403, 220] width 497 height 440
click at [191, 427] on button "Navigate to next page" at bounding box center [187, 427] width 15 height 15
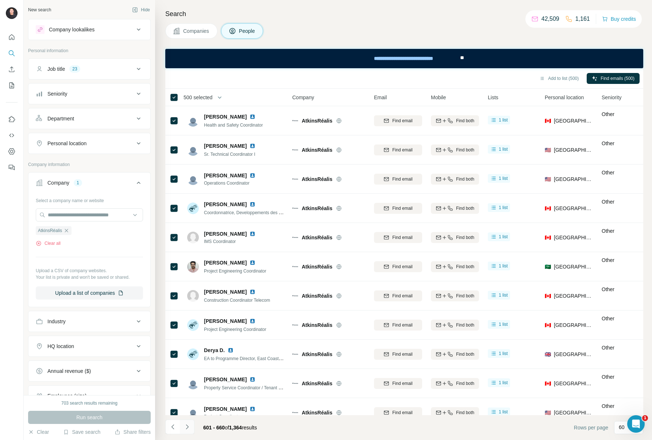
click at [190, 427] on icon "Navigate to next page" at bounding box center [187, 426] width 7 height 7
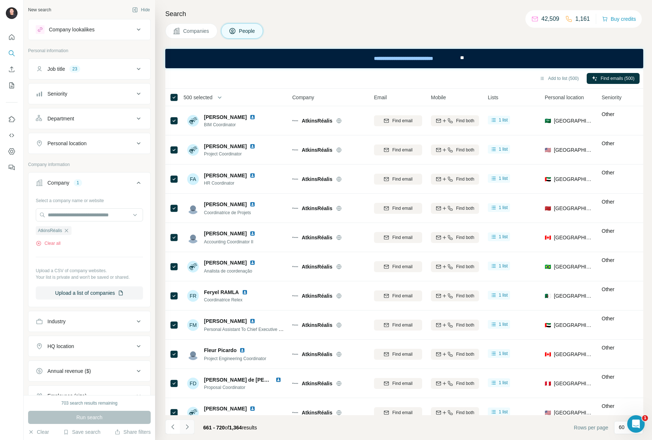
click at [190, 427] on icon "Navigate to next page" at bounding box center [187, 426] width 7 height 7
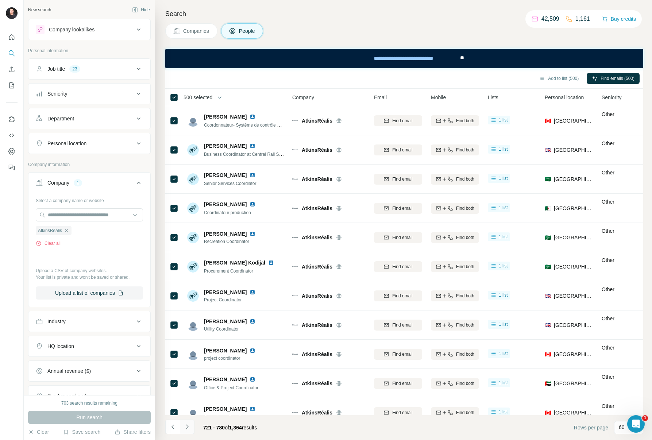
click at [190, 427] on icon "Navigate to next page" at bounding box center [187, 426] width 7 height 7
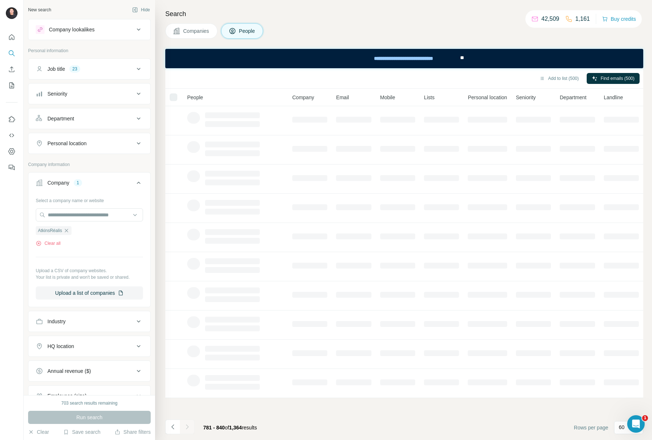
click at [190, 427] on icon "Navigate to next page" at bounding box center [187, 426] width 7 height 7
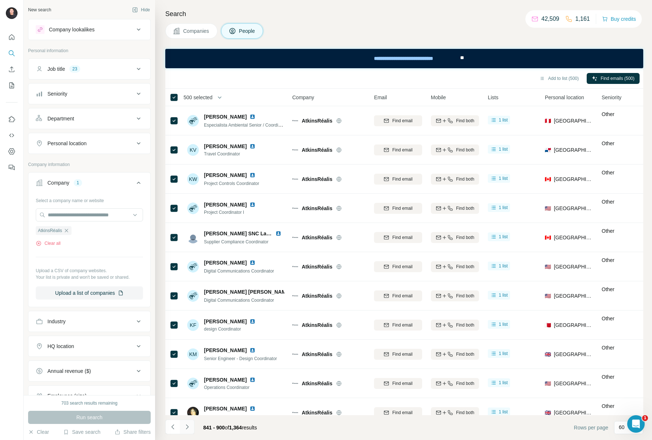
click at [190, 427] on icon "Navigate to next page" at bounding box center [187, 426] width 7 height 7
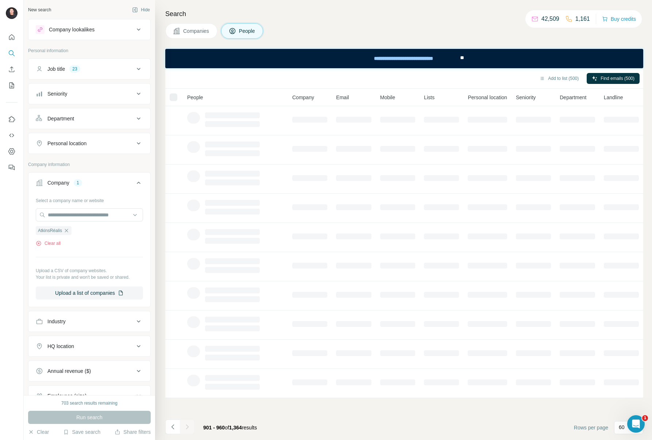
click at [190, 427] on icon "Navigate to next page" at bounding box center [187, 426] width 7 height 7
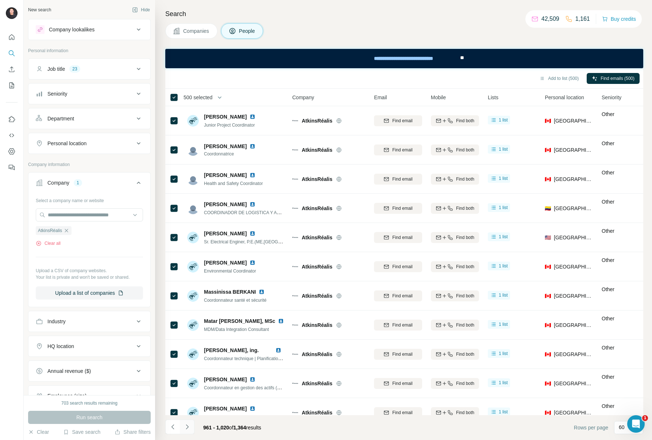
click at [190, 427] on icon "Navigate to next page" at bounding box center [187, 426] width 7 height 7
click at [184, 427] on icon "Navigate to next page" at bounding box center [187, 426] width 7 height 7
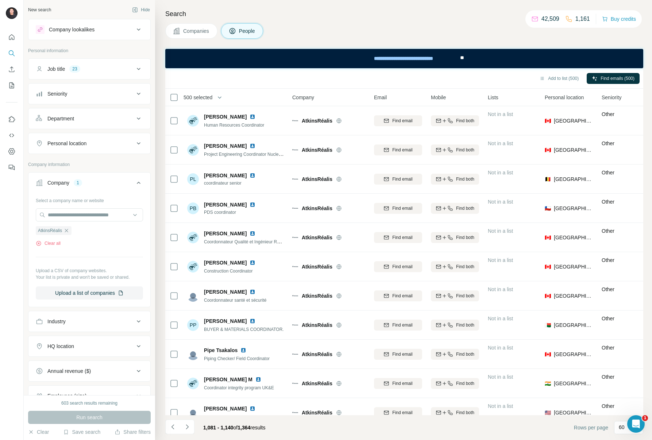
click at [202, 97] on span "500 selected" at bounding box center [198, 97] width 29 height 7
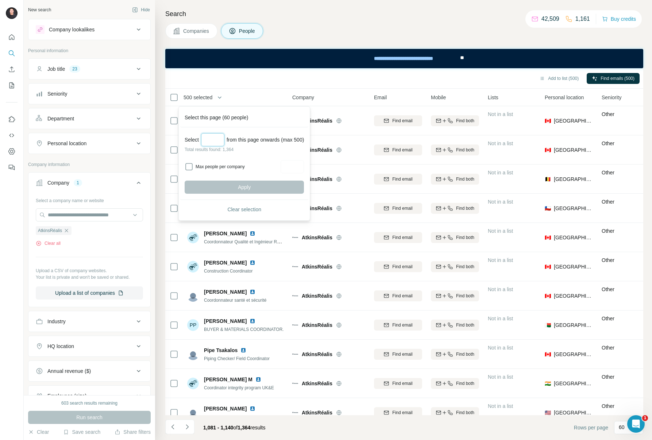
click at [213, 138] on input "Select a number (up to 500)" at bounding box center [212, 139] width 23 height 13
type input "***"
click at [230, 187] on button "Apply" at bounding box center [244, 187] width 119 height 13
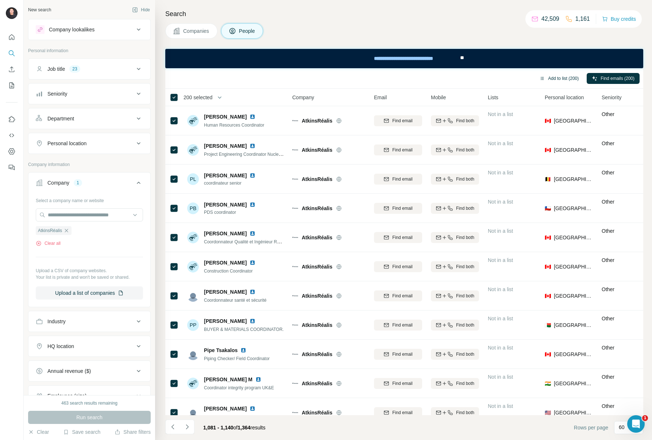
click at [564, 77] on button "Add to list (200)" at bounding box center [559, 78] width 50 height 11
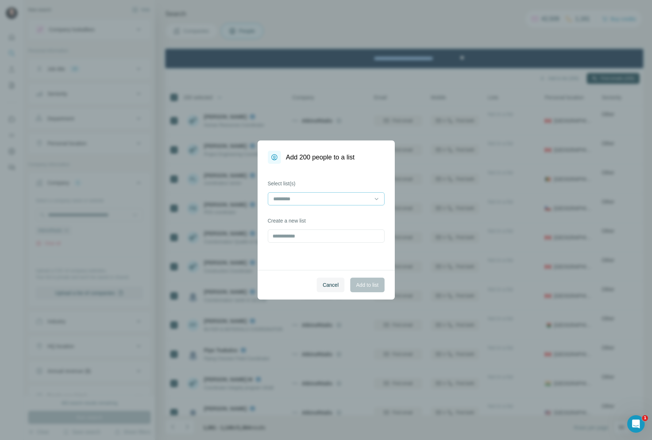
click at [350, 196] on input at bounding box center [322, 199] width 99 height 8
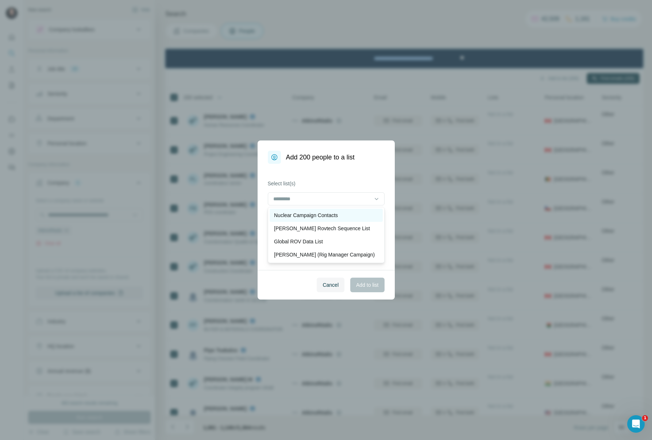
click at [325, 212] on p "Nuclear Campaign Contacts" at bounding box center [306, 215] width 64 height 7
click at [367, 283] on span "Add to list" at bounding box center [367, 284] width 22 height 7
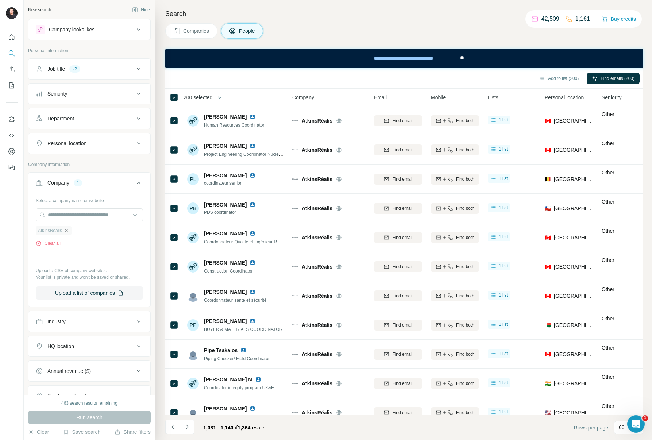
click at [67, 229] on icon "button" at bounding box center [67, 231] width 6 height 6
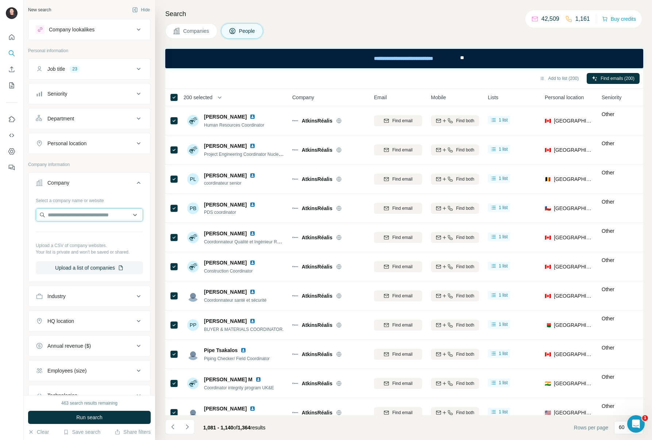
click at [64, 216] on input "text" at bounding box center [89, 214] width 107 height 13
type input "***"
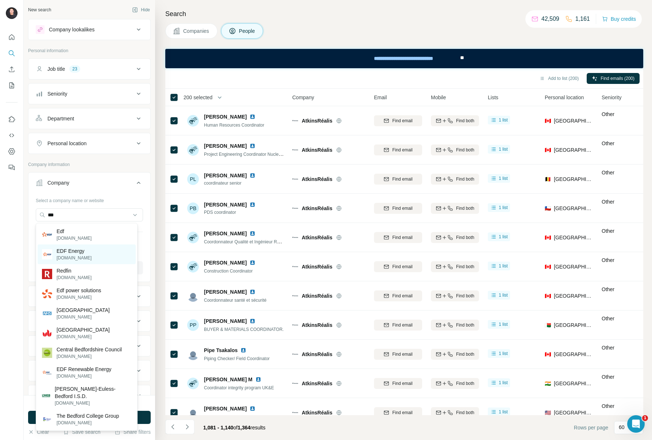
click at [87, 252] on p "EDF Energy" at bounding box center [74, 250] width 35 height 7
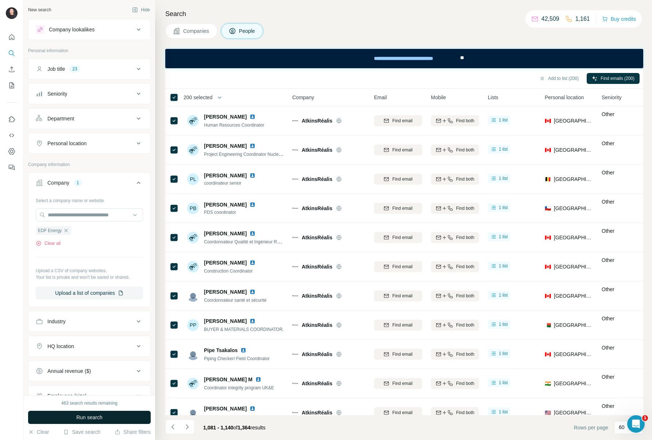
click at [108, 413] on button "Run search" at bounding box center [89, 417] width 123 height 13
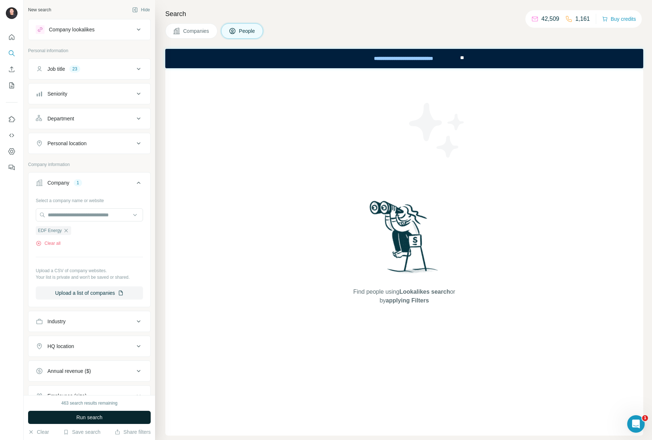
click at [99, 419] on span "Run search" at bounding box center [89, 417] width 26 height 7
click at [61, 214] on input "text" at bounding box center [89, 214] width 107 height 13
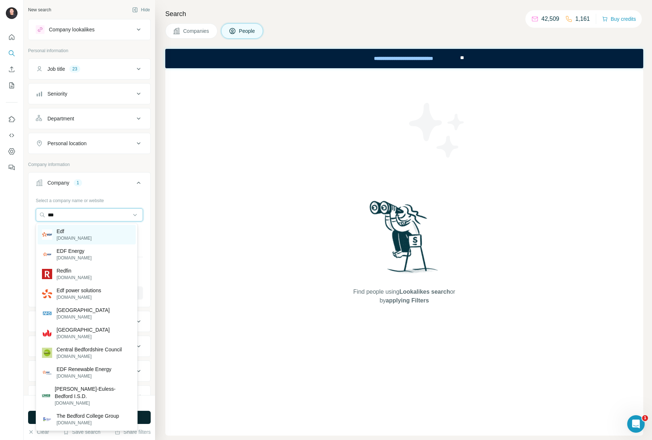
type input "***"
click at [85, 230] on div "Edf [DOMAIN_NAME]" at bounding box center [87, 235] width 98 height 20
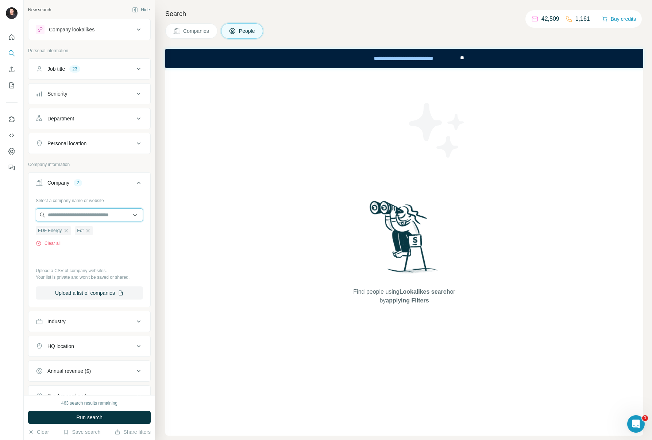
click at [98, 216] on input "text" at bounding box center [89, 214] width 107 height 13
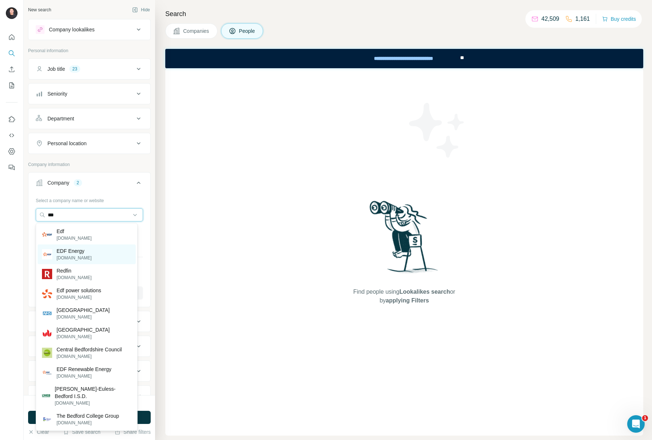
type input "***"
click at [87, 249] on p "EDF Energy" at bounding box center [74, 250] width 35 height 7
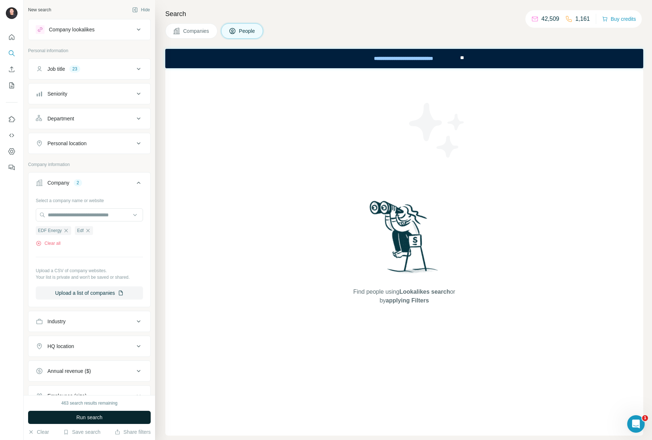
click at [104, 415] on button "Run search" at bounding box center [89, 417] width 123 height 13
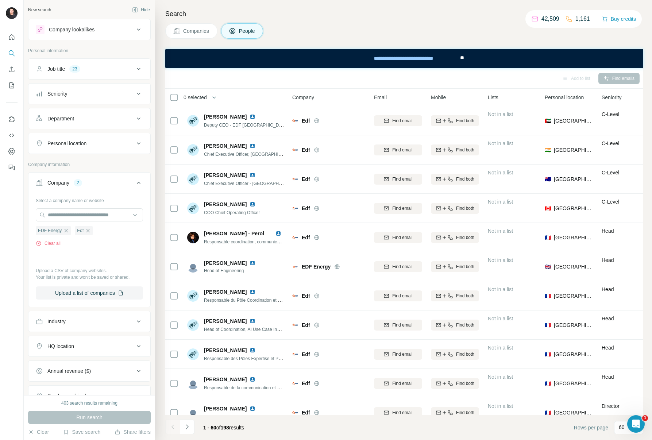
click at [201, 97] on span "0 selected" at bounding box center [195, 97] width 23 height 7
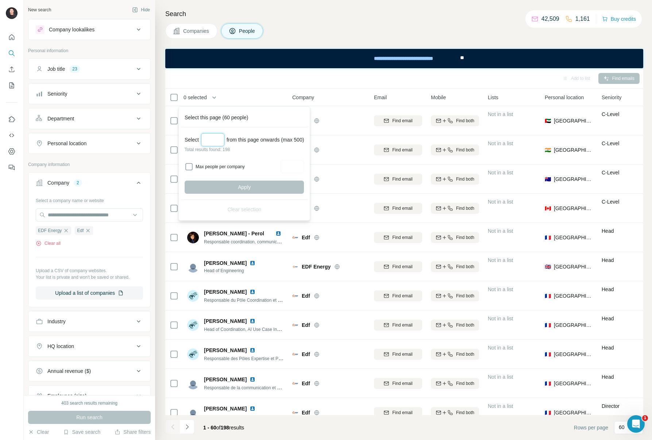
click at [214, 145] on input "Select a number (up to 500)" at bounding box center [212, 139] width 23 height 13
type input "***"
click at [231, 185] on button "Apply" at bounding box center [244, 187] width 119 height 13
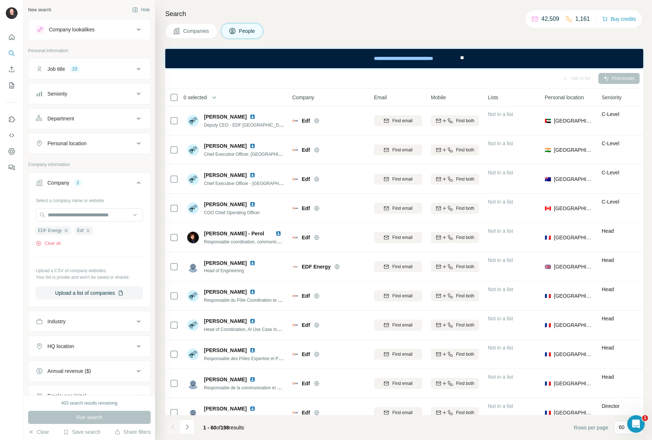
click at [187, 97] on span "0 selected" at bounding box center [195, 97] width 23 height 7
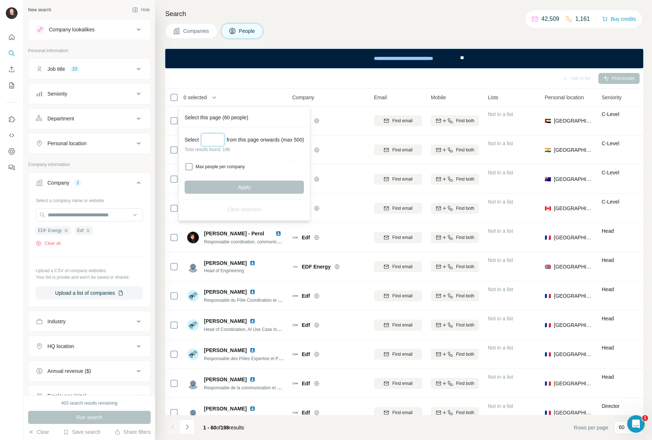
click at [216, 134] on input "Select a number (up to 500)" at bounding box center [212, 139] width 23 height 13
drag, startPoint x: 210, startPoint y: 138, endPoint x: 192, endPoint y: 136, distance: 18.0
click at [192, 136] on div "Select *** from this page onwards (max 500)" at bounding box center [244, 139] width 119 height 13
type input "***"
click at [242, 188] on span "Apply" at bounding box center [244, 187] width 13 height 7
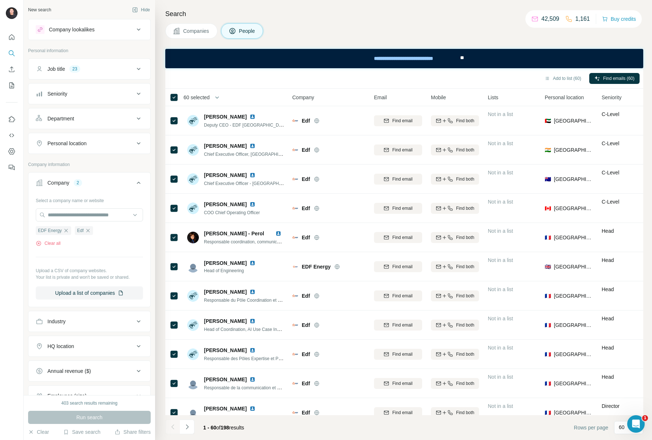
click at [207, 99] on span "60 selected" at bounding box center [197, 97] width 26 height 7
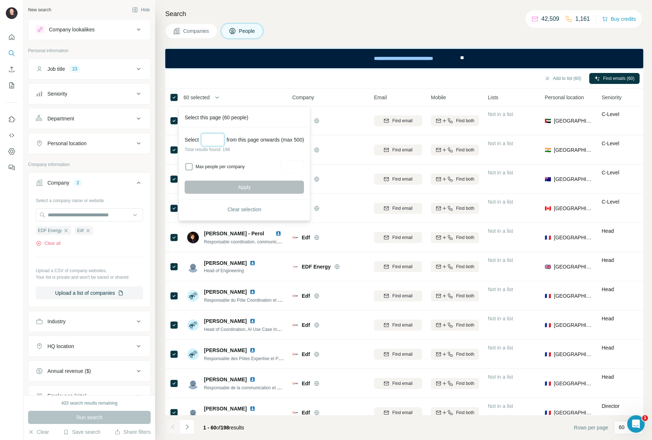
click at [217, 141] on input "Select a number (up to 500)" at bounding box center [212, 139] width 23 height 13
type input "***"
click at [262, 186] on button "Apply" at bounding box center [244, 187] width 119 height 13
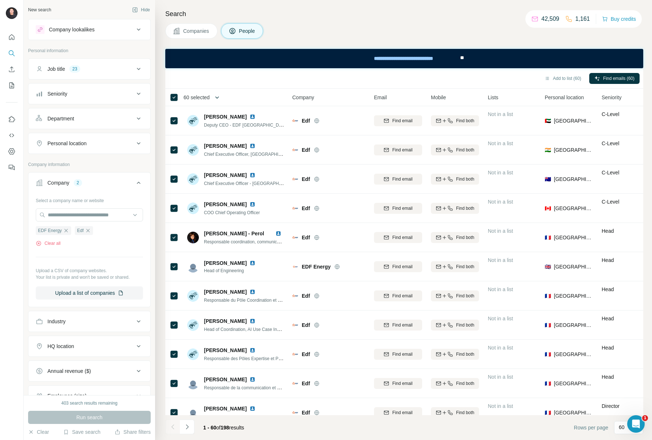
click at [220, 98] on icon "button" at bounding box center [217, 97] width 7 height 7
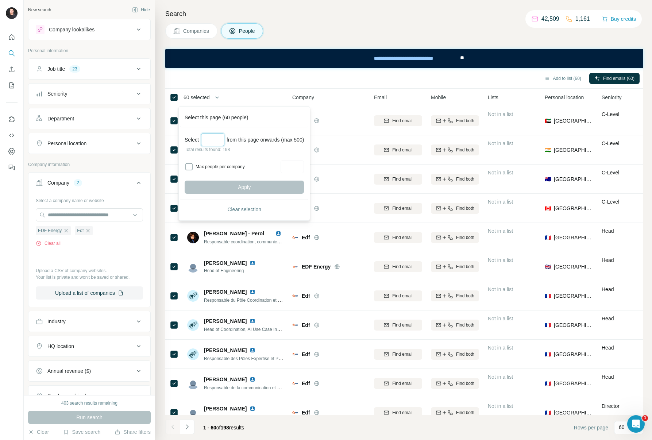
click at [218, 136] on input "Select a number (up to 500)" at bounding box center [212, 139] width 23 height 13
type input "***"
click at [251, 184] on span "Apply" at bounding box center [244, 187] width 13 height 7
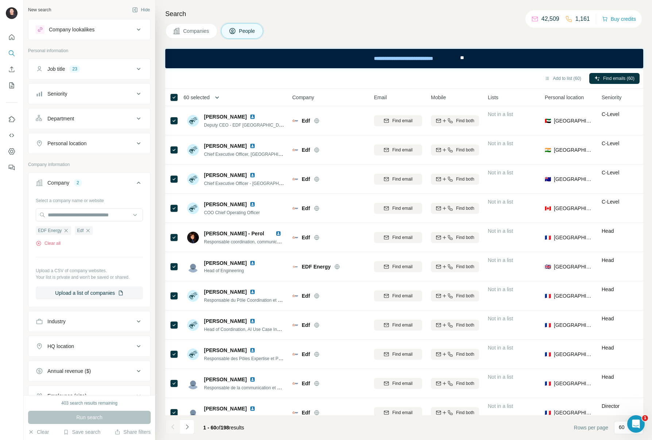
click at [217, 98] on icon "button" at bounding box center [217, 97] width 7 height 7
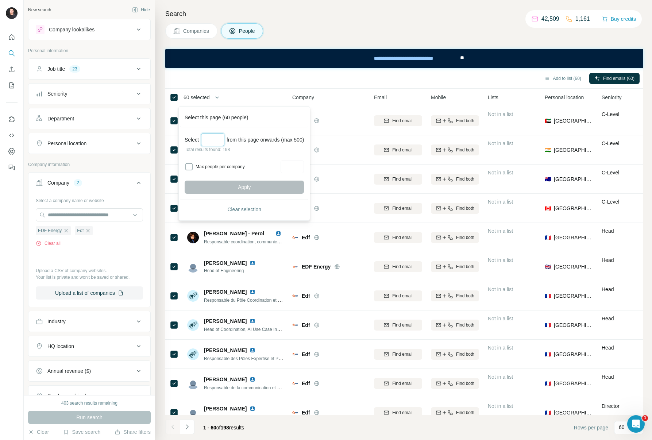
click at [216, 143] on input "Select a number (up to 500)" at bounding box center [212, 139] width 23 height 13
type input "***"
click at [243, 190] on span "Apply" at bounding box center [244, 187] width 13 height 7
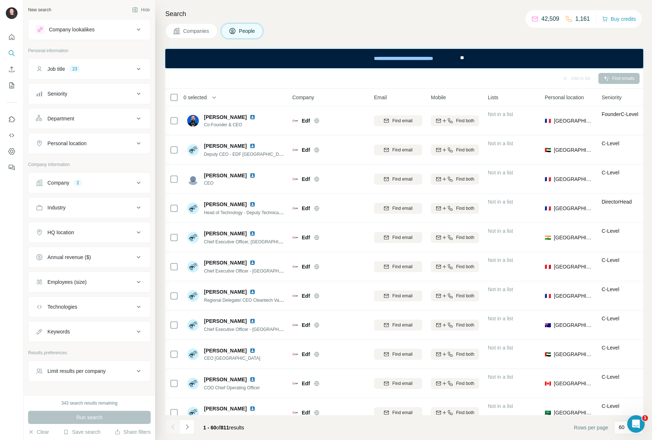
click at [194, 100] on span "0 selected" at bounding box center [195, 97] width 23 height 7
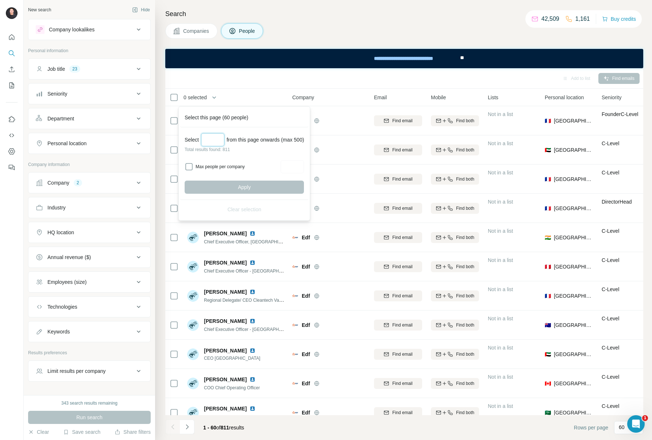
click at [211, 142] on input "Select a number (up to 500)" at bounding box center [212, 139] width 23 height 13
type input "***"
click at [219, 185] on button "Apply" at bounding box center [244, 187] width 119 height 13
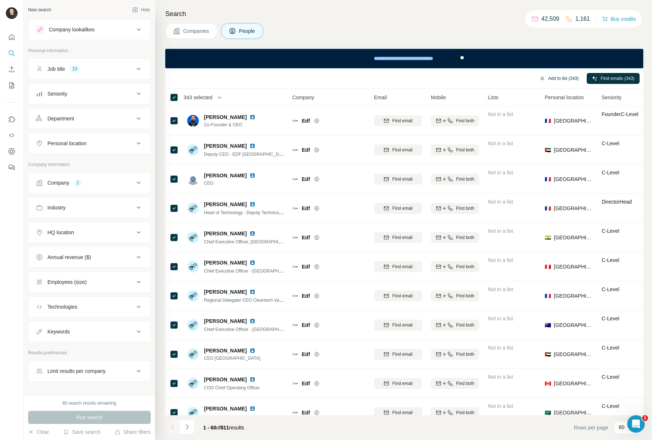
click at [556, 80] on button "Add to list (343)" at bounding box center [559, 78] width 50 height 11
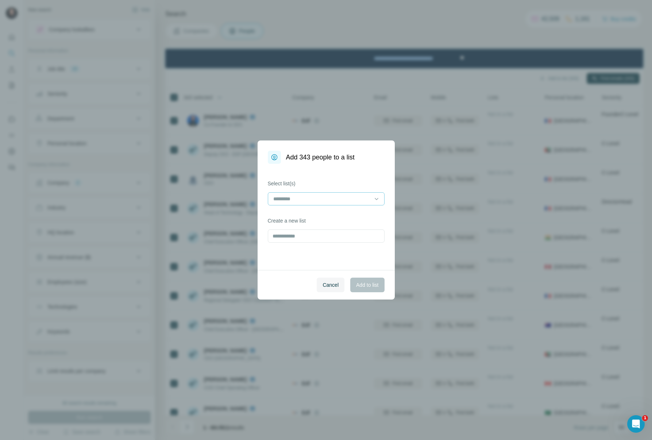
click at [352, 201] on input at bounding box center [322, 199] width 99 height 8
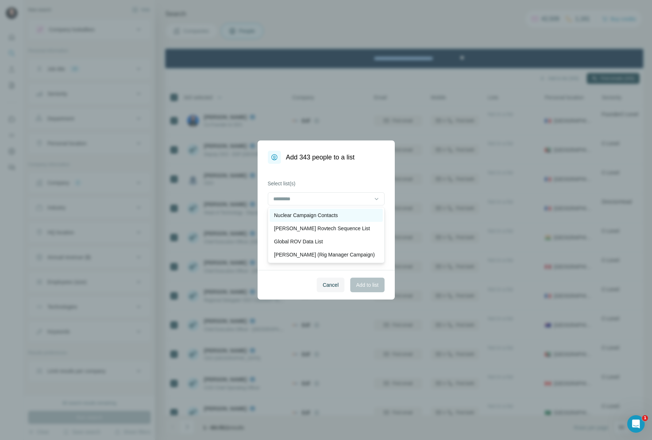
click at [325, 215] on p "Nuclear Campaign Contacts" at bounding box center [306, 215] width 64 height 7
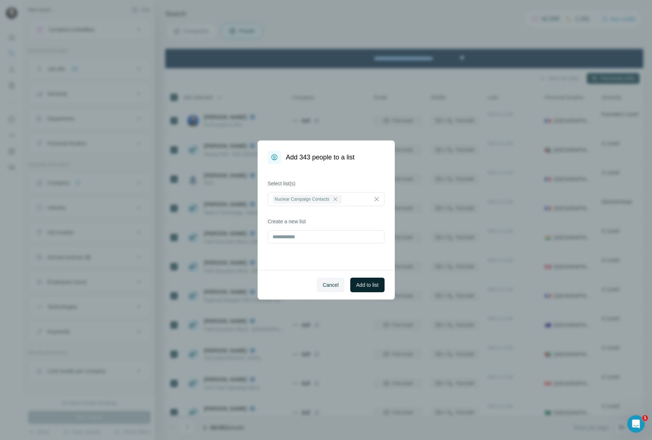
click at [366, 284] on span "Add to list" at bounding box center [367, 284] width 22 height 7
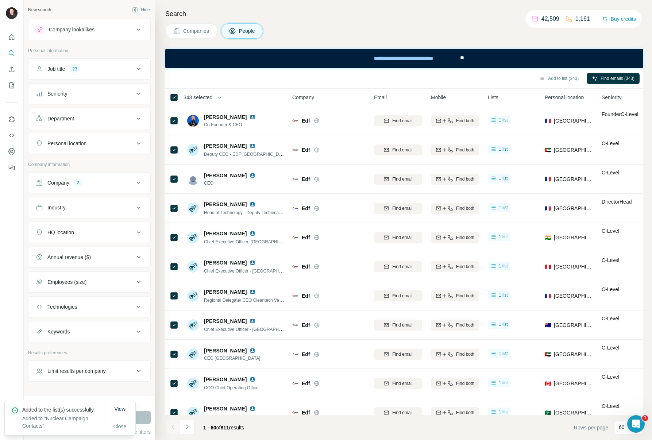
click at [121, 429] on button "Close" at bounding box center [119, 426] width 23 height 13
